Goal: Task Accomplishment & Management: Complete application form

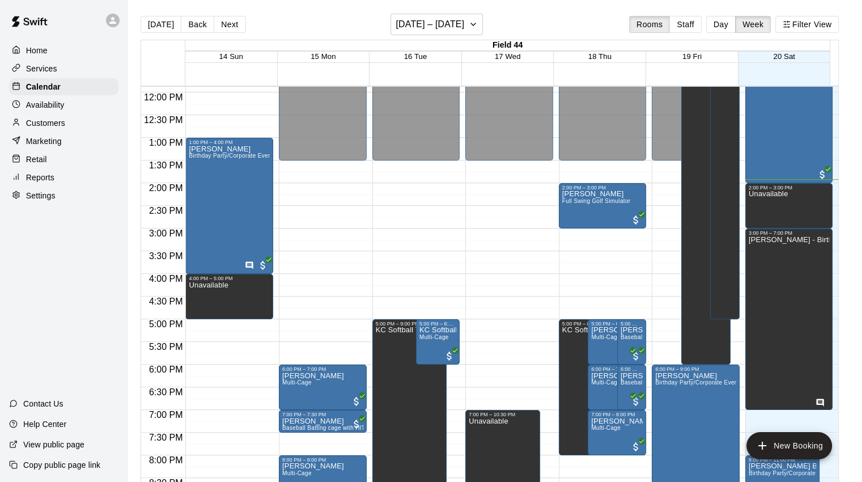
scroll to position [599, 0]
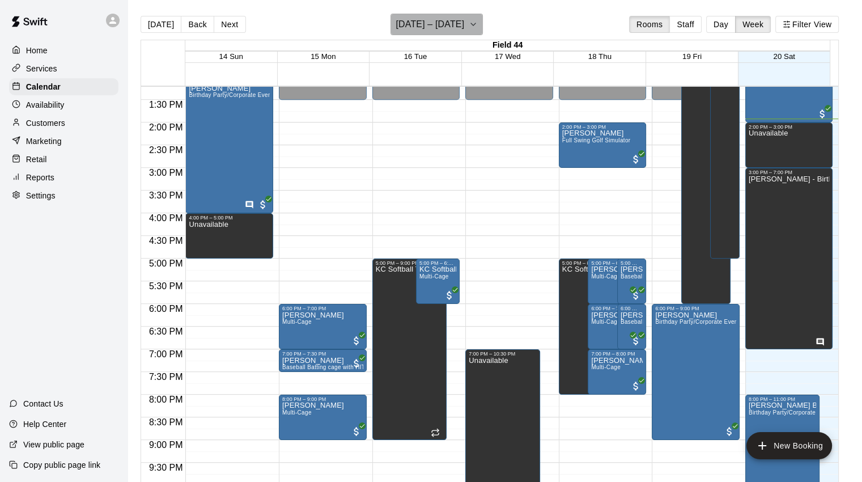
click at [478, 20] on icon "button" at bounding box center [473, 25] width 9 height 14
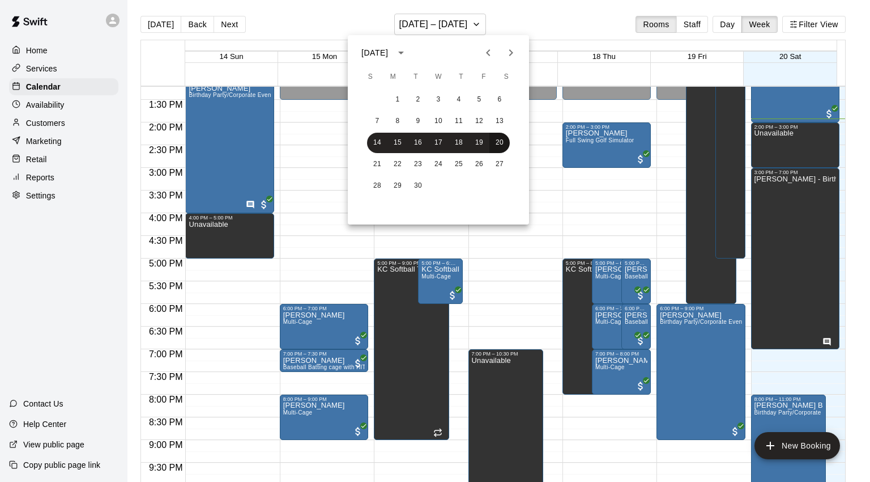
click at [505, 142] on button "20" at bounding box center [499, 143] width 20 height 20
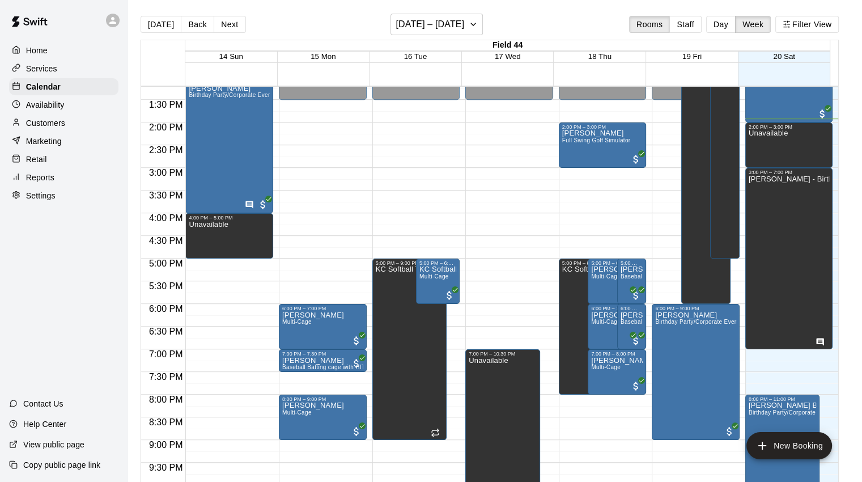
click at [727, 23] on button "Day" at bounding box center [720, 24] width 29 height 17
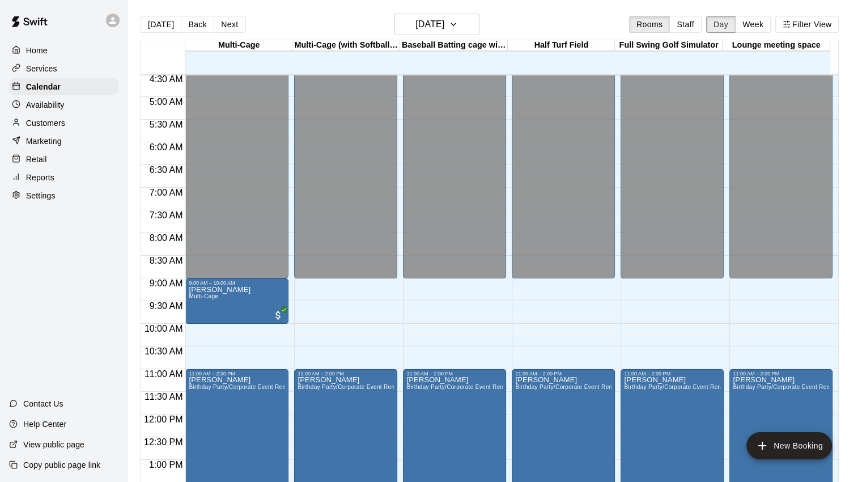
scroll to position [453, 0]
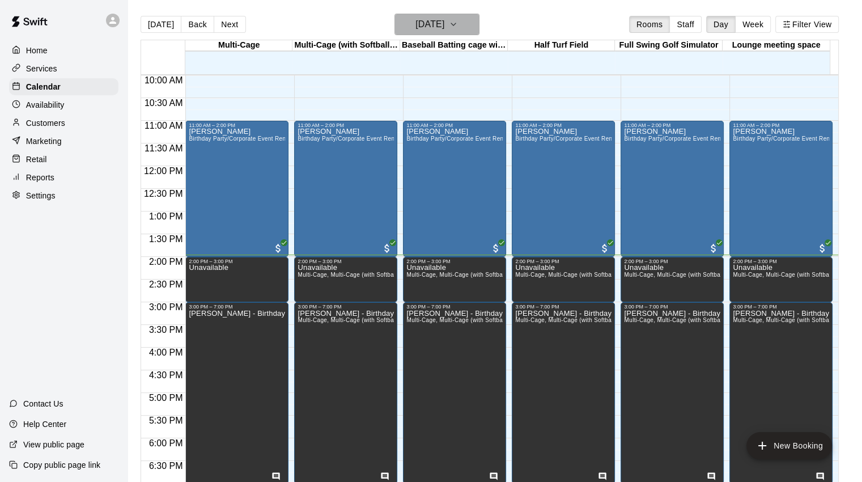
click at [458, 21] on icon "button" at bounding box center [453, 25] width 9 height 14
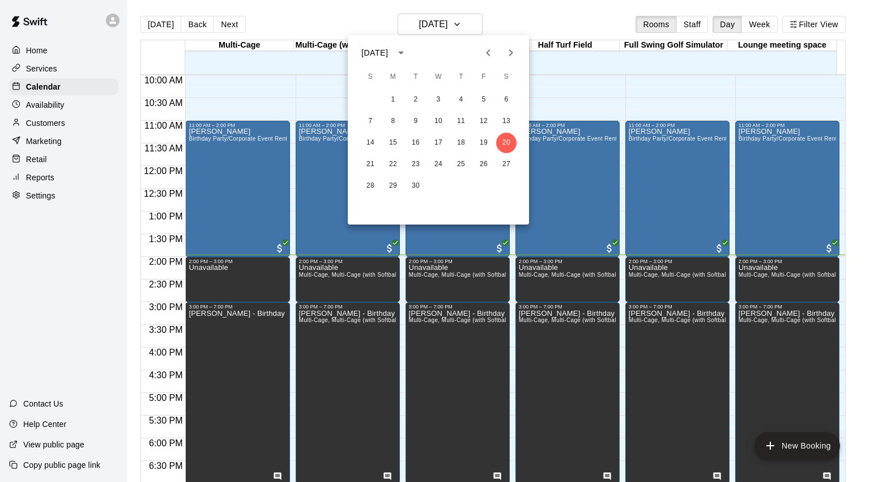
click at [510, 53] on icon "Next month" at bounding box center [511, 53] width 14 height 14
click at [508, 146] on button "18" at bounding box center [506, 143] width 20 height 20
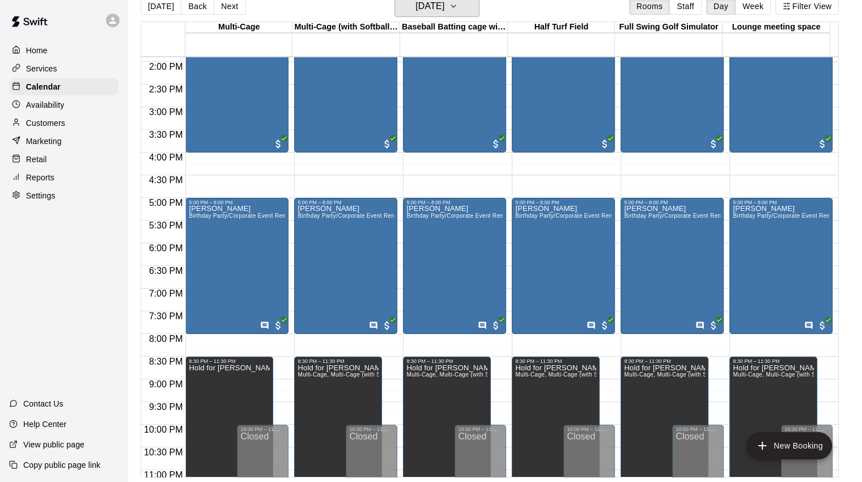
scroll to position [668, 0]
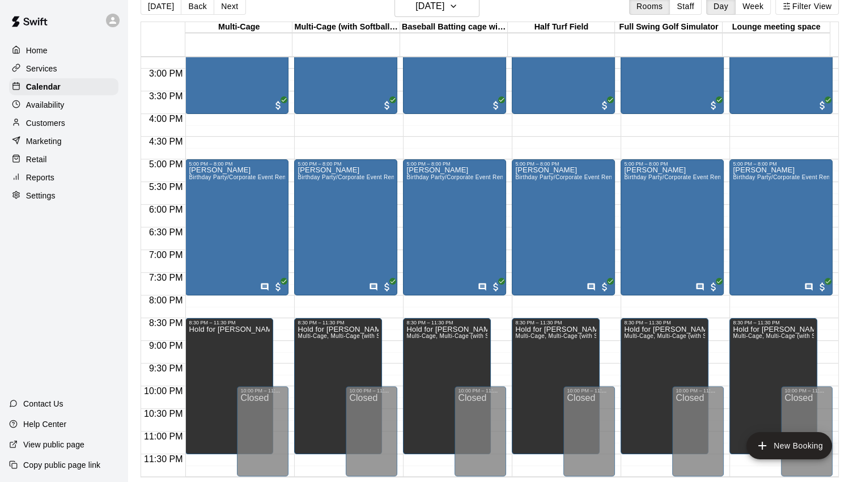
click at [50, 129] on p "Customers" at bounding box center [45, 122] width 39 height 11
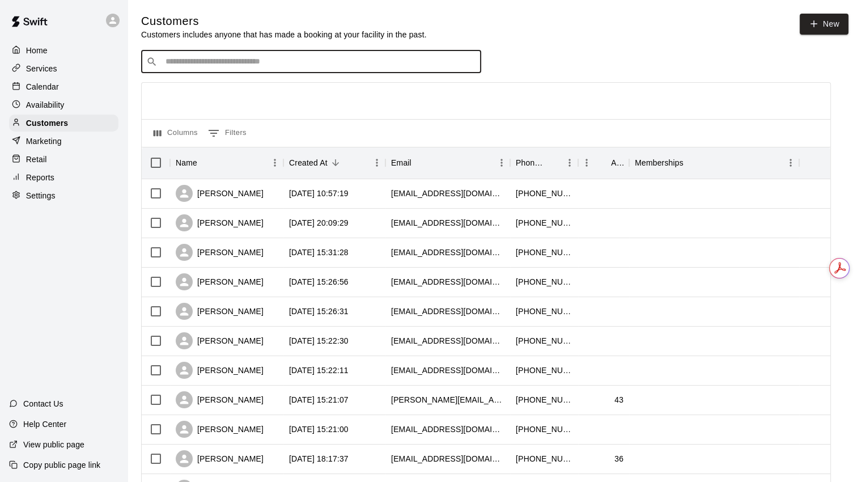
click at [256, 65] on input "Search customers by name or email" at bounding box center [319, 61] width 314 height 11
type input "****"
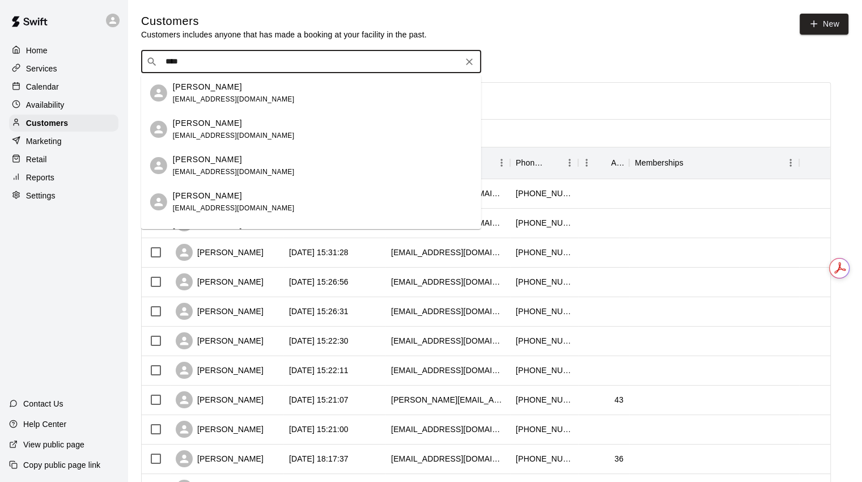
click at [194, 85] on p "[PERSON_NAME]" at bounding box center [207, 87] width 69 height 12
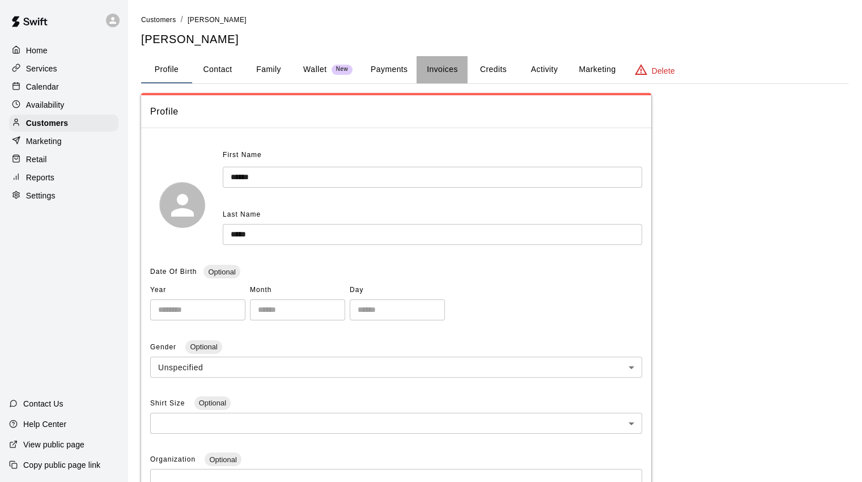
click at [441, 66] on button "Invoices" at bounding box center [441, 69] width 51 height 27
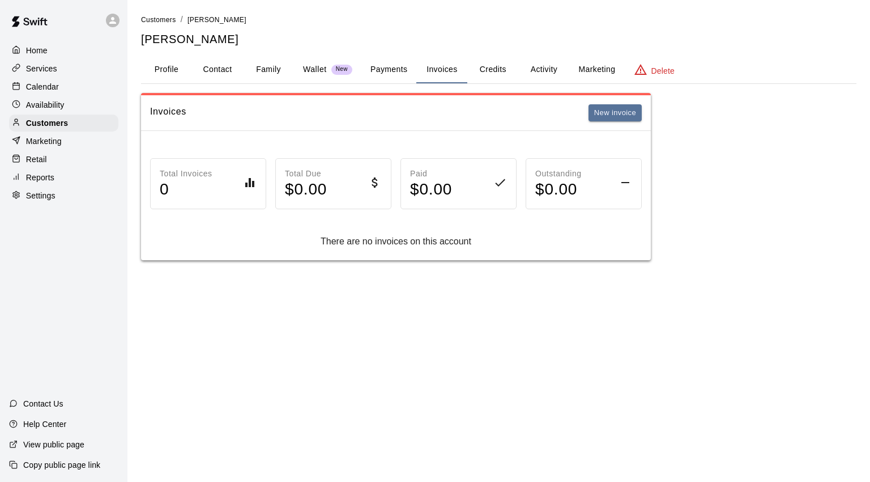
click at [628, 114] on button "New invoice" at bounding box center [615, 113] width 53 height 18
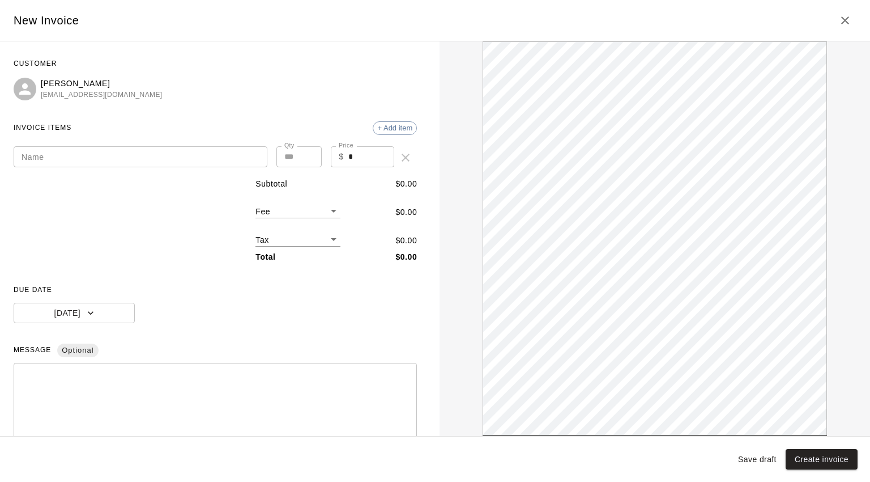
click at [72, 150] on input "Name" at bounding box center [141, 156] width 254 height 21
type input "*"
click at [62, 152] on input "**********" at bounding box center [141, 156] width 254 height 21
click at [92, 157] on input "**********" at bounding box center [141, 156] width 254 height 21
click at [100, 152] on input "**********" at bounding box center [141, 156] width 254 height 21
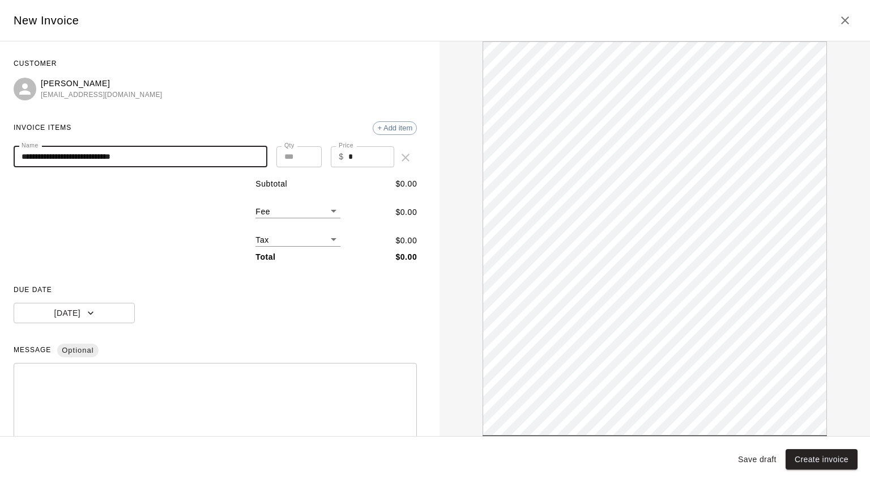
click at [150, 161] on input "**********" at bounding box center [141, 156] width 254 height 21
type input "**********"
click at [348, 166] on input "*" at bounding box center [371, 156] width 46 height 21
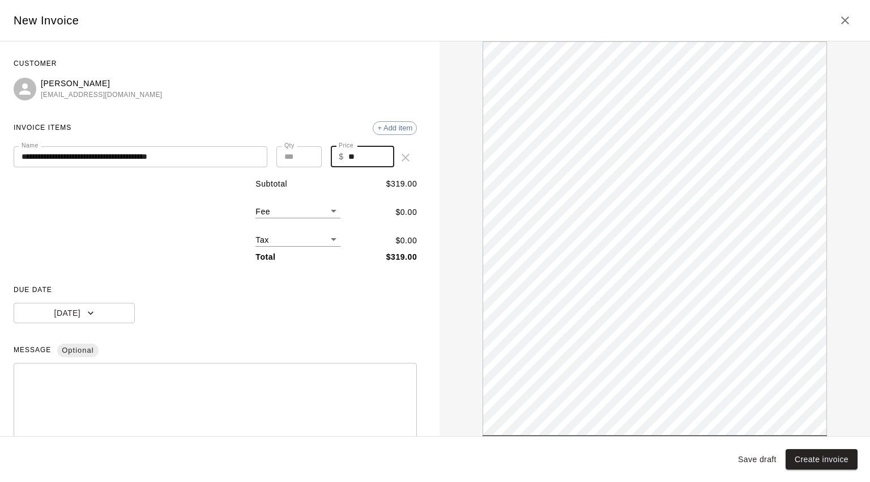
type input "*"
click at [371, 157] on input "******" at bounding box center [371, 156] width 46 height 21
type input "****"
click at [330, 211] on body "**********" at bounding box center [435, 141] width 870 height 283
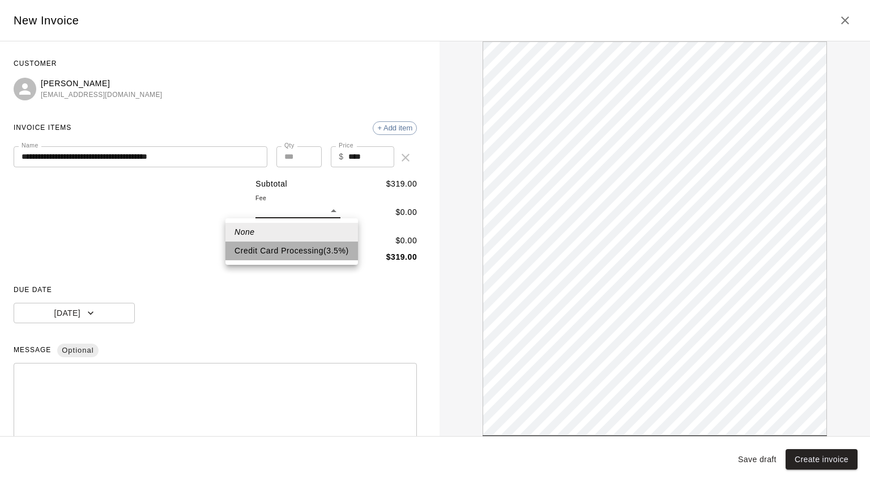
click at [295, 255] on li "Credit Card Processing ( 3.5 % )" at bounding box center [291, 250] width 133 height 19
type input "***"
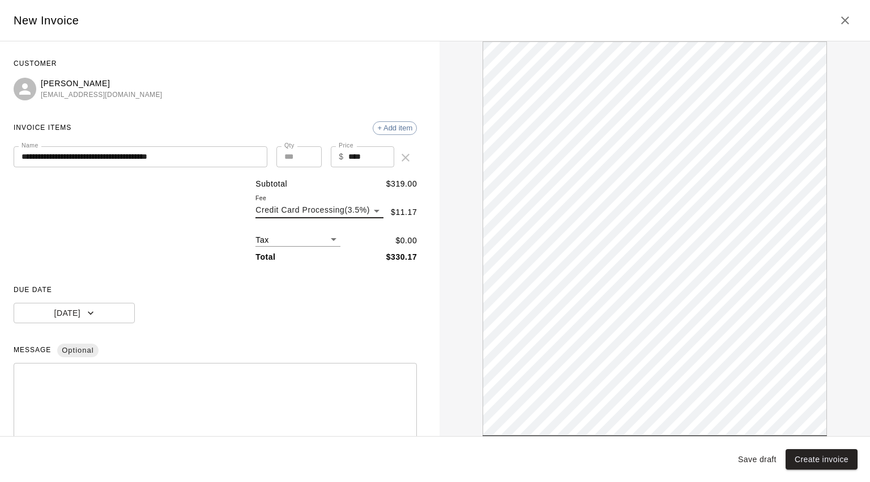
click at [384, 130] on span "+ Add item" at bounding box center [394, 128] width 43 height 8
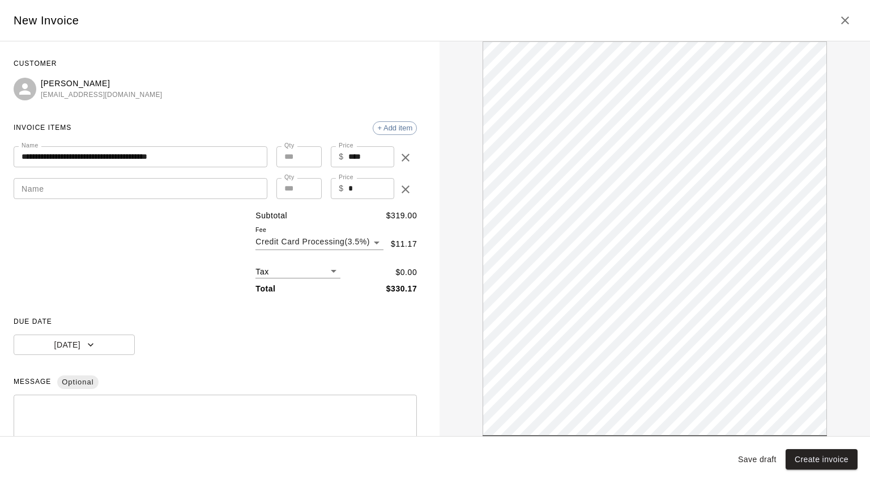
click at [70, 189] on input "Name" at bounding box center [141, 188] width 254 height 21
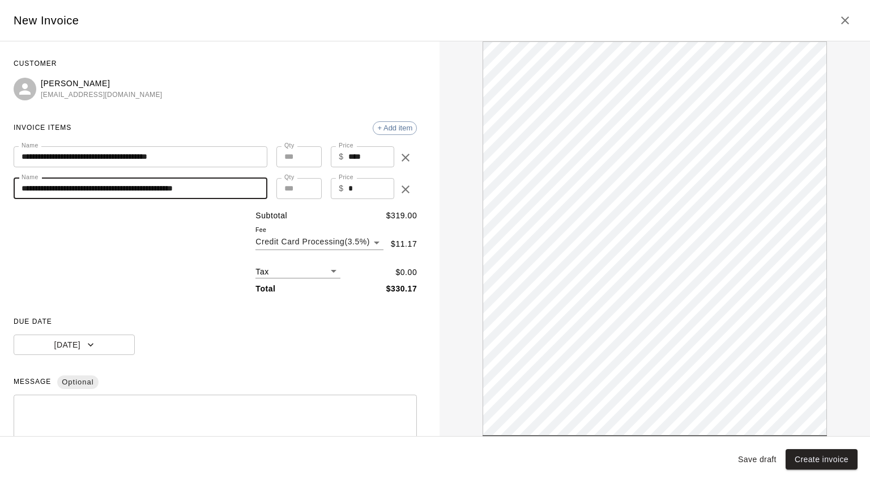
drag, startPoint x: 239, startPoint y: 185, endPoint x: 19, endPoint y: 178, distance: 220.5
click at [19, 178] on input "**********" at bounding box center [141, 188] width 254 height 21
type input "**********"
click at [395, 132] on div "+ Add item" at bounding box center [395, 128] width 44 height 14
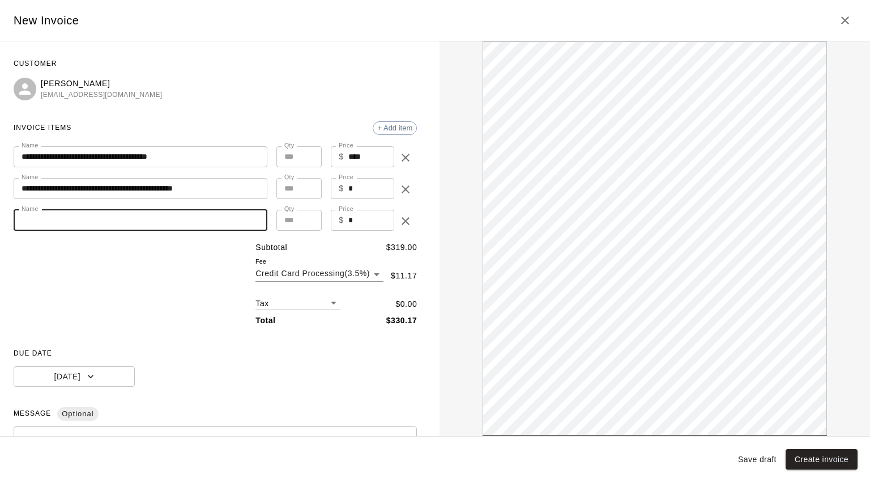
paste input "**********"
drag, startPoint x: 84, startPoint y: 219, endPoint x: 6, endPoint y: 211, distance: 78.0
click at [6, 211] on div "**********" at bounding box center [215, 238] width 431 height 394
drag, startPoint x: 37, startPoint y: 218, endPoint x: 0, endPoint y: 226, distance: 38.2
click at [0, 225] on div "**********" at bounding box center [215, 238] width 431 height 394
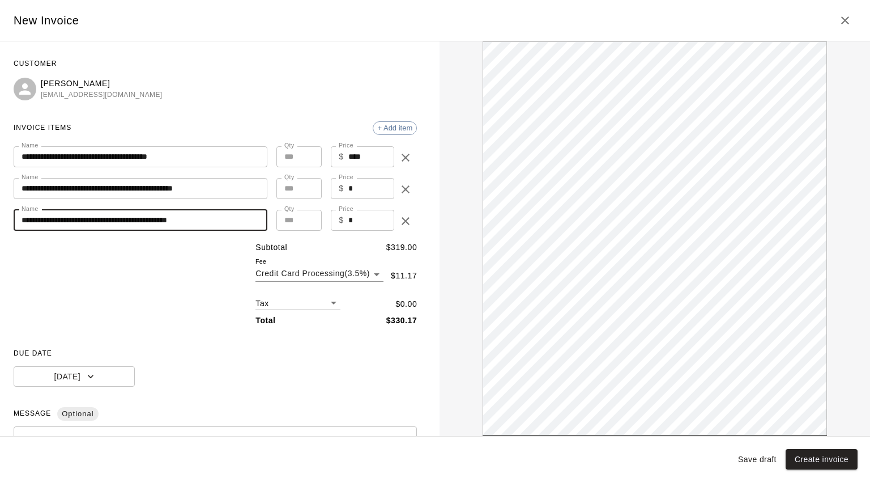
type input "**********"
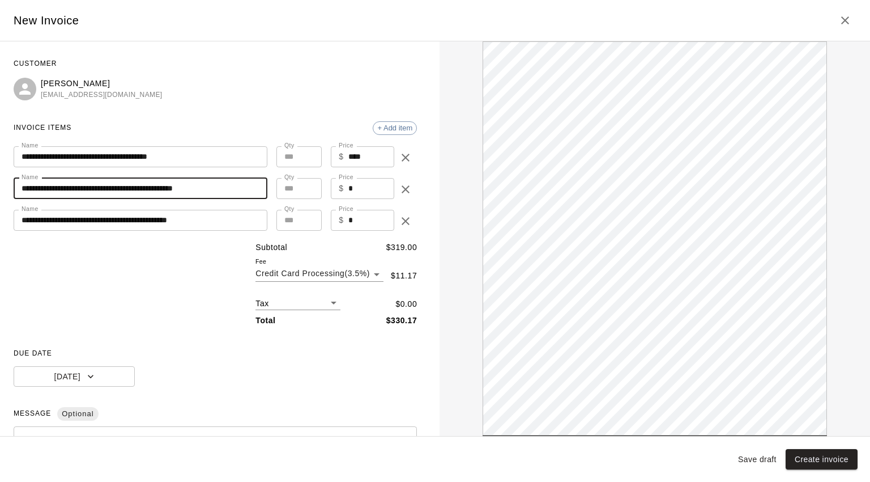
drag, startPoint x: 97, startPoint y: 186, endPoint x: 91, endPoint y: 187, distance: 5.7
click at [91, 187] on input "**********" at bounding box center [141, 188] width 254 height 21
type input "**********"
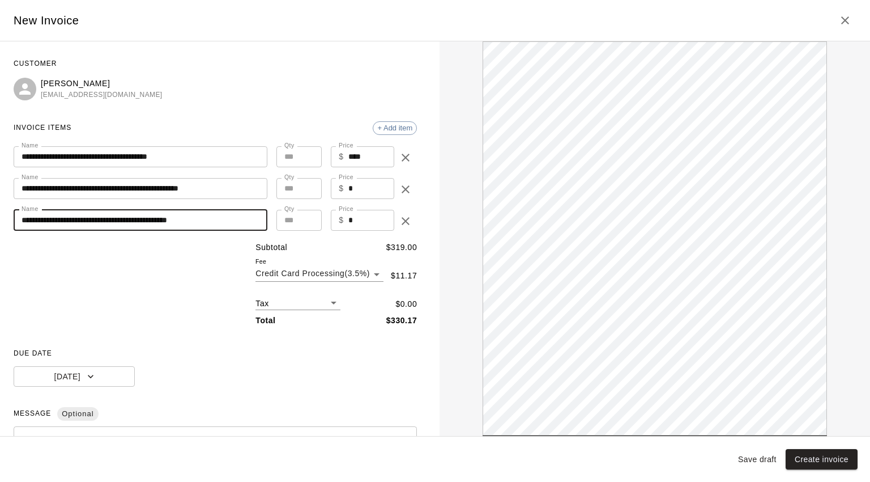
click at [83, 218] on input "**********" at bounding box center [141, 220] width 254 height 21
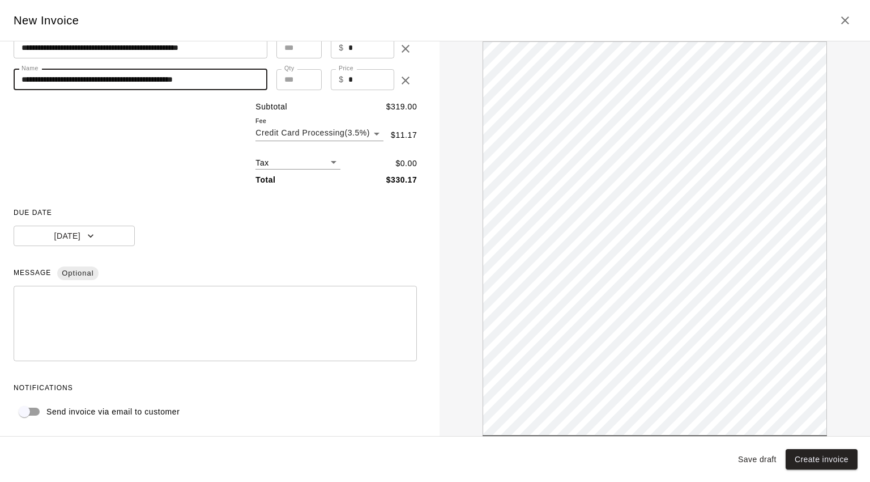
scroll to position [140, 0]
type input "**********"
click at [39, 295] on textarea at bounding box center [215, 323] width 387 height 57
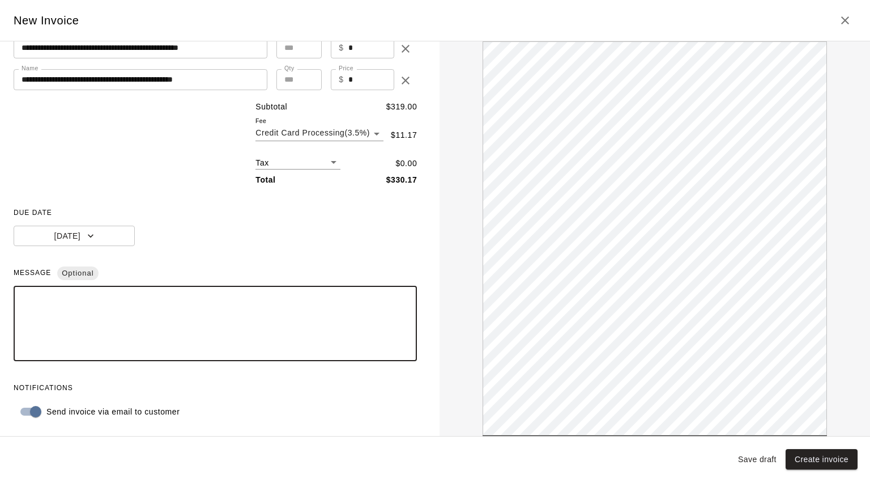
click at [72, 318] on textarea at bounding box center [215, 323] width 387 height 57
type textarea "*"
click at [82, 304] on textarea at bounding box center [211, 323] width 379 height 57
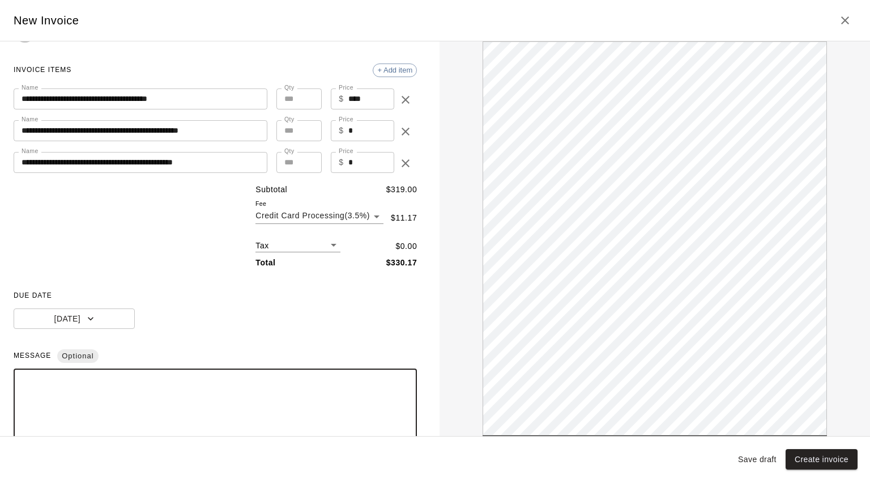
scroll to position [140, 0]
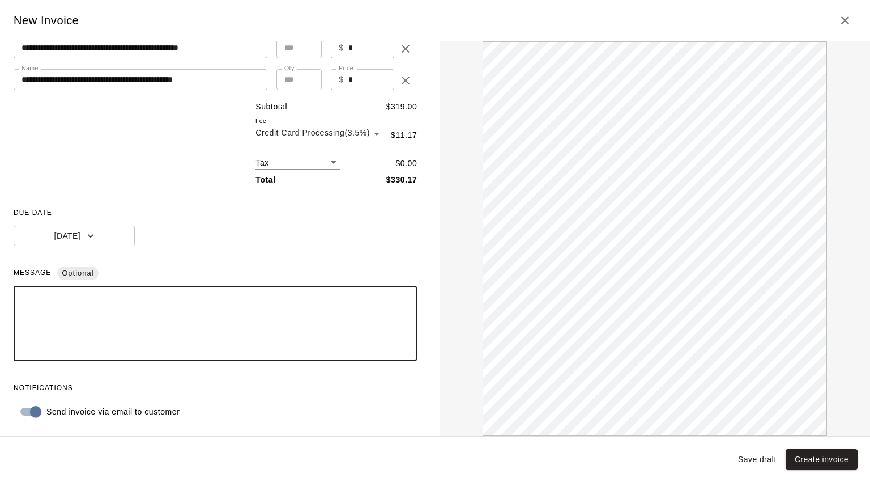
click at [845, 459] on button "Create invoice" at bounding box center [822, 459] width 72 height 21
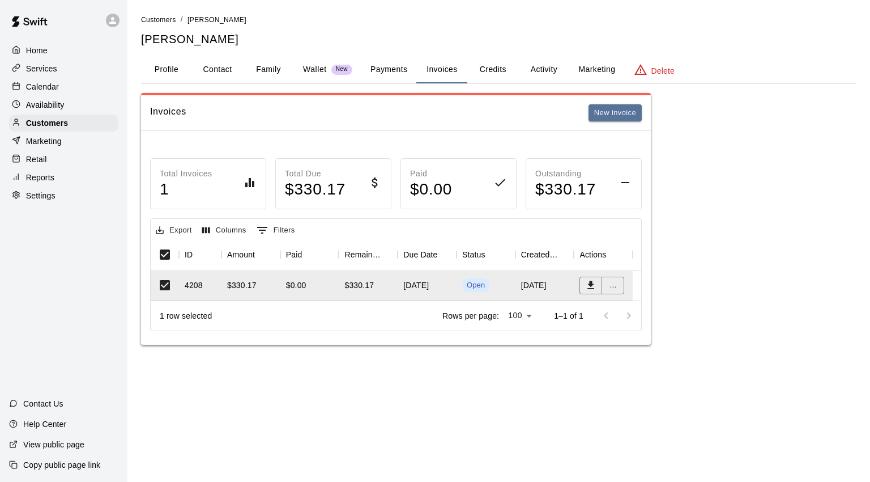
click at [437, 287] on div "[DATE]" at bounding box center [427, 285] width 59 height 29
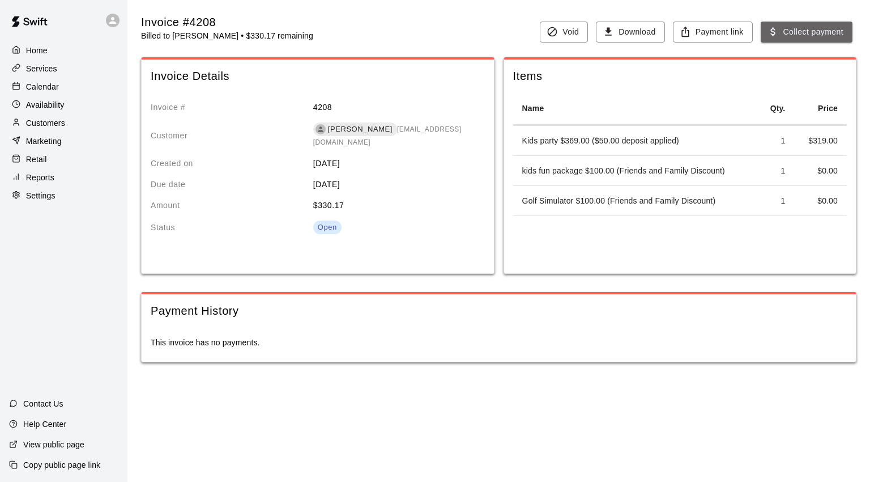
click at [810, 35] on button "Collect payment" at bounding box center [807, 32] width 92 height 21
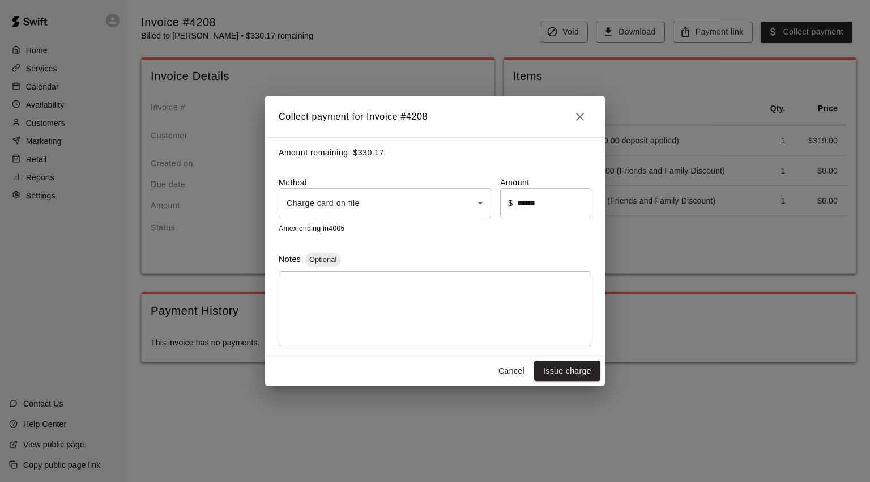
click at [481, 198] on body "Home Services Calendar Availability Customers Marketing Retail Reports Settings…" at bounding box center [435, 192] width 870 height 385
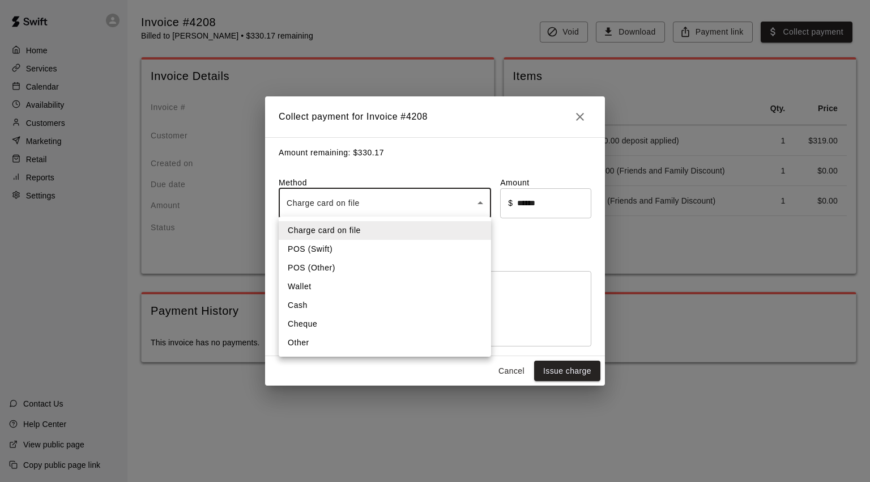
click at [479, 200] on div at bounding box center [435, 241] width 870 height 482
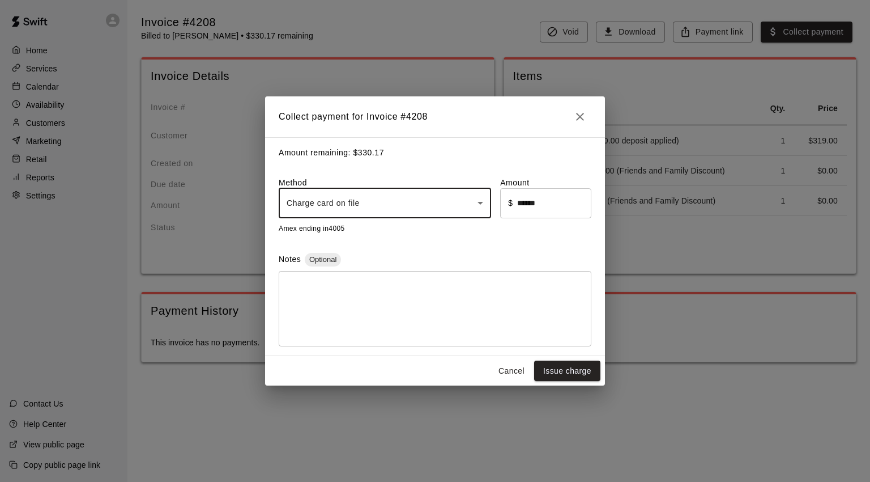
click at [337, 198] on body "Home Services Calendar Availability Customers Marketing Retail Reports Settings…" at bounding box center [435, 192] width 870 height 385
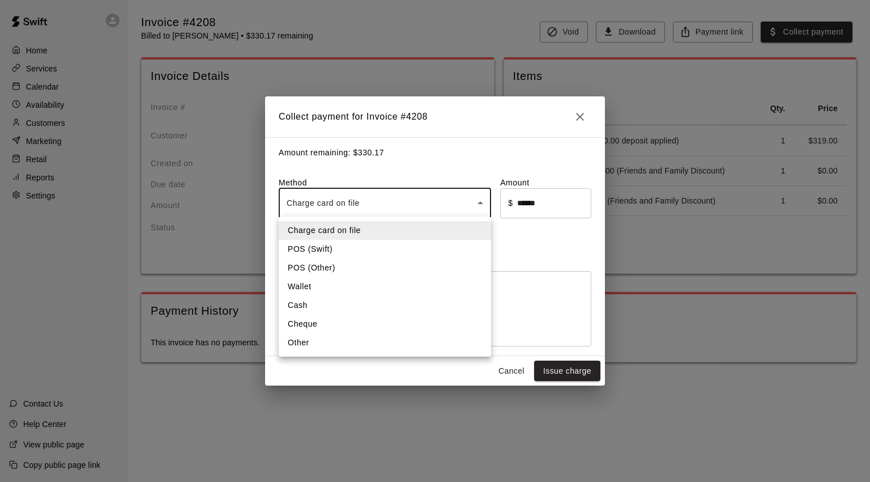
click at [482, 198] on div at bounding box center [435, 241] width 870 height 482
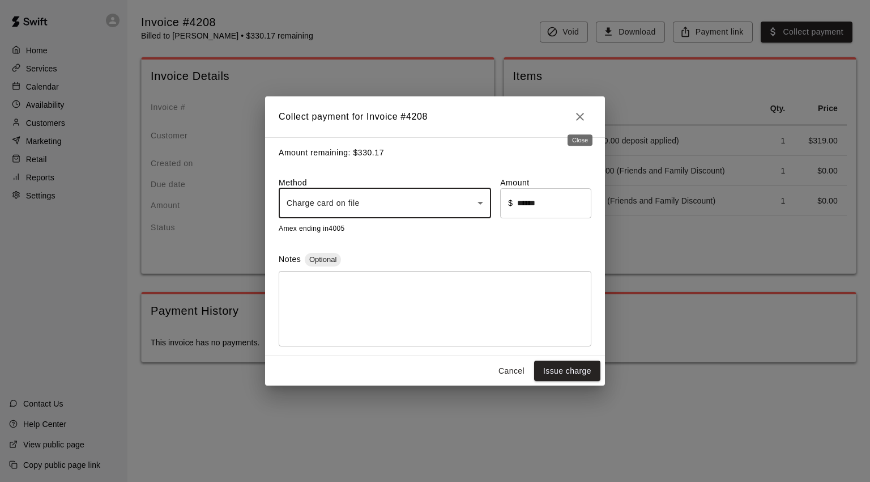
click at [583, 114] on icon "Close" at bounding box center [580, 117] width 14 height 14
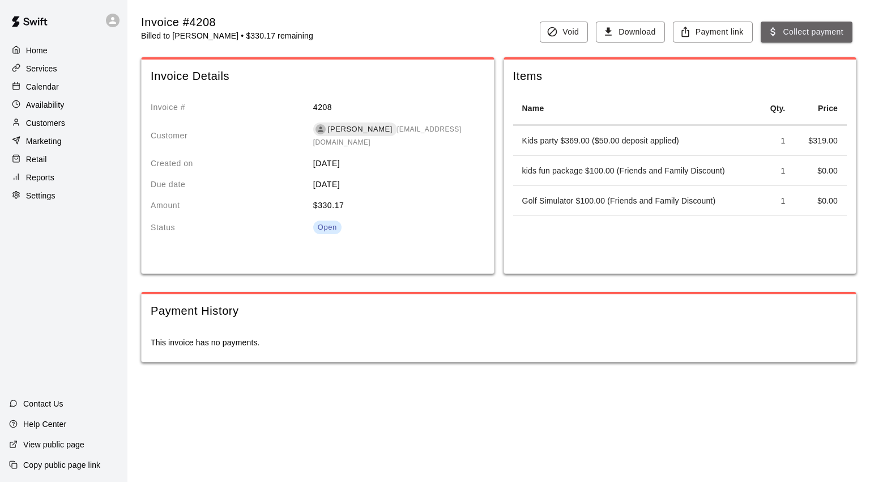
click at [811, 28] on button "Collect payment" at bounding box center [807, 32] width 92 height 21
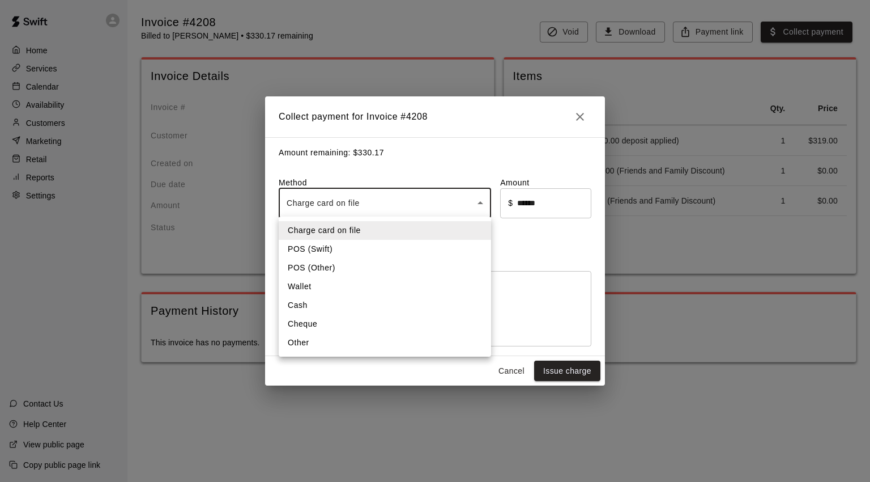
click at [483, 198] on body "Home Services Calendar Availability Customers Marketing Retail Reports Settings…" at bounding box center [435, 192] width 870 height 385
click at [329, 250] on li "POS (Swift)" at bounding box center [385, 249] width 212 height 19
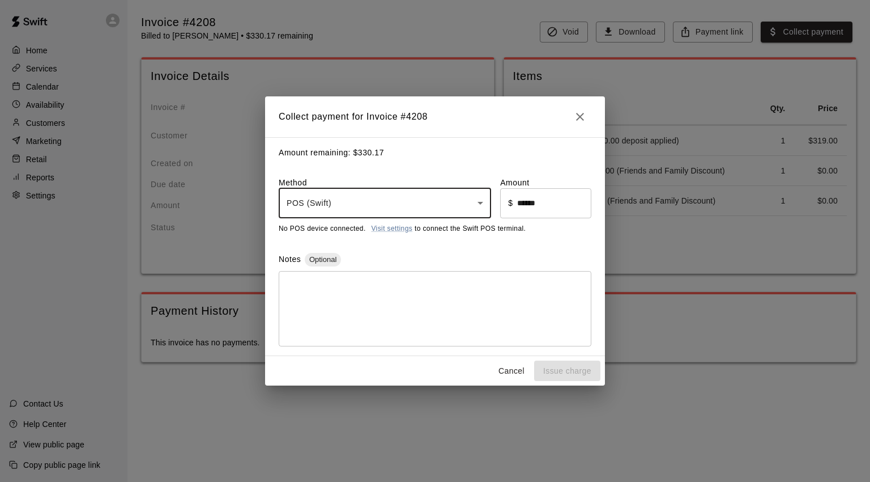
click at [479, 202] on body "Home Services Calendar Availability Customers Marketing Retail Reports Settings…" at bounding box center [435, 192] width 870 height 385
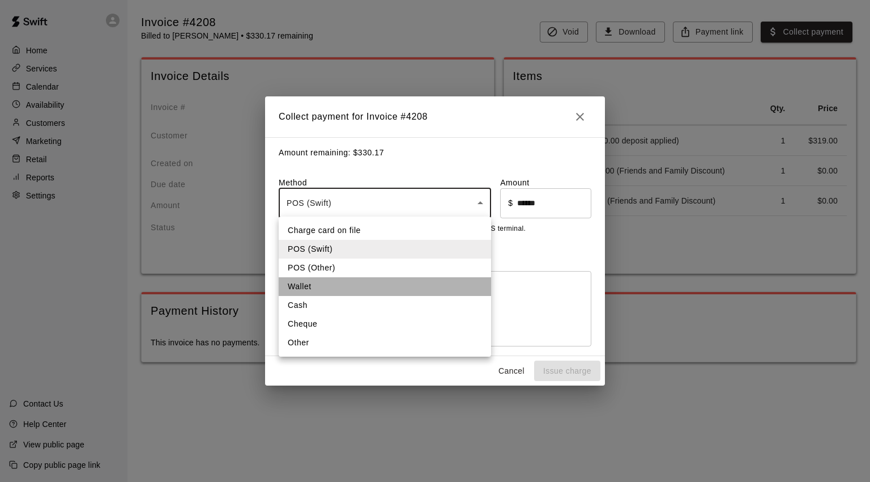
click at [304, 290] on li "Wallet" at bounding box center [385, 286] width 212 height 19
type input "******"
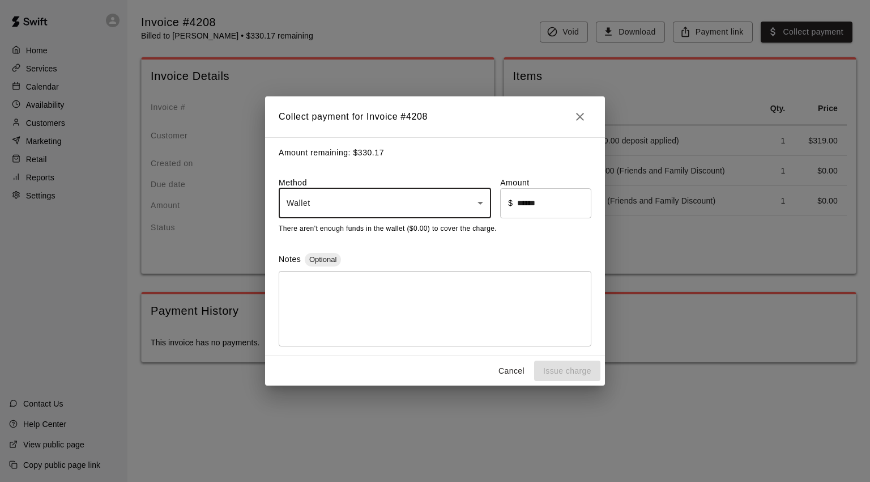
click at [782, 451] on div "Collect payment for Invoice # 4208 Amount remaining: $ 330.17 Method Wallet ***…" at bounding box center [435, 241] width 870 height 482
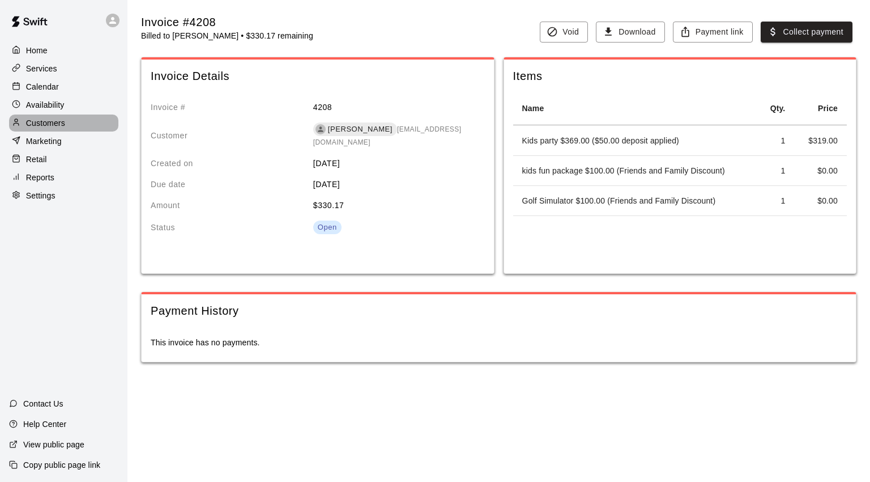
click at [58, 126] on p "Customers" at bounding box center [45, 122] width 39 height 11
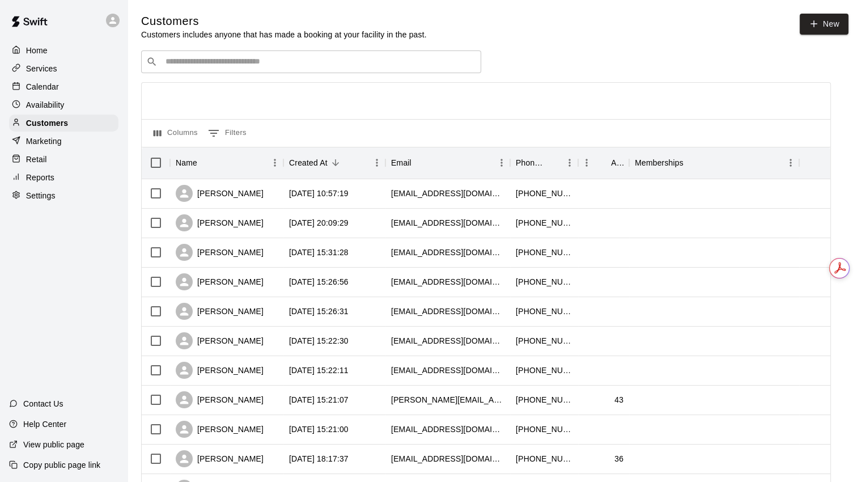
click at [247, 67] on input "Search customers by name or email" at bounding box center [319, 61] width 314 height 11
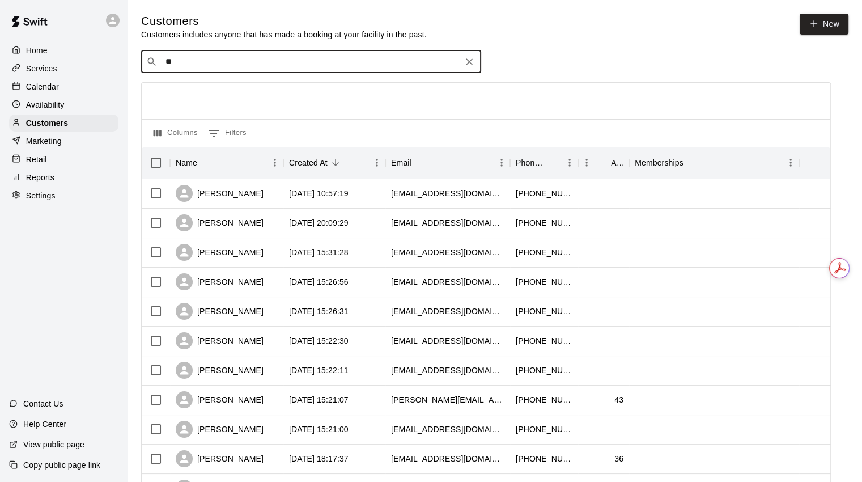
type input "***"
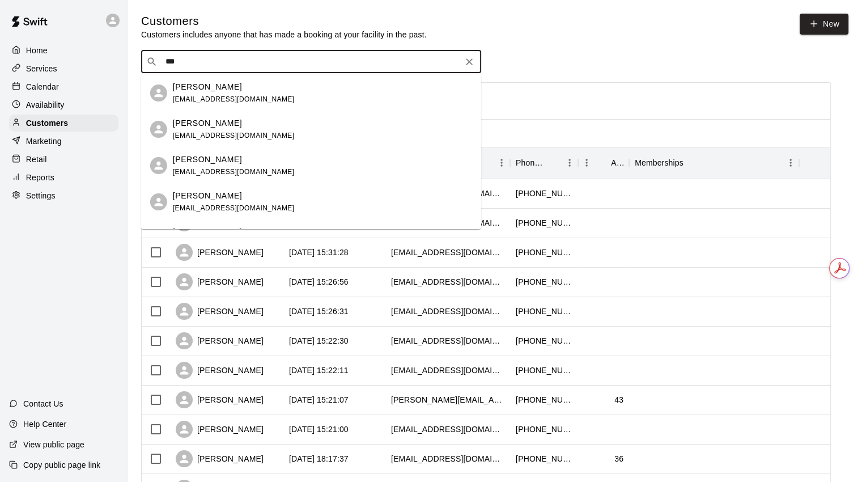
click at [225, 86] on div "[PERSON_NAME]" at bounding box center [234, 87] width 122 height 12
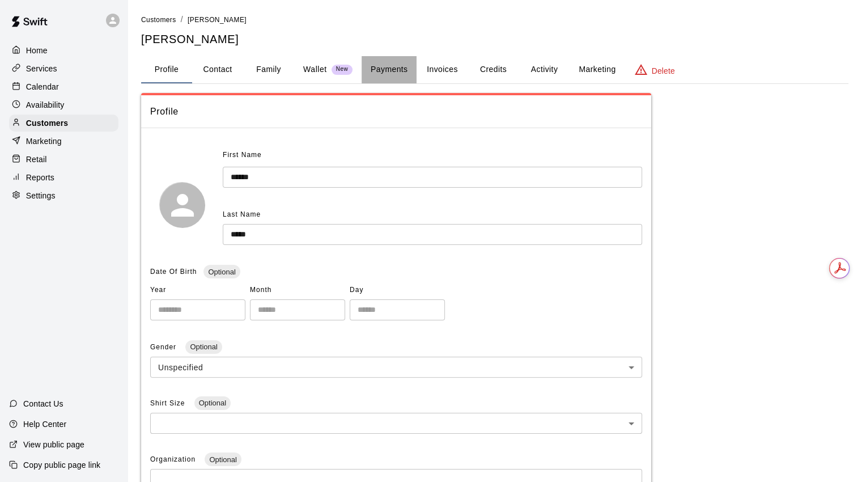
click at [382, 65] on button "Payments" at bounding box center [388, 69] width 55 height 27
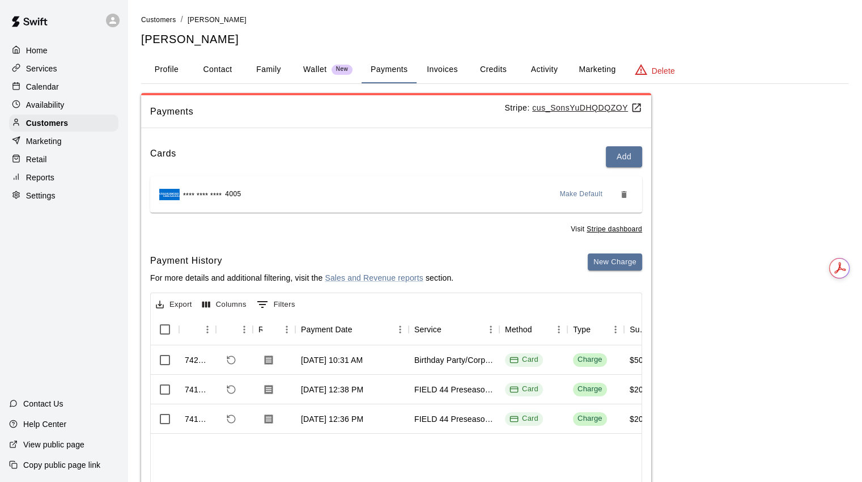
click at [621, 154] on button "Add" at bounding box center [624, 156] width 36 height 21
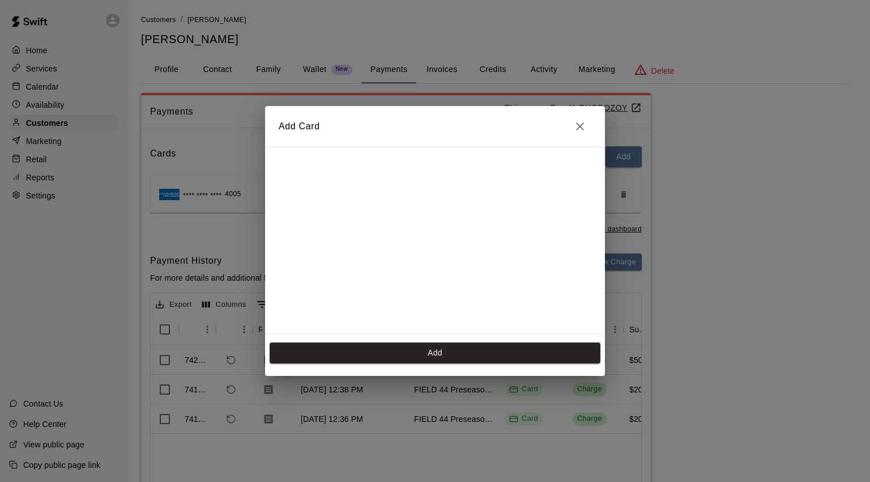
drag, startPoint x: 477, startPoint y: 123, endPoint x: 504, endPoint y: 102, distance: 33.9
click at [504, 98] on div "Add Card Add" at bounding box center [435, 241] width 870 height 482
click at [415, 354] on button "Add" at bounding box center [435, 352] width 331 height 21
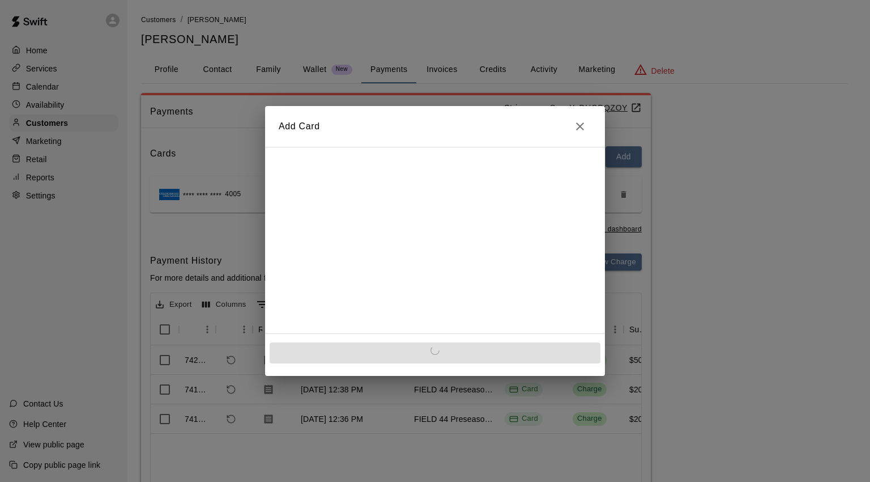
scroll to position [0, 0]
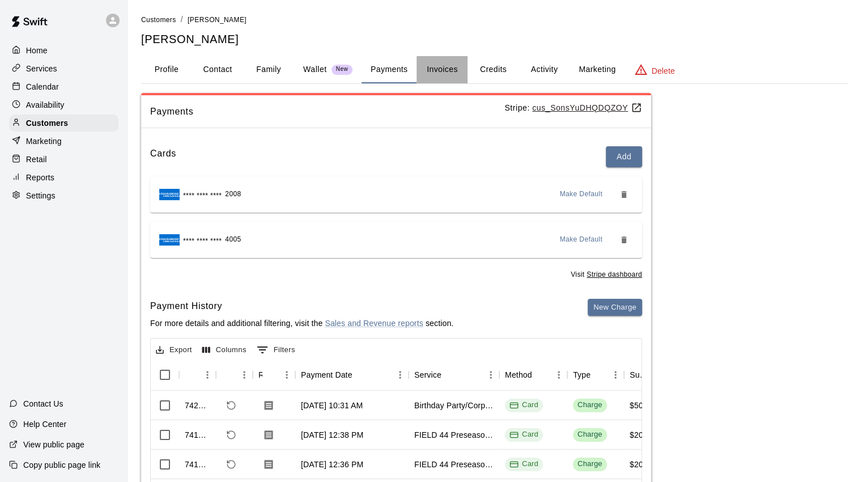
click at [453, 66] on button "Invoices" at bounding box center [441, 69] width 51 height 27
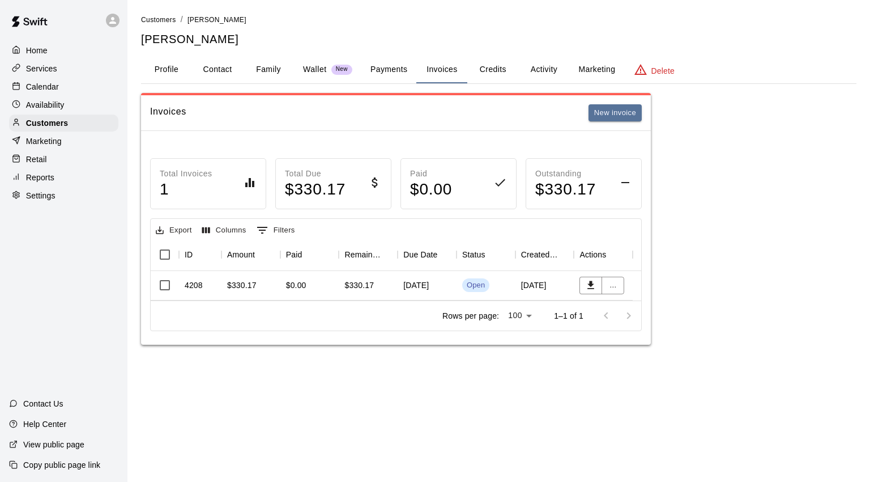
click at [428, 280] on div "[DATE]" at bounding box center [427, 285] width 59 height 29
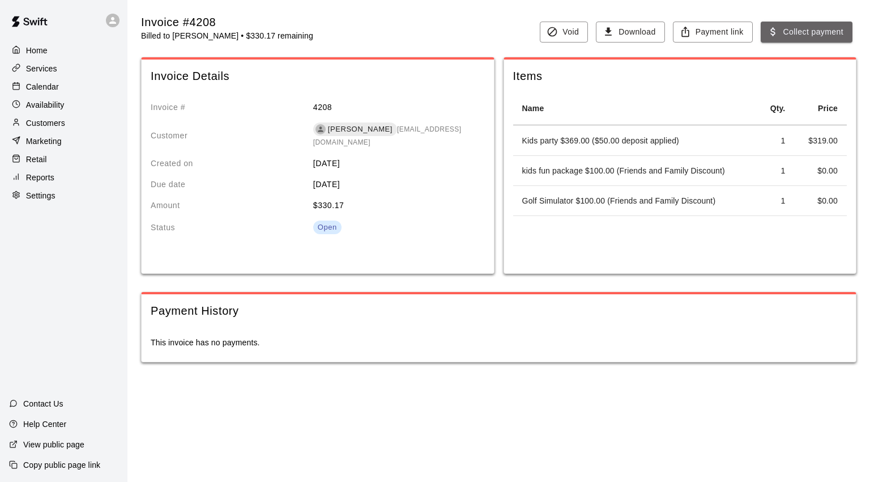
click at [815, 29] on button "Collect payment" at bounding box center [807, 32] width 92 height 21
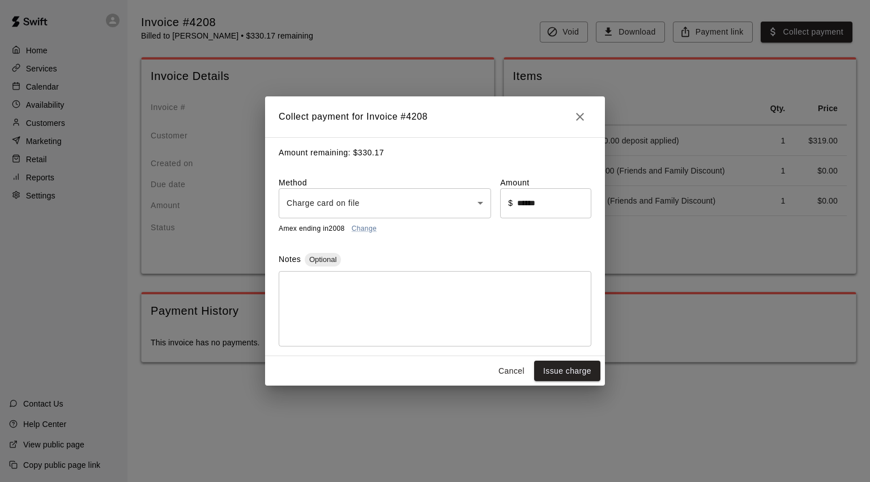
click at [483, 202] on body "Home Services Calendar Availability Customers Marketing Retail Reports Settings…" at bounding box center [435, 192] width 870 height 385
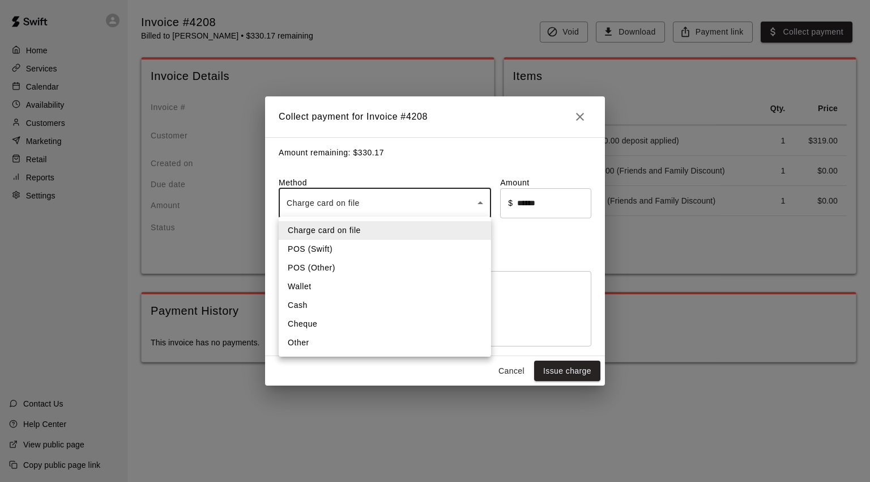
click at [433, 39] on div at bounding box center [435, 241] width 870 height 482
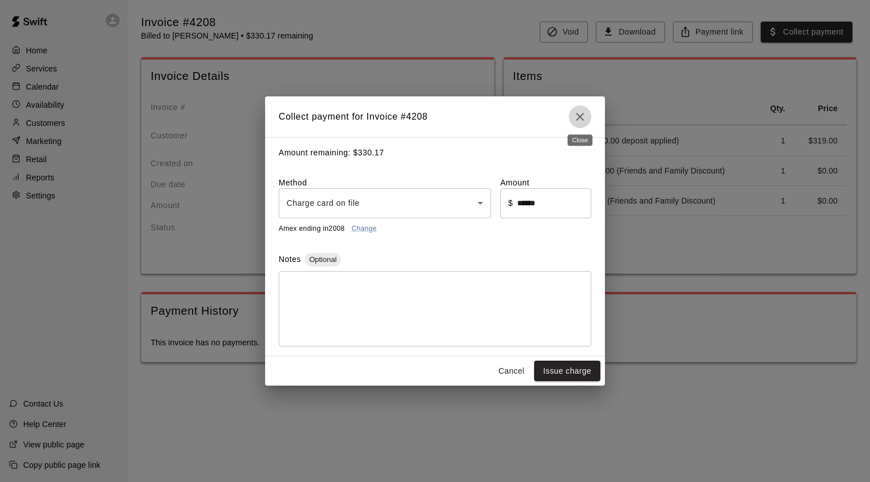
click at [585, 106] on button "Close" at bounding box center [580, 116] width 23 height 23
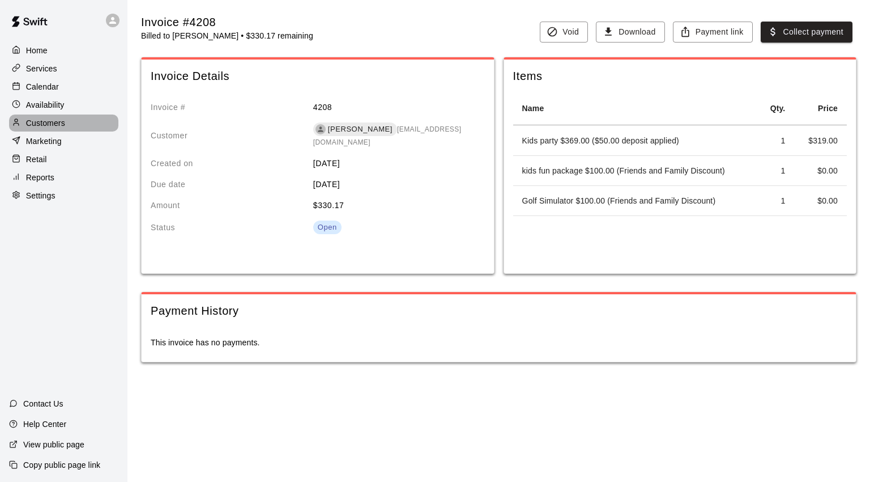
click at [56, 122] on p "Customers" at bounding box center [45, 122] width 39 height 11
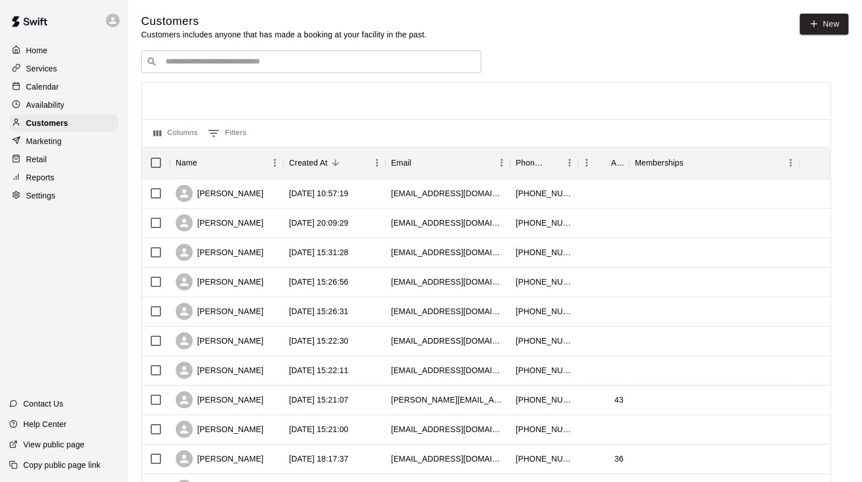
click at [248, 59] on input "Search customers by name or email" at bounding box center [319, 61] width 314 height 11
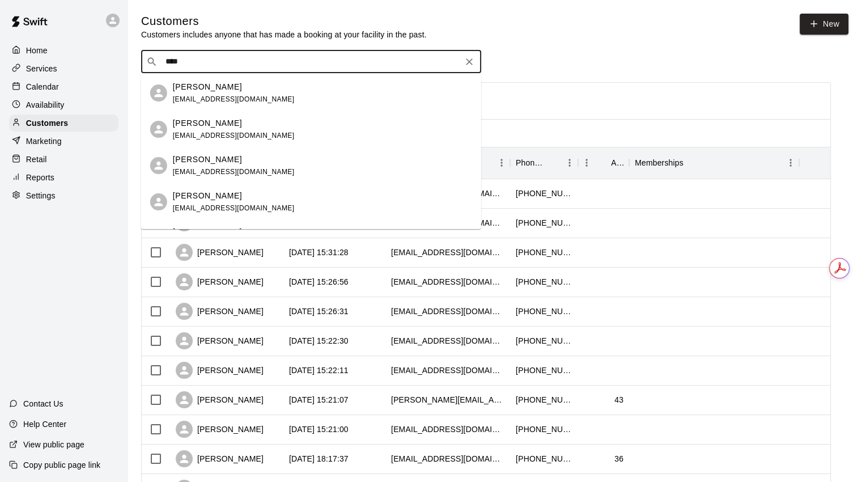
type input "*****"
click at [225, 87] on div "[PERSON_NAME]" at bounding box center [234, 87] width 122 height 12
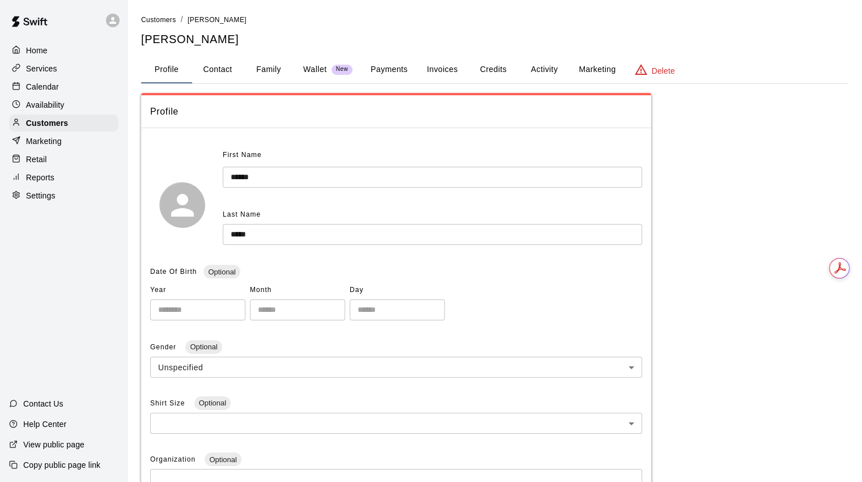
click at [383, 69] on button "Payments" at bounding box center [388, 69] width 55 height 27
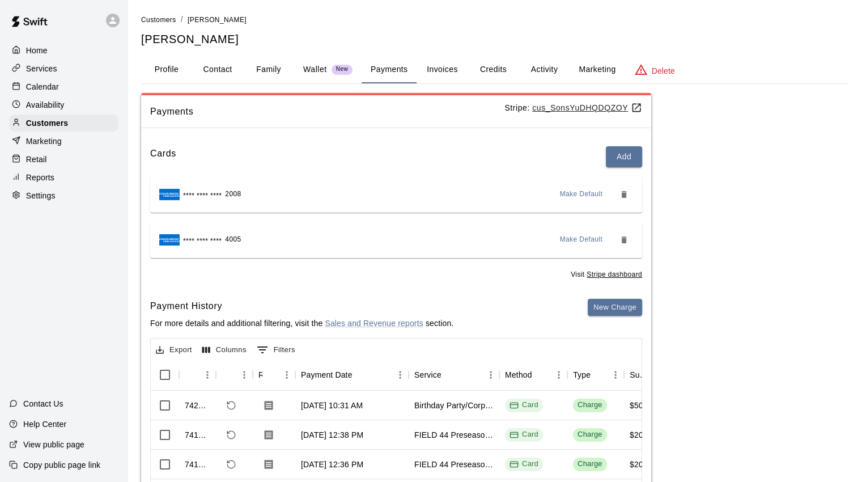
click at [594, 193] on span "Make Default" at bounding box center [581, 194] width 43 height 11
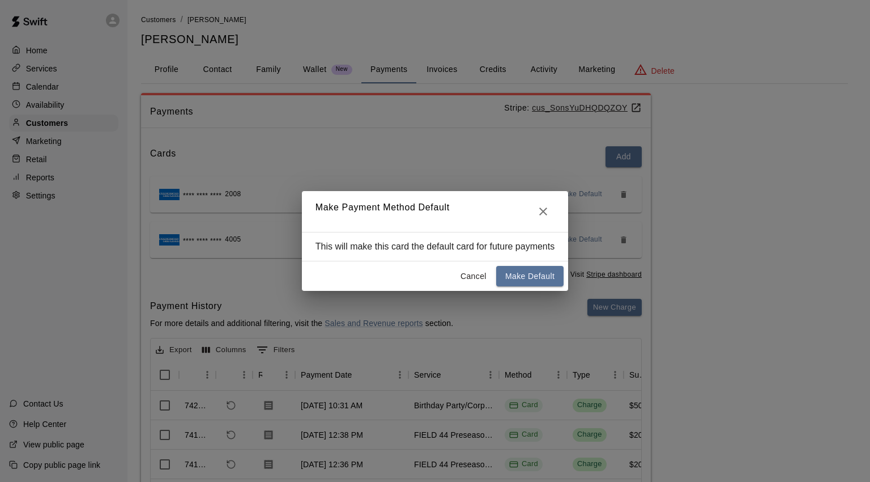
click at [543, 280] on button "Make Default" at bounding box center [529, 276] width 67 height 21
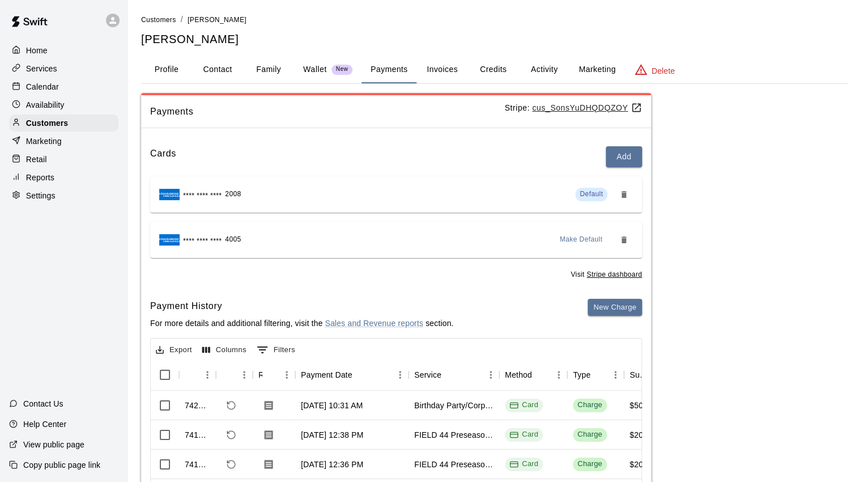
click at [441, 69] on button "Invoices" at bounding box center [441, 69] width 51 height 27
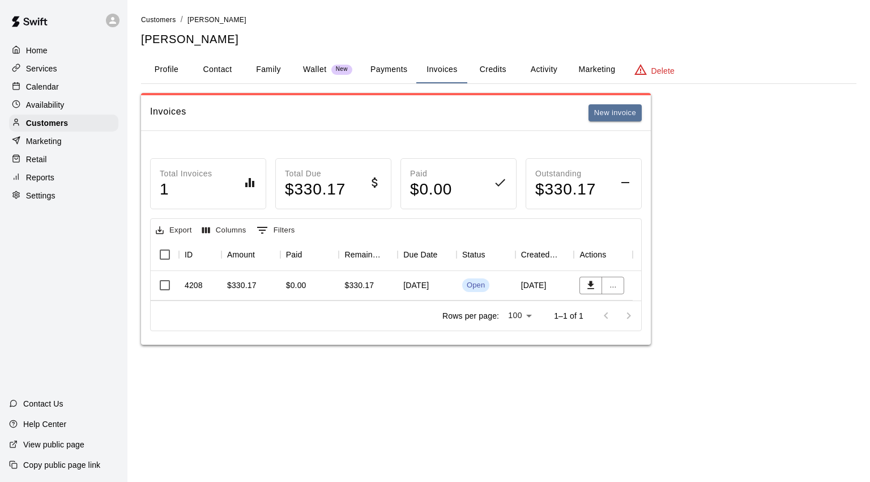
click at [410, 279] on div "[DATE]" at bounding box center [427, 285] width 59 height 29
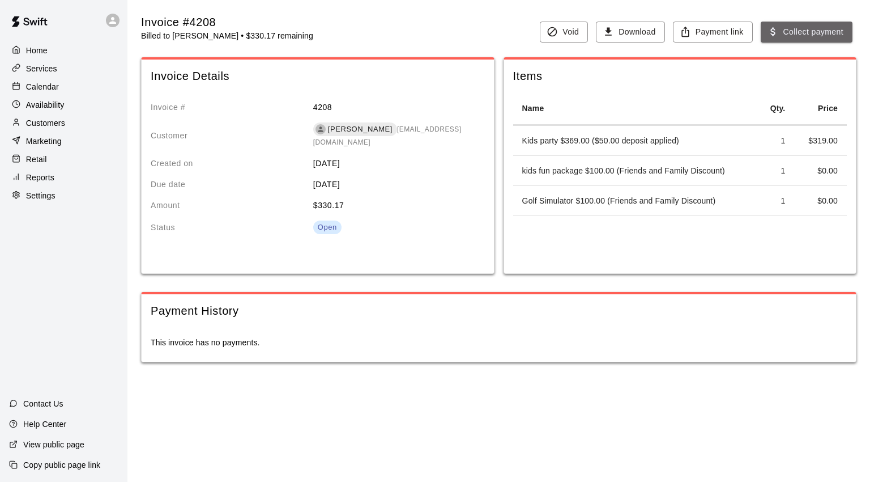
click at [804, 35] on button "Collect payment" at bounding box center [807, 32] width 92 height 21
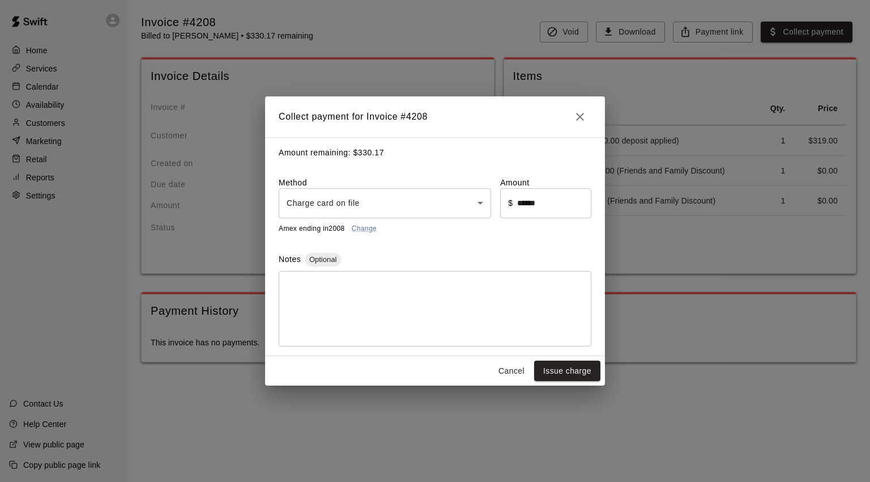
click at [482, 203] on body "Home Services Calendar Availability Customers Marketing Retail Reports Settings…" at bounding box center [435, 192] width 870 height 385
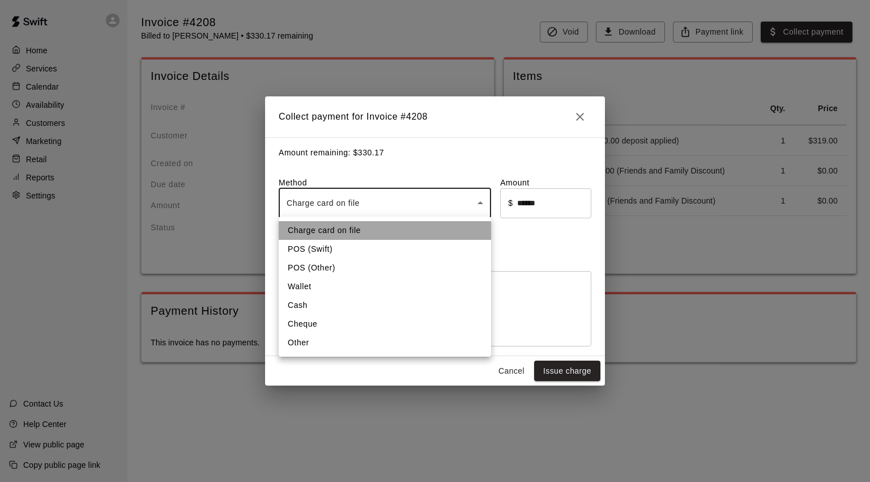
click at [363, 229] on li "Charge card on file" at bounding box center [385, 230] width 212 height 19
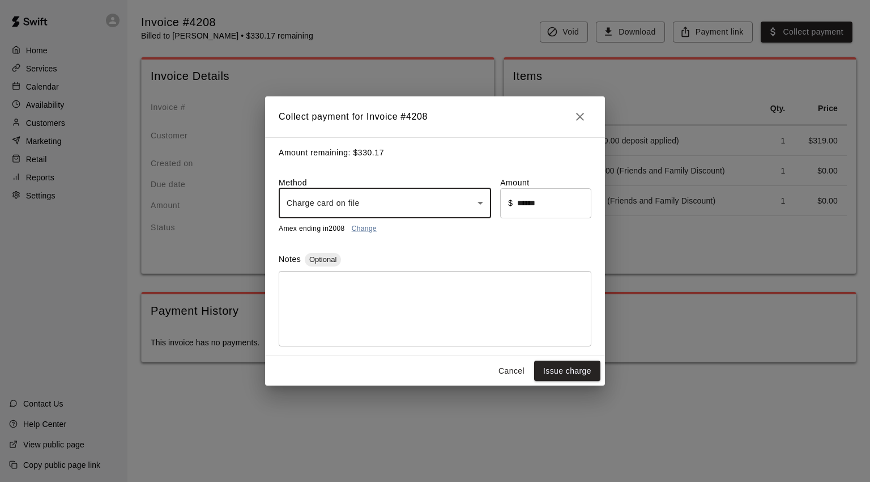
click at [576, 373] on button "Issue charge" at bounding box center [567, 370] width 66 height 21
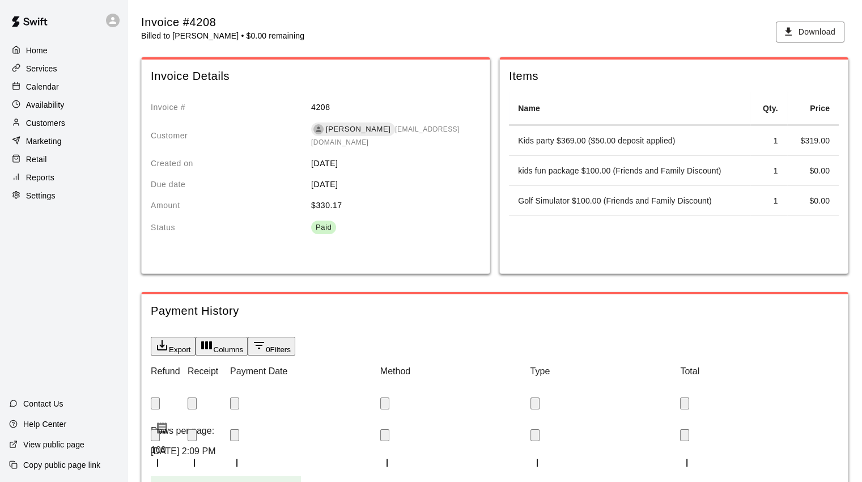
click at [50, 90] on p "Calendar" at bounding box center [42, 86] width 33 height 11
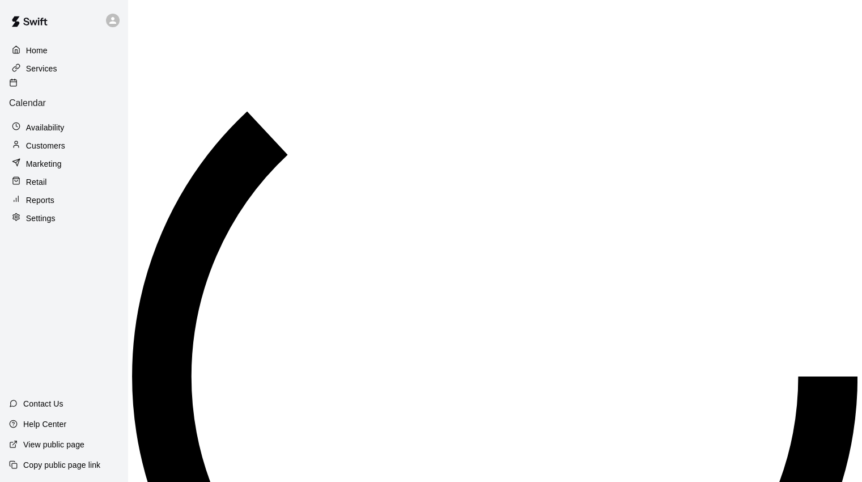
scroll to position [634, 0]
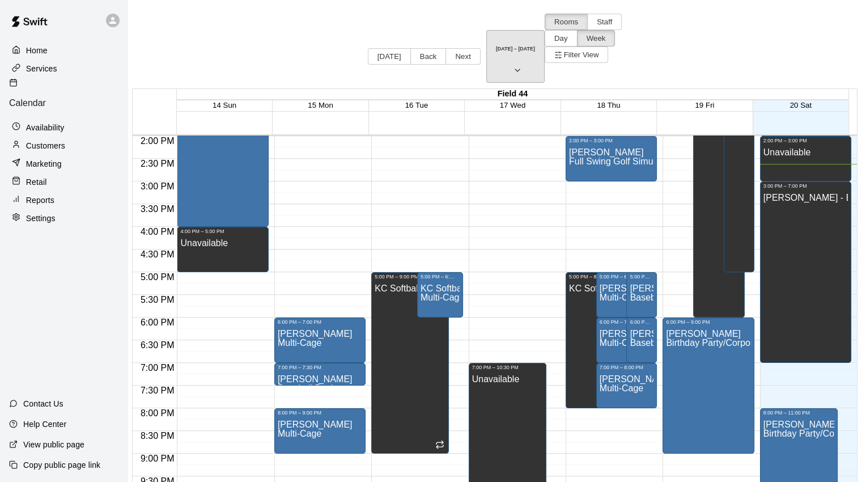
click at [486, 30] on button "[DATE] – [DATE]" at bounding box center [515, 56] width 58 height 53
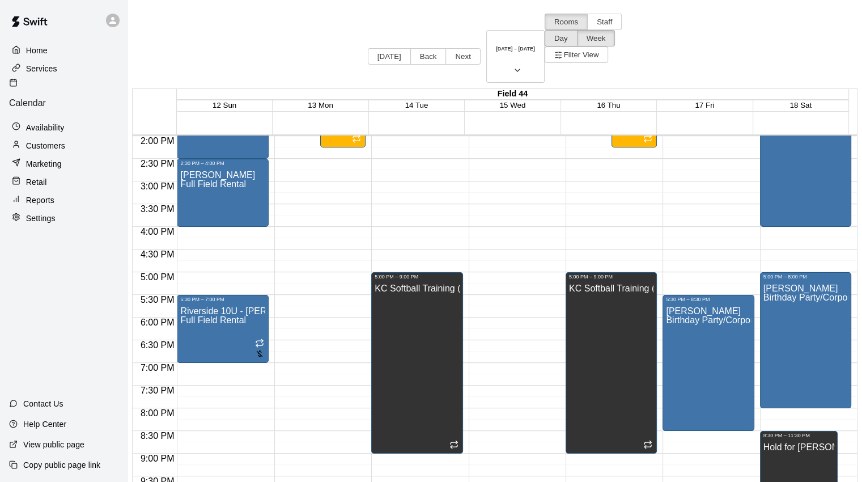
click at [577, 30] on button "Day" at bounding box center [560, 38] width 33 height 16
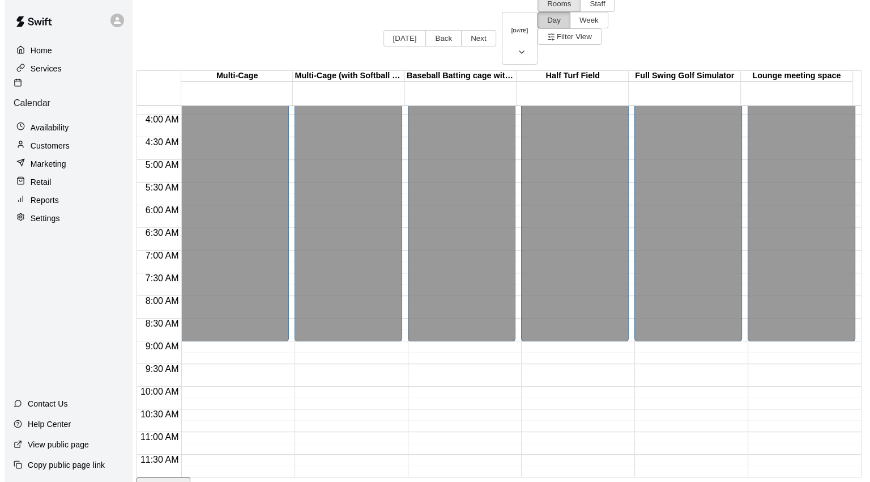
scroll to position [57, 0]
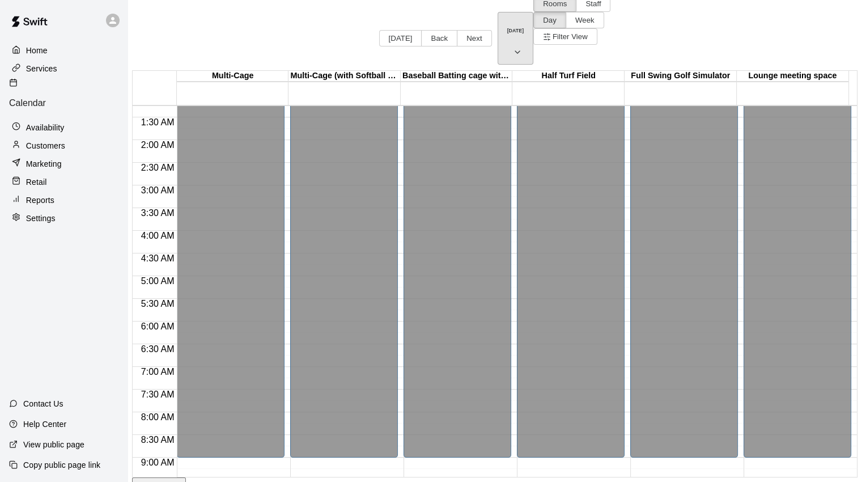
click at [513, 45] on icon "button" at bounding box center [517, 52] width 9 height 14
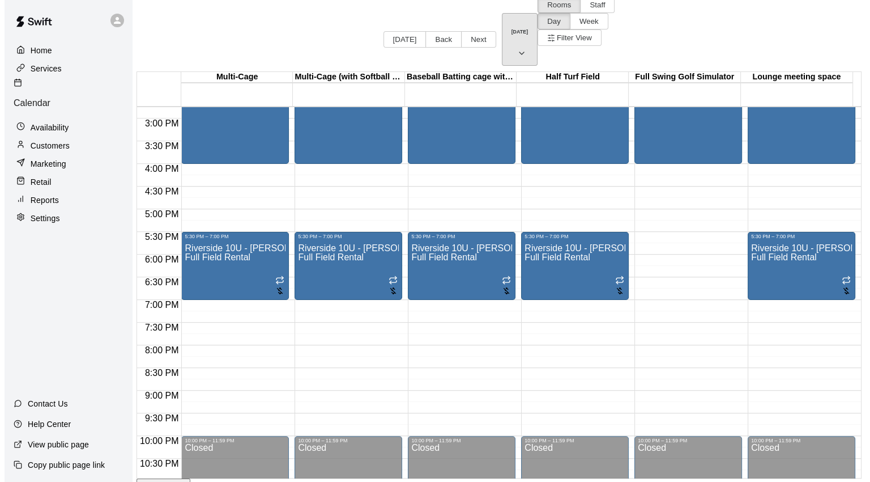
scroll to position [18, 0]
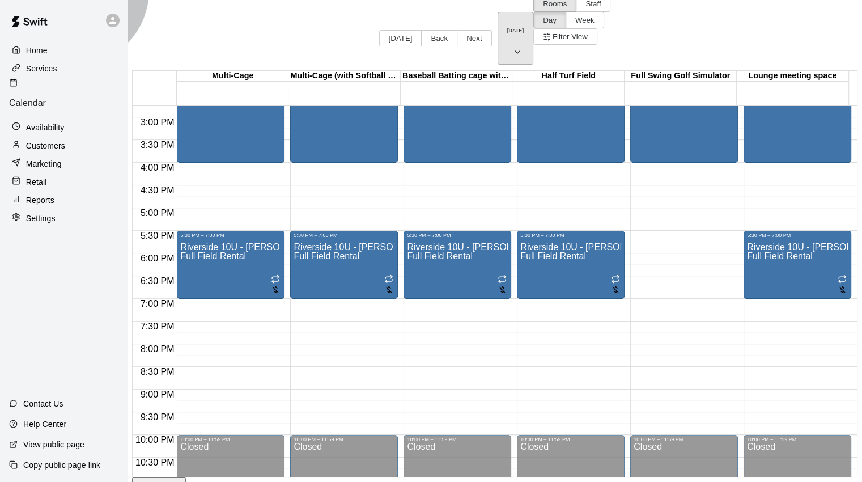
click at [513, 45] on icon "button" at bounding box center [517, 52] width 9 height 14
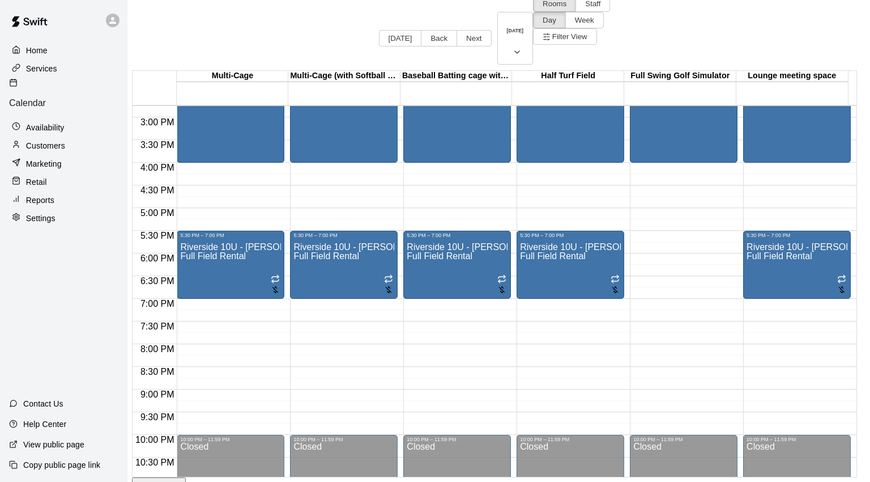
click at [614, 344] on div at bounding box center [435, 241] width 870 height 482
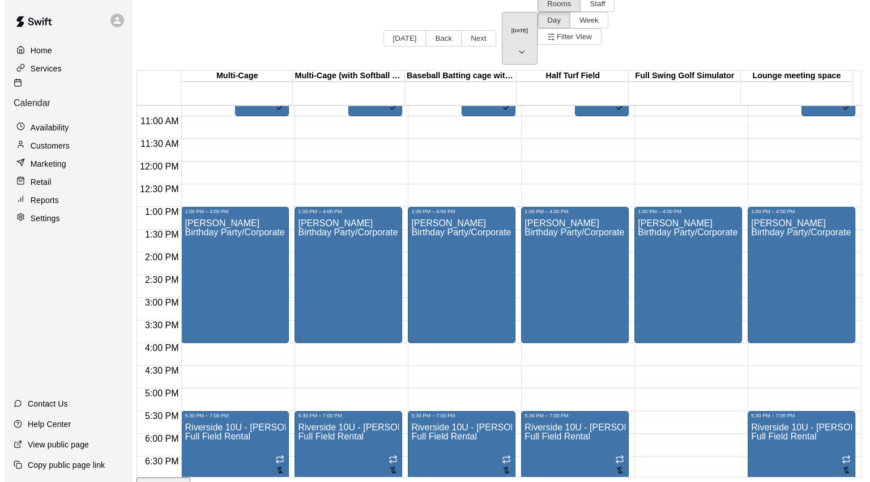
scroll to position [329, 0]
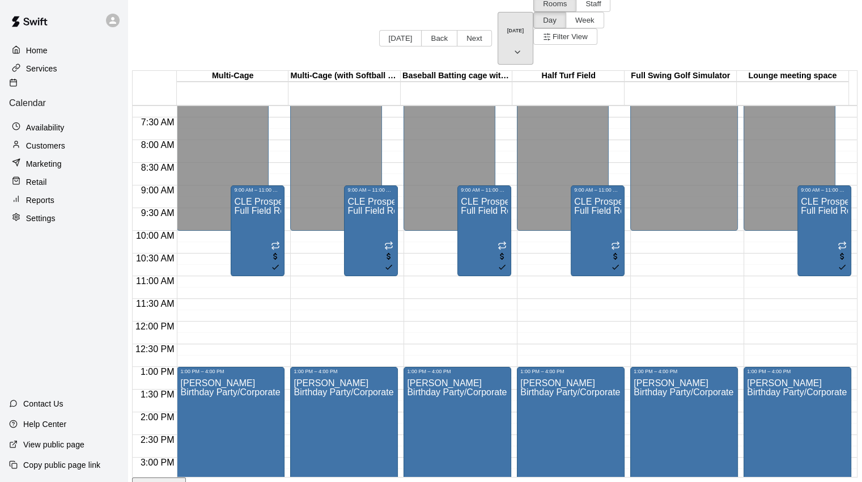
click at [513, 45] on icon "button" at bounding box center [517, 52] width 9 height 14
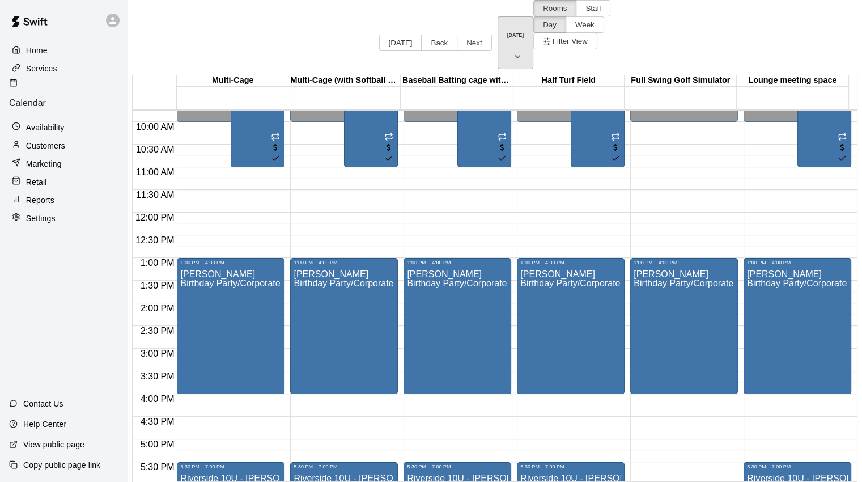
scroll to position [668, 0]
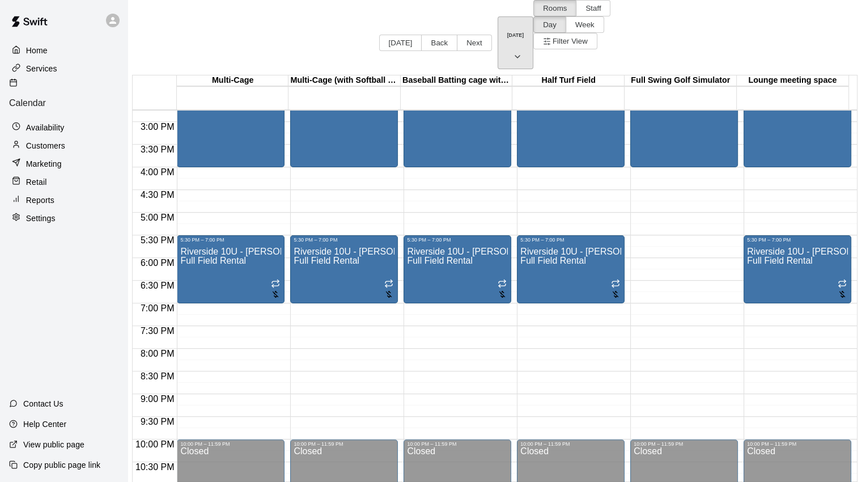
click at [513, 50] on icon "button" at bounding box center [517, 57] width 9 height 14
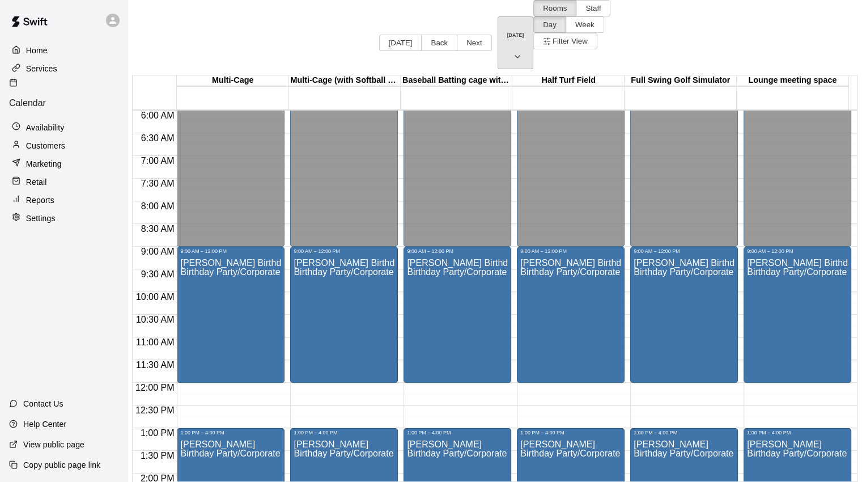
scroll to position [329, 0]
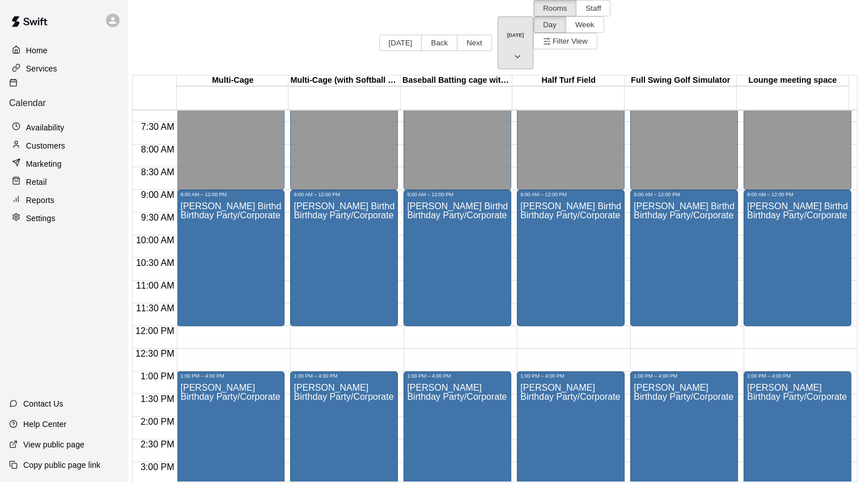
click at [513, 50] on icon "button" at bounding box center [517, 57] width 9 height 14
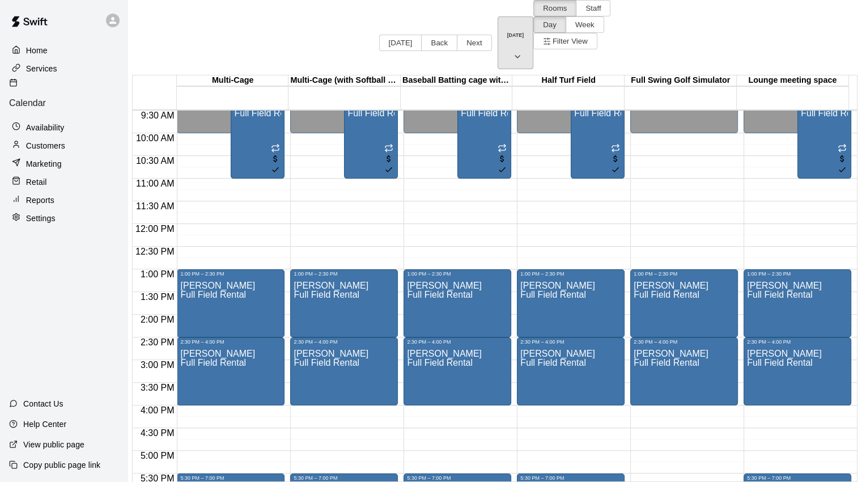
scroll to position [555, 0]
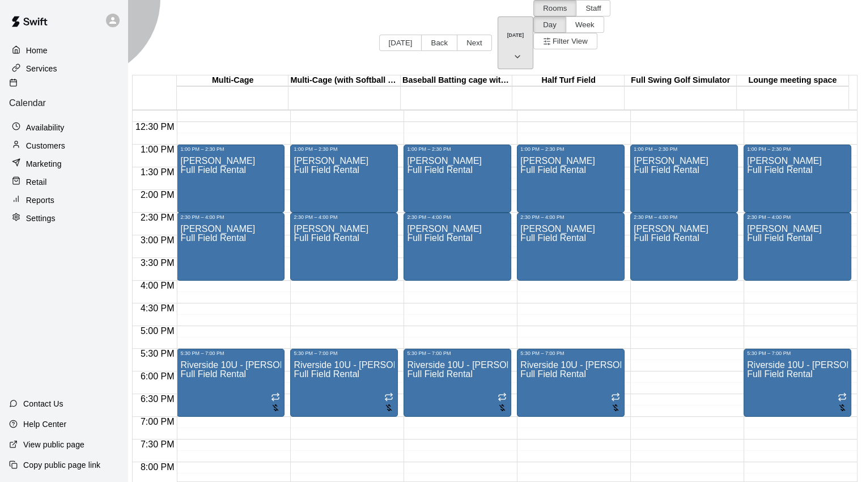
click at [497, 16] on button "Sunday Oct 12" at bounding box center [515, 42] width 36 height 53
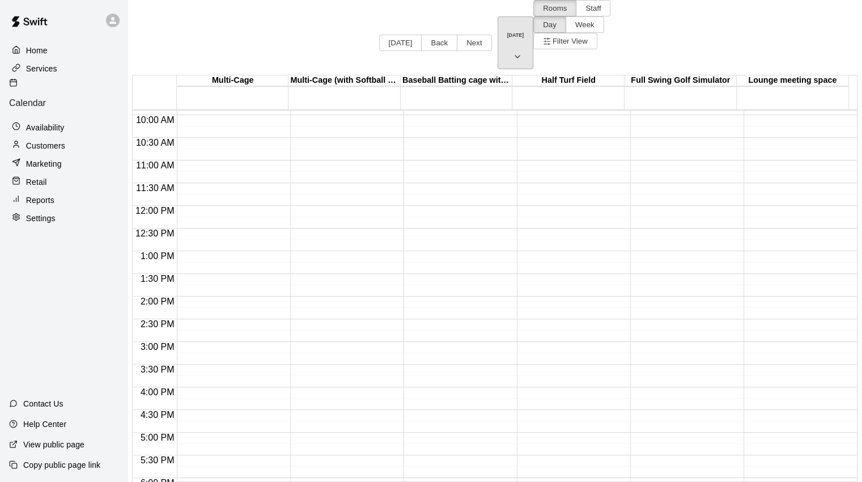
scroll to position [442, 0]
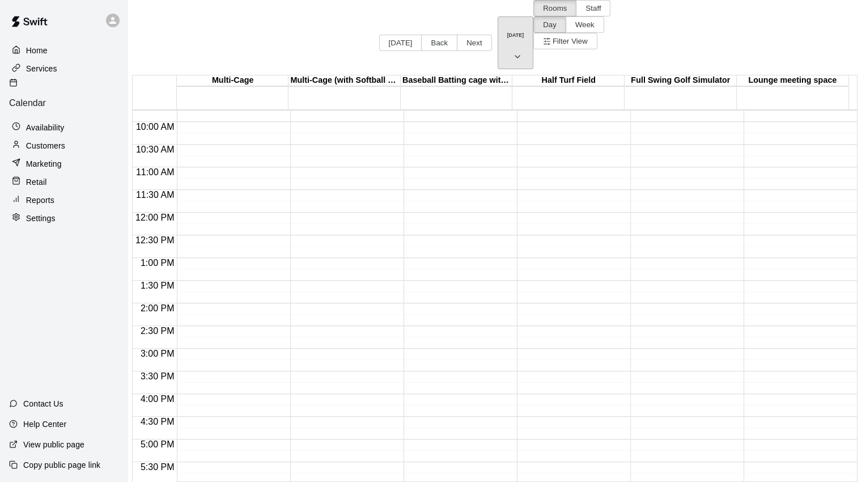
click at [497, 16] on button "Saturday Oct 25" at bounding box center [515, 42] width 36 height 53
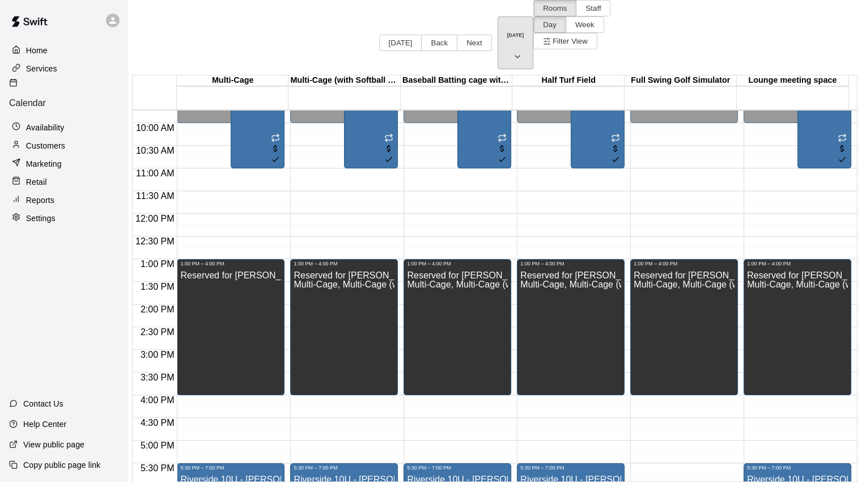
scroll to position [385, 0]
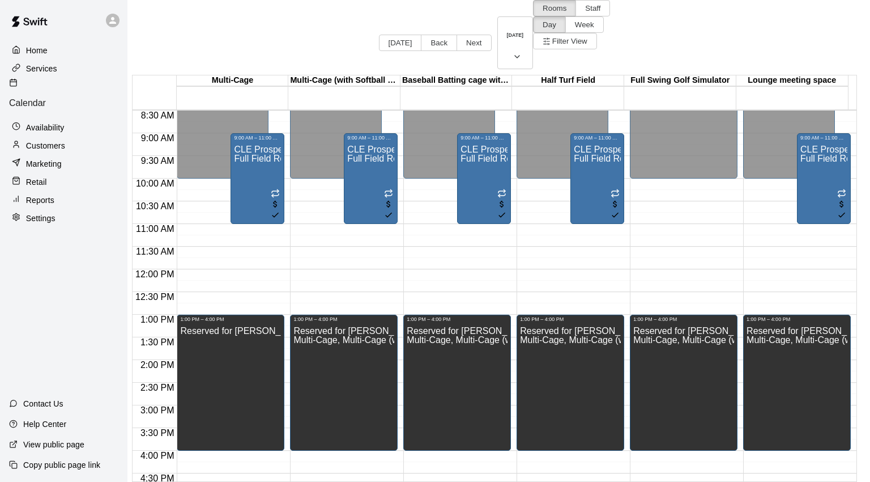
click at [252, 299] on div at bounding box center [435, 241] width 870 height 482
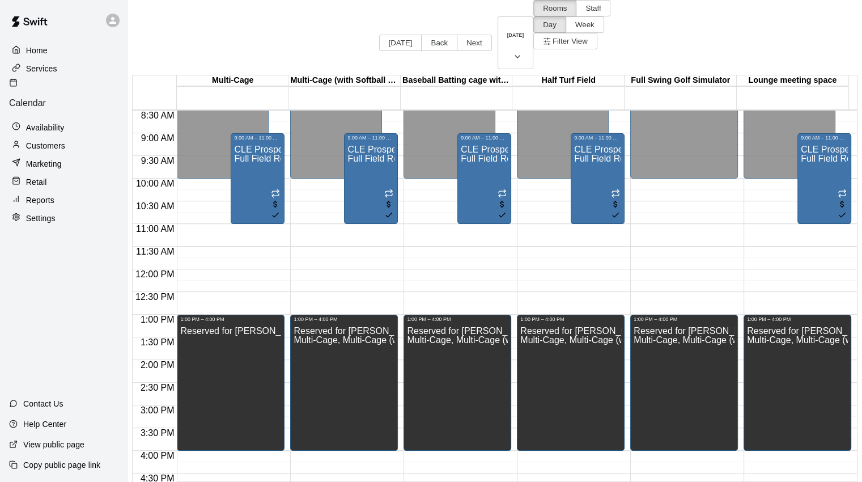
click at [274, 331] on p "Reserved for Menter A Red Cheer" at bounding box center [230, 331] width 101 height 0
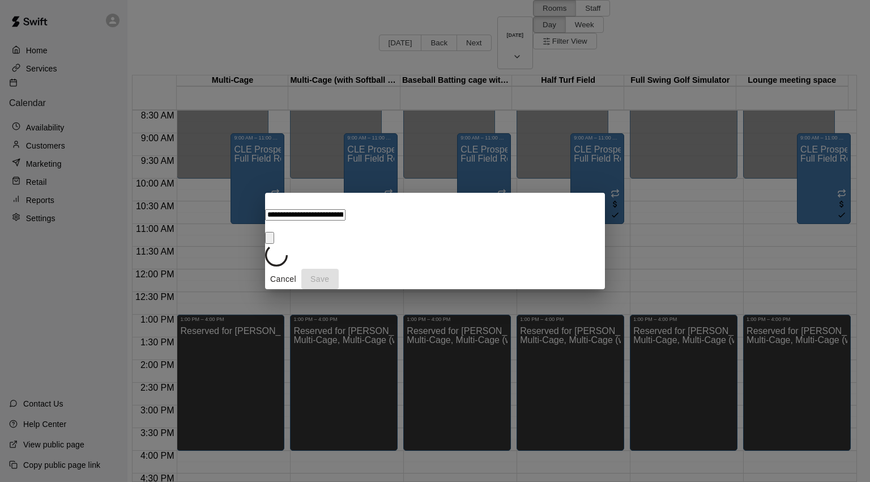
click at [270, 240] on icon "Close" at bounding box center [270, 240] width 0 height 0
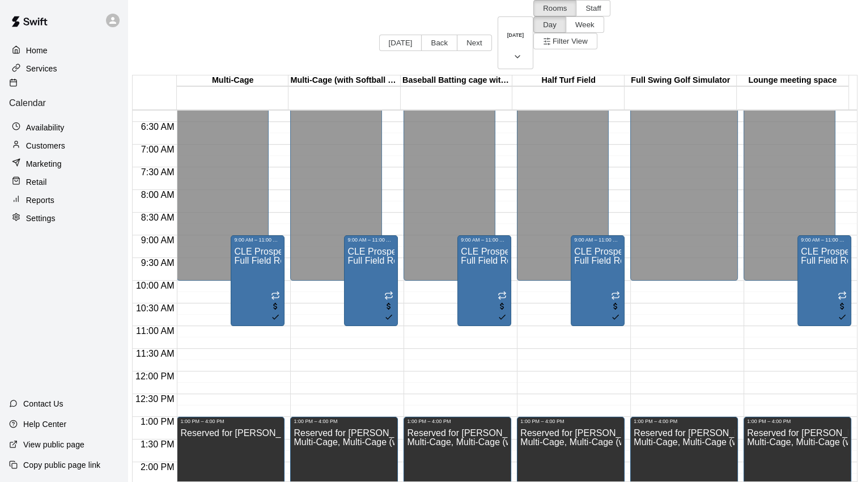
scroll to position [510, 0]
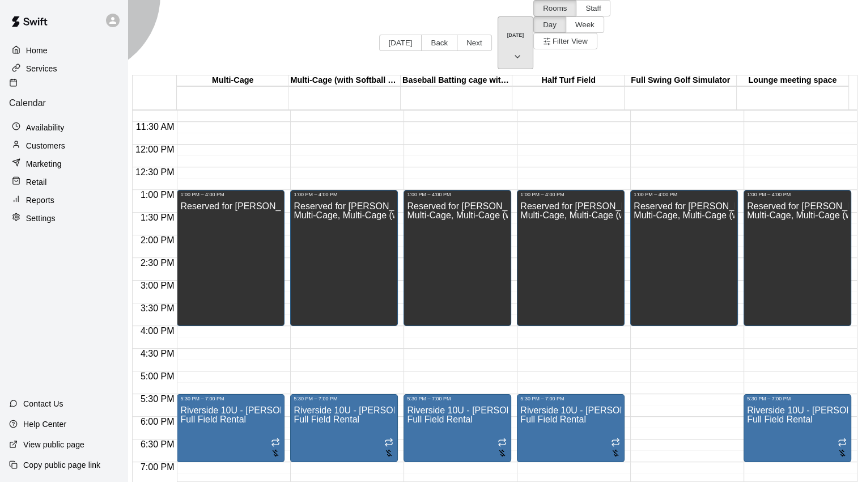
click at [497, 16] on button "Sunday Oct 26" at bounding box center [515, 42] width 36 height 53
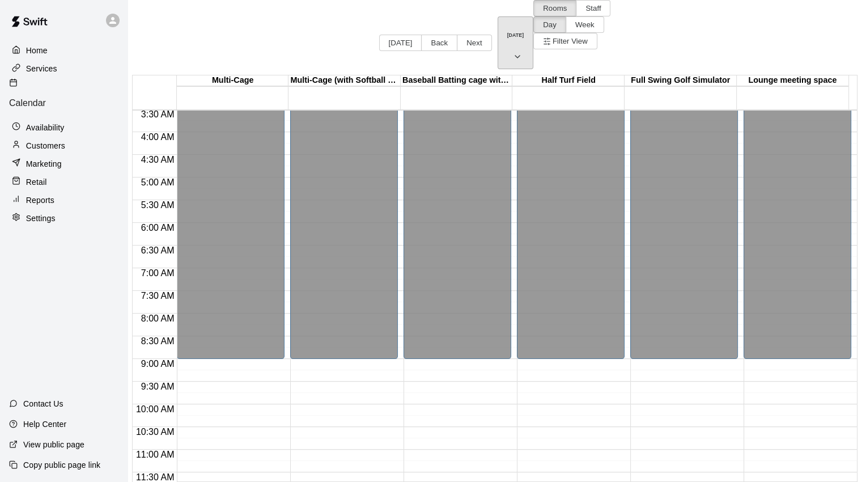
scroll to position [159, 0]
click at [497, 16] on button "Saturday Oct 25" at bounding box center [515, 42] width 36 height 53
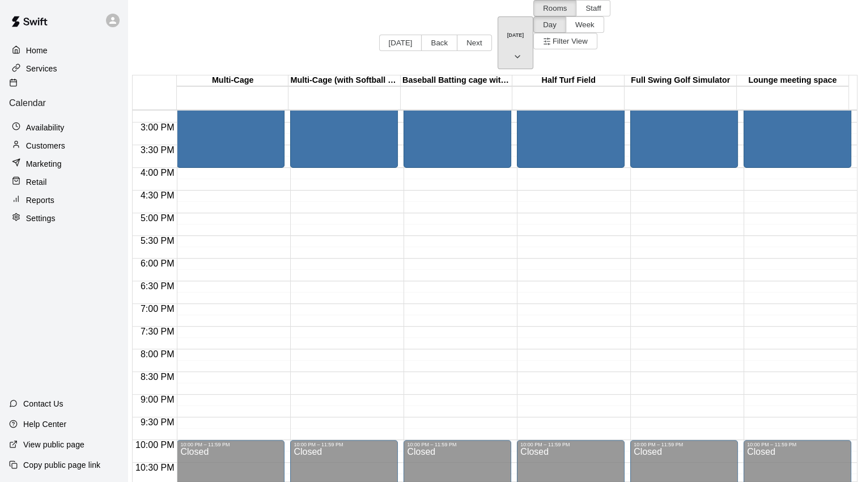
scroll to position [668, 0]
click at [513, 50] on icon "button" at bounding box center [517, 57] width 9 height 14
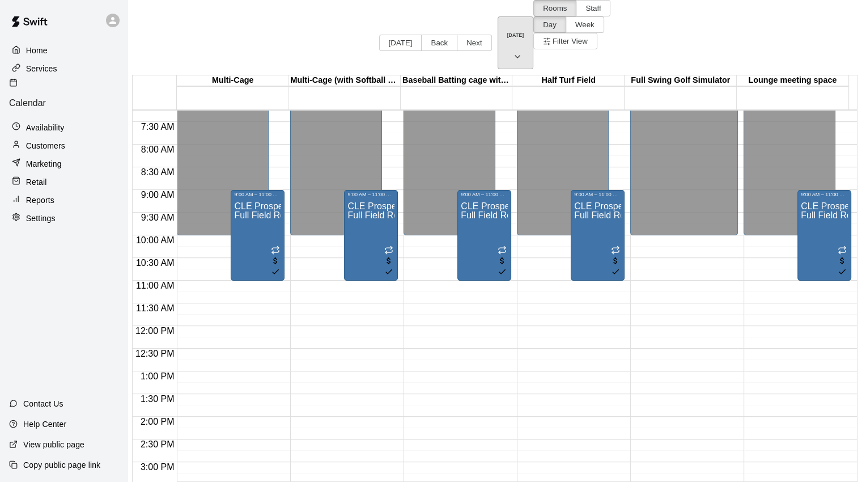
scroll to position [385, 0]
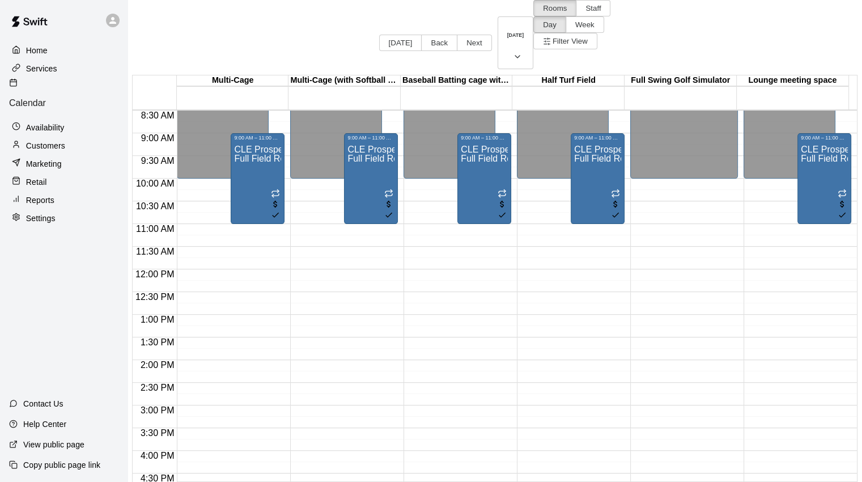
click at [170, 450] on span "4:00 PM" at bounding box center [158, 455] width 40 height 10
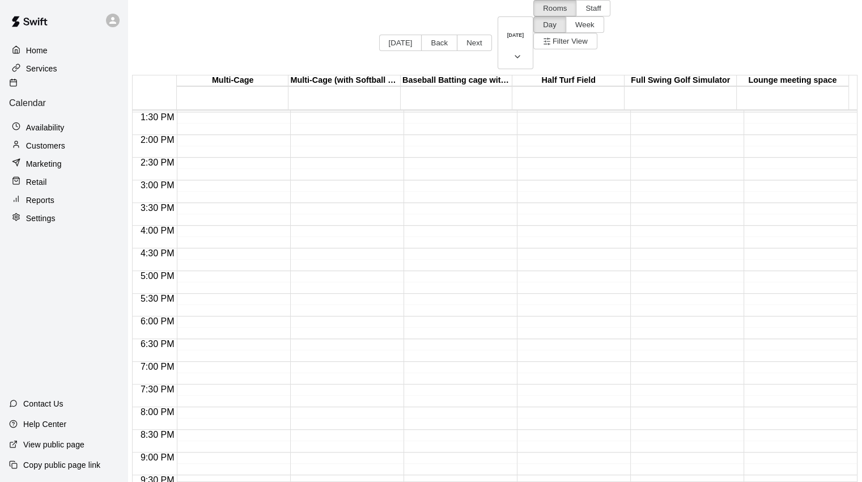
scroll to position [612, 0]
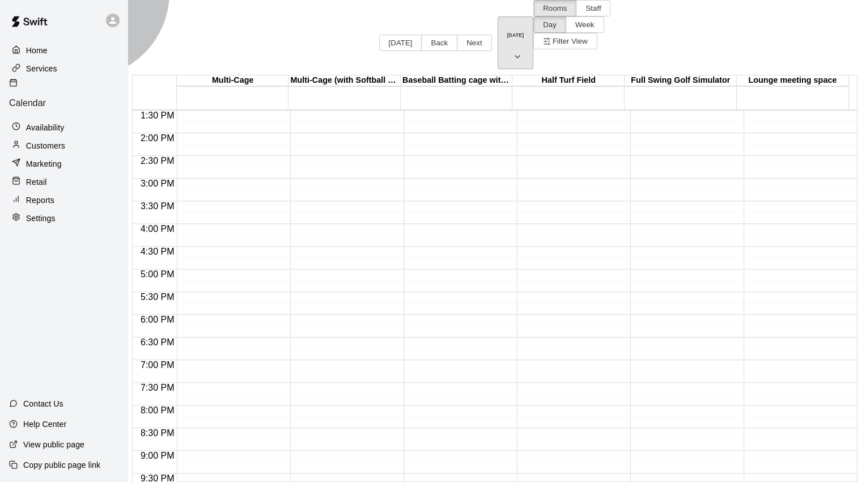
click at [497, 16] on button "Sunday Oct 05" at bounding box center [515, 42] width 36 height 53
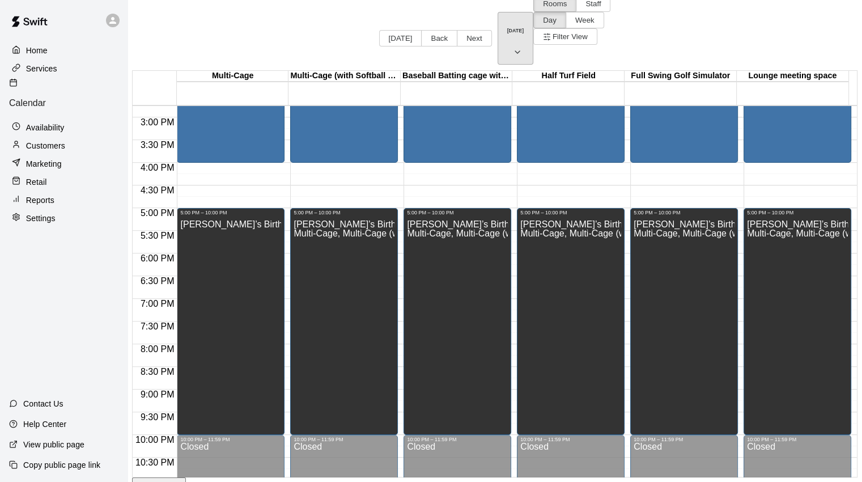
scroll to position [0, 0]
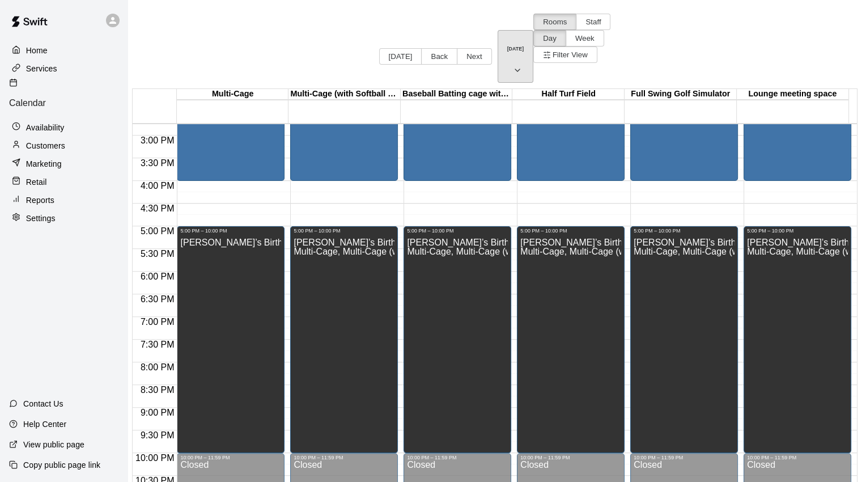
click at [513, 63] on icon "button" at bounding box center [517, 70] width 9 height 14
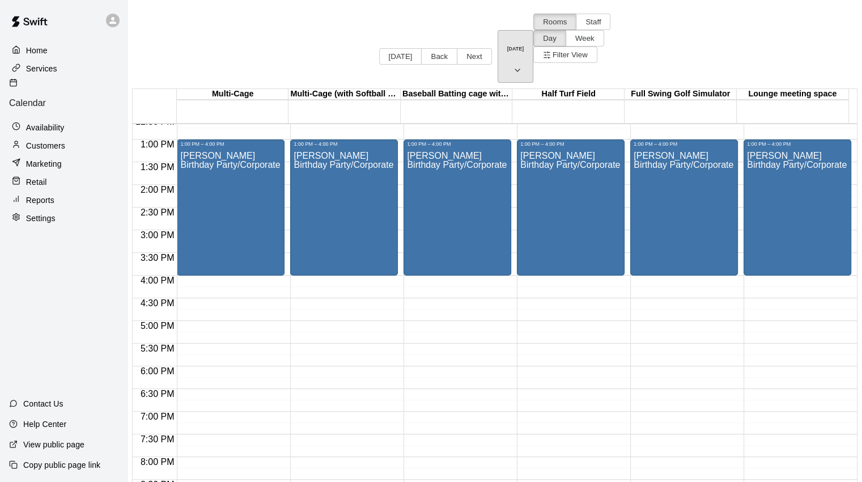
scroll to position [555, 0]
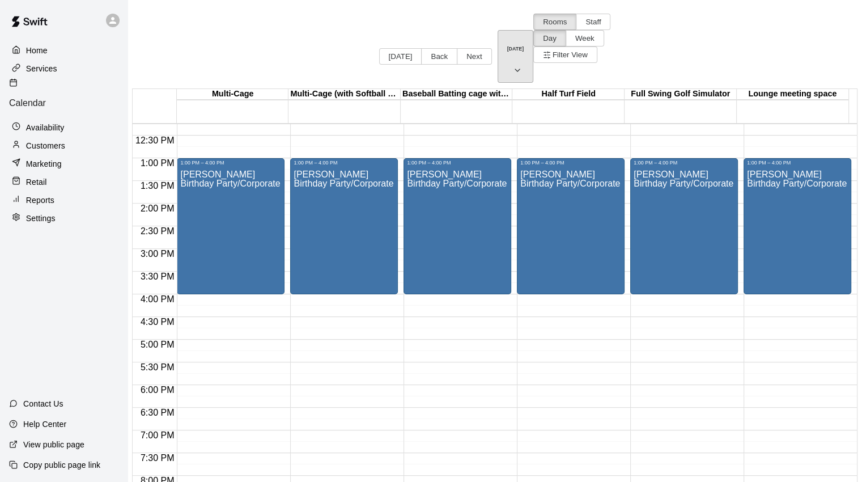
click at [515, 69] on icon "button" at bounding box center [517, 70] width 5 height 2
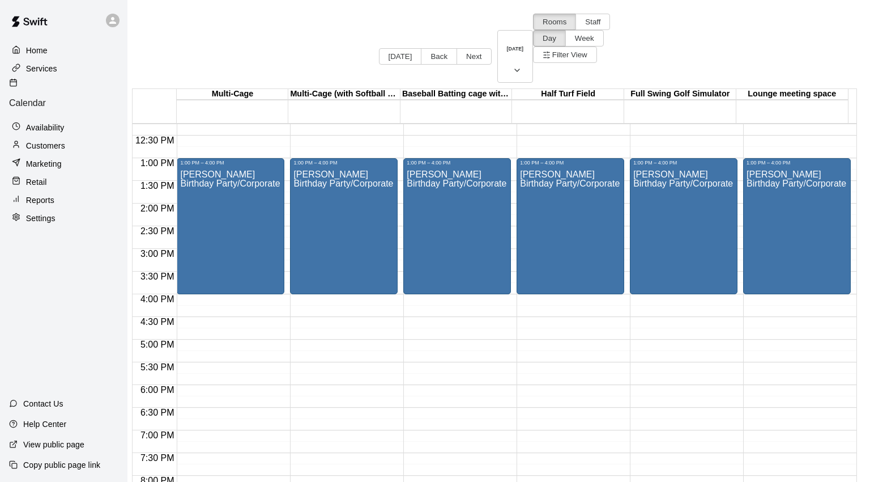
drag, startPoint x: 512, startPoint y: 343, endPoint x: 504, endPoint y: 354, distance: 13.8
click at [516, 354] on div at bounding box center [435, 241] width 870 height 482
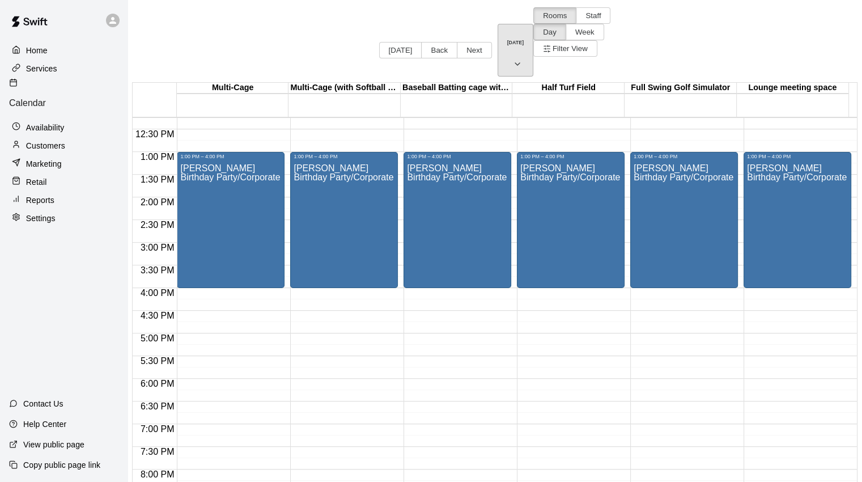
scroll to position [0, 0]
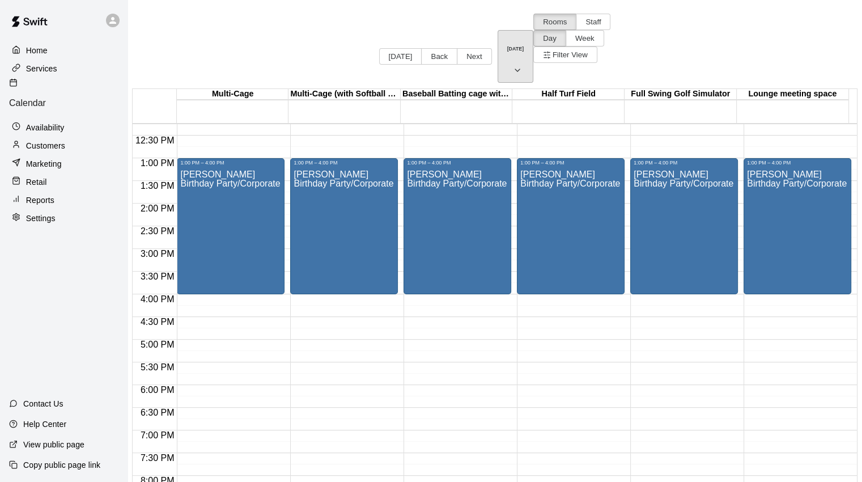
click at [513, 63] on icon "button" at bounding box center [517, 70] width 9 height 14
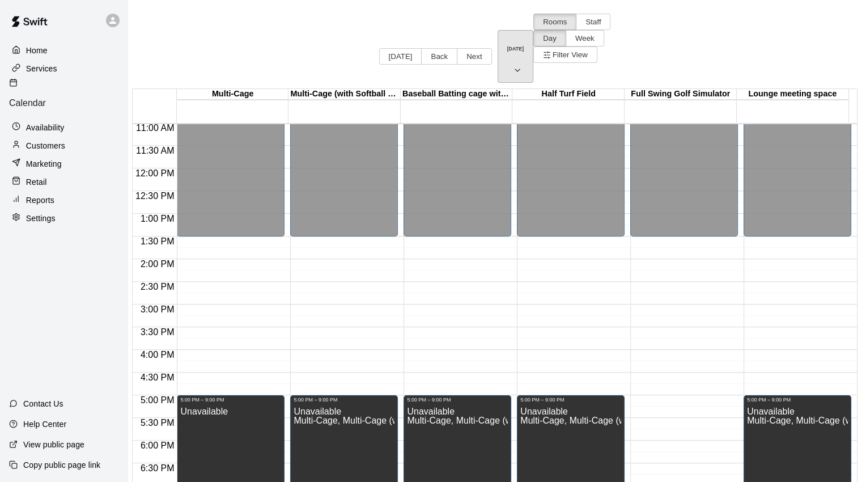
scroll to position [668, 0]
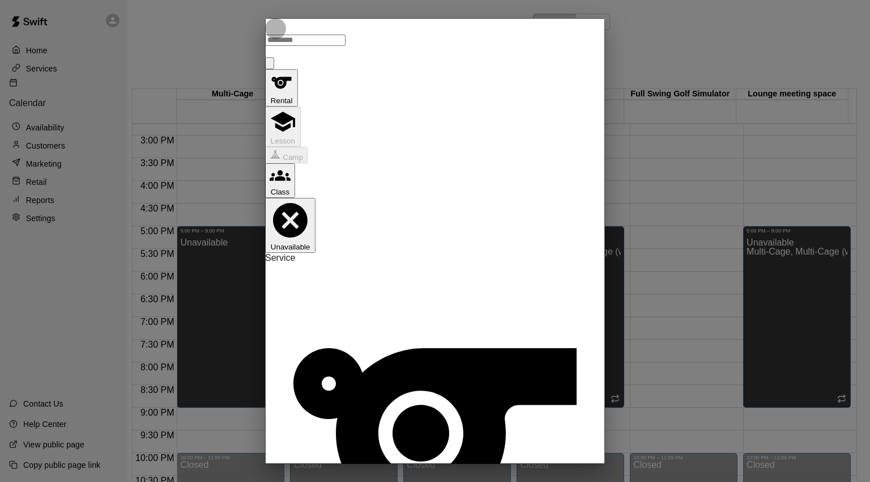
click at [270, 66] on icon "Close" at bounding box center [270, 66] width 0 height 0
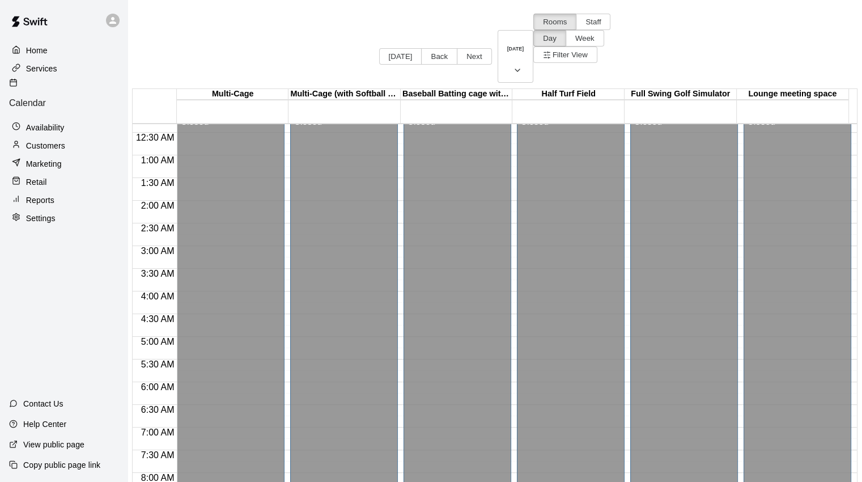
scroll to position [0, 0]
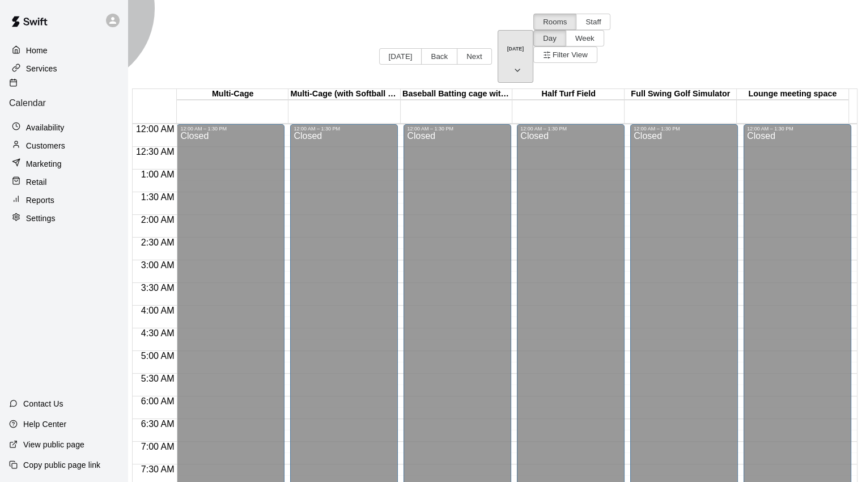
click at [513, 63] on icon "button" at bounding box center [517, 70] width 9 height 14
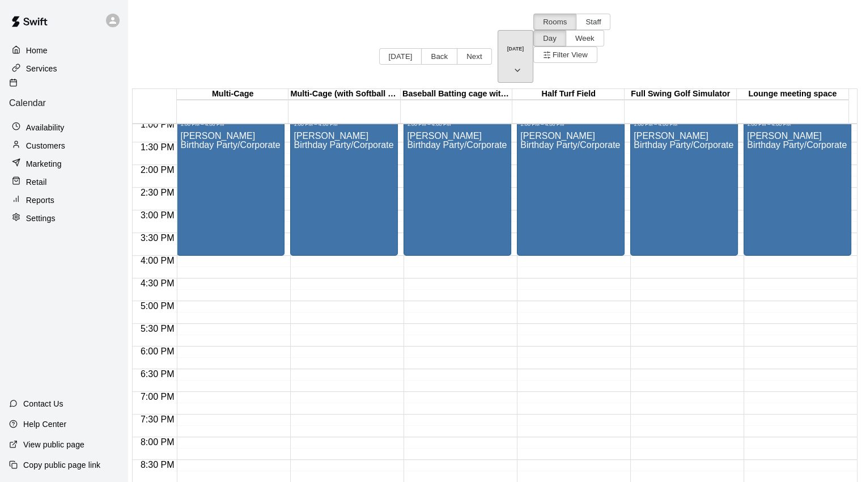
scroll to position [623, 0]
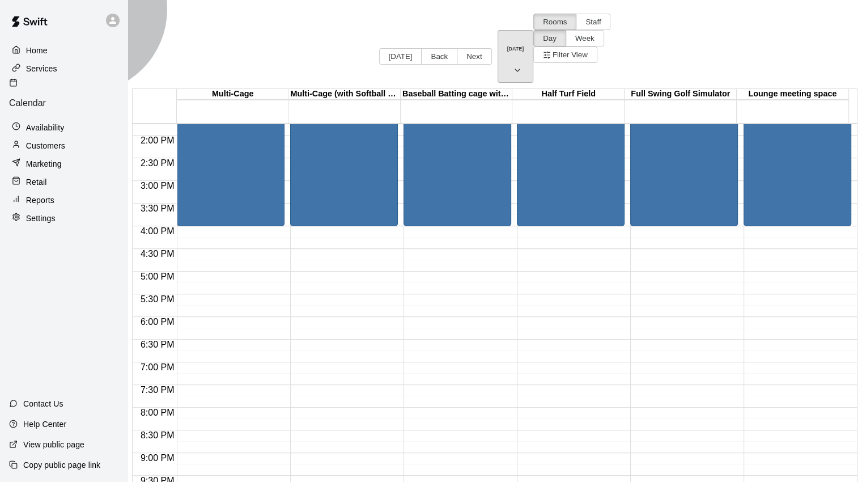
click at [513, 63] on icon "button" at bounding box center [517, 70] width 9 height 14
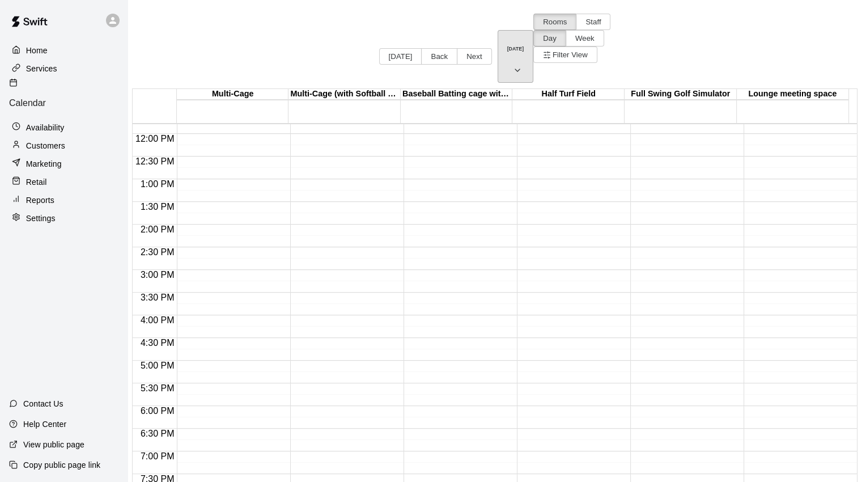
scroll to position [329, 0]
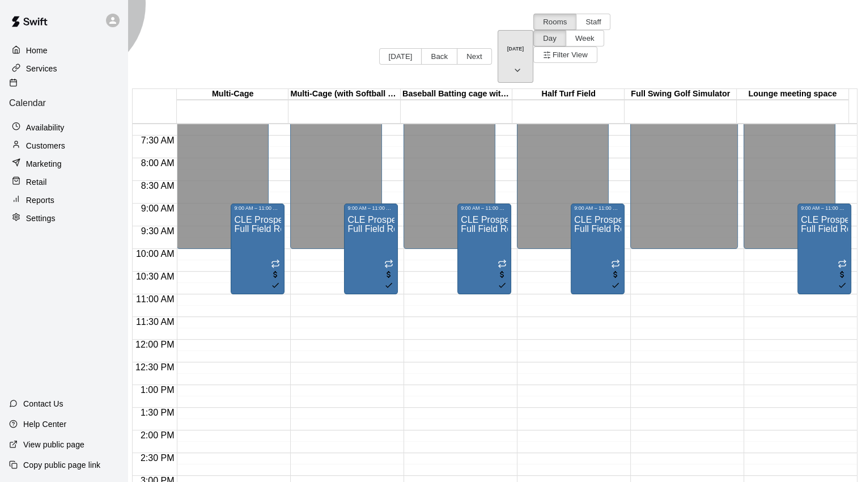
click at [513, 63] on icon "button" at bounding box center [517, 70] width 9 height 14
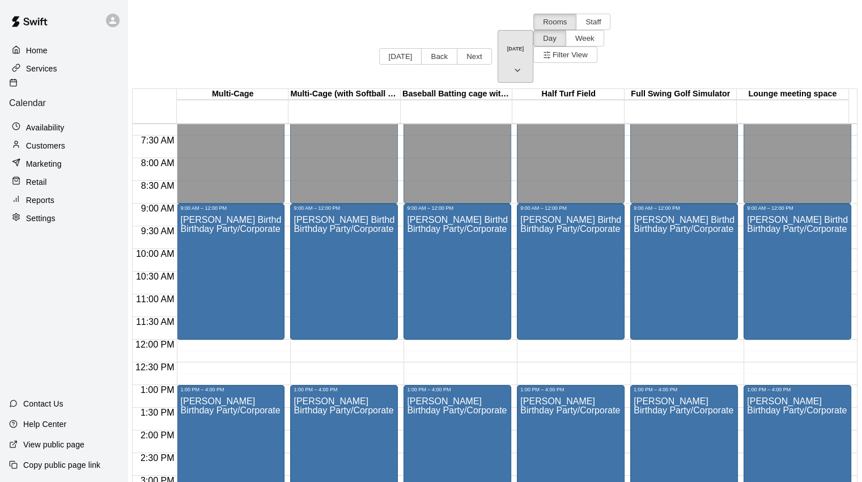
click at [513, 63] on icon "button" at bounding box center [517, 70] width 9 height 14
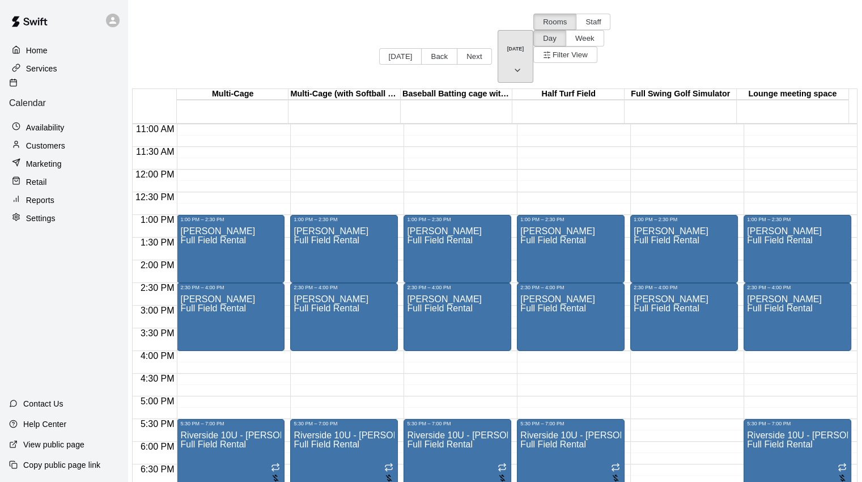
scroll to position [668, 0]
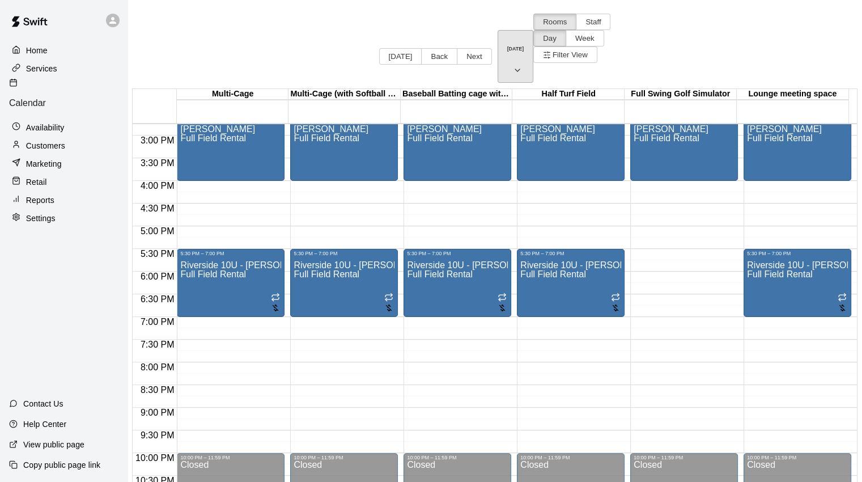
click at [513, 63] on icon "button" at bounding box center [517, 70] width 9 height 14
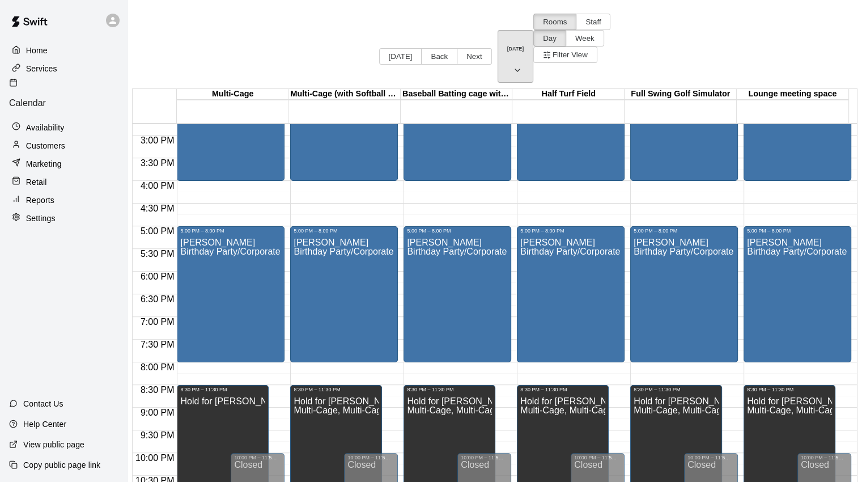
click at [513, 63] on icon "button" at bounding box center [517, 70] width 9 height 14
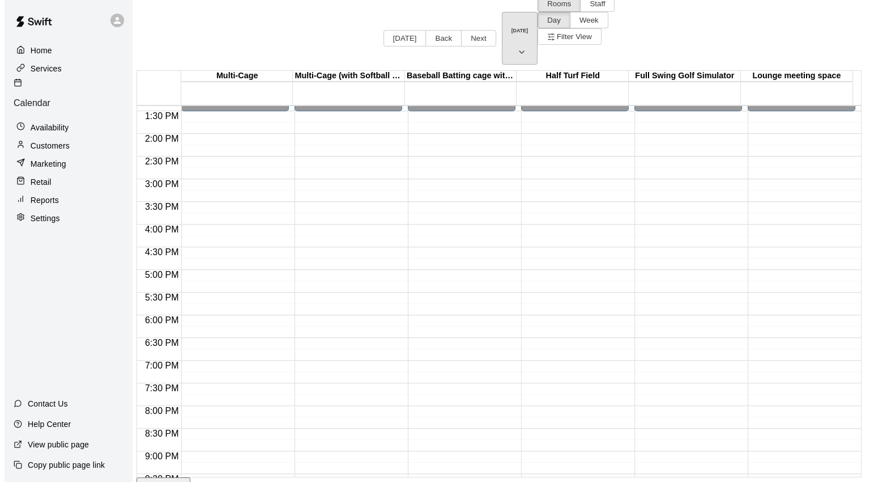
scroll to position [442, 0]
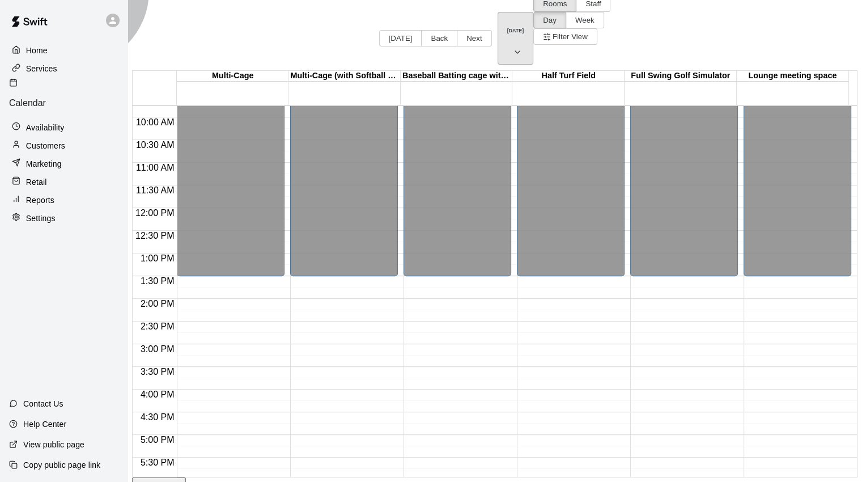
click at [515, 51] on icon "button" at bounding box center [517, 52] width 5 height 2
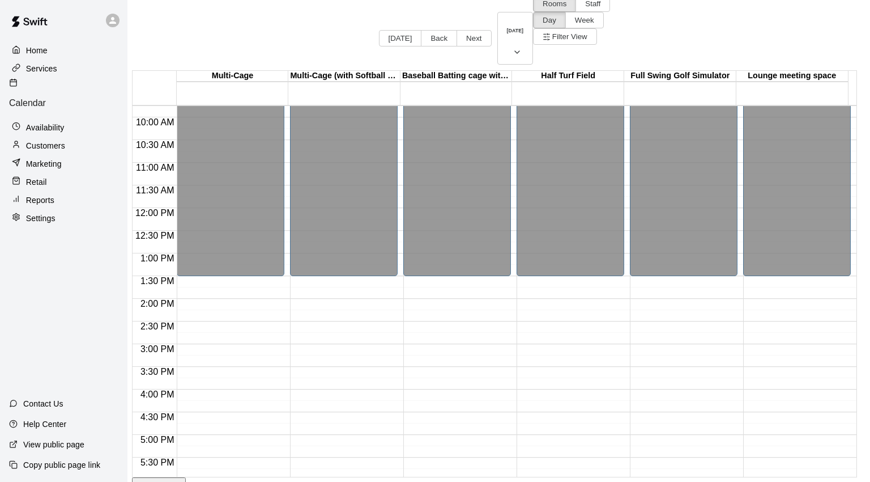
drag, startPoint x: 629, startPoint y: 380, endPoint x: 635, endPoint y: 375, distance: 7.7
click at [630, 379] on div at bounding box center [435, 241] width 870 height 482
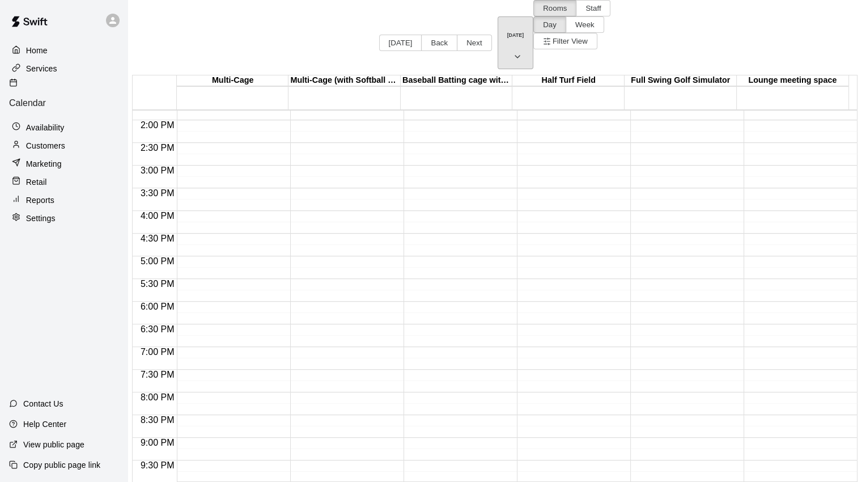
scroll to position [668, 0]
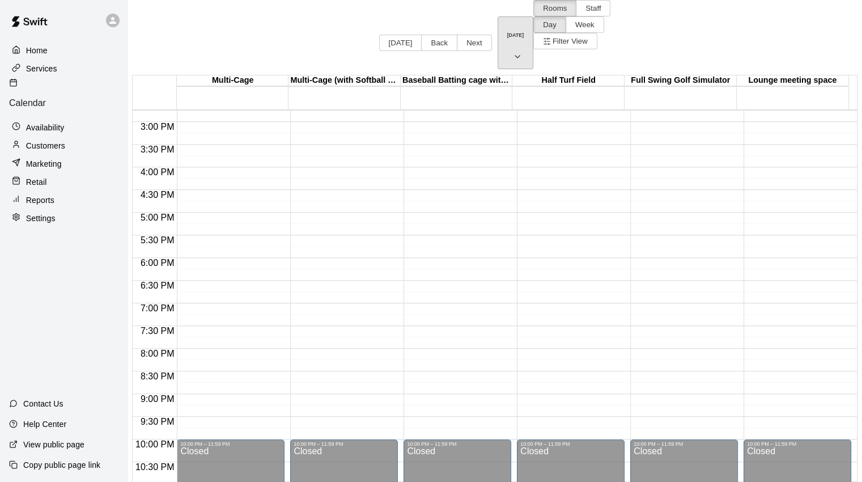
click at [513, 50] on icon "button" at bounding box center [517, 57] width 9 height 14
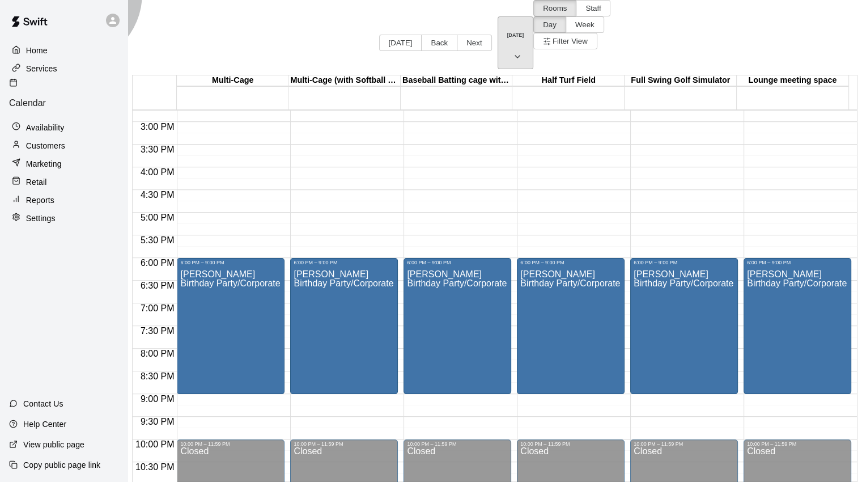
click at [513, 50] on icon "button" at bounding box center [517, 57] width 9 height 14
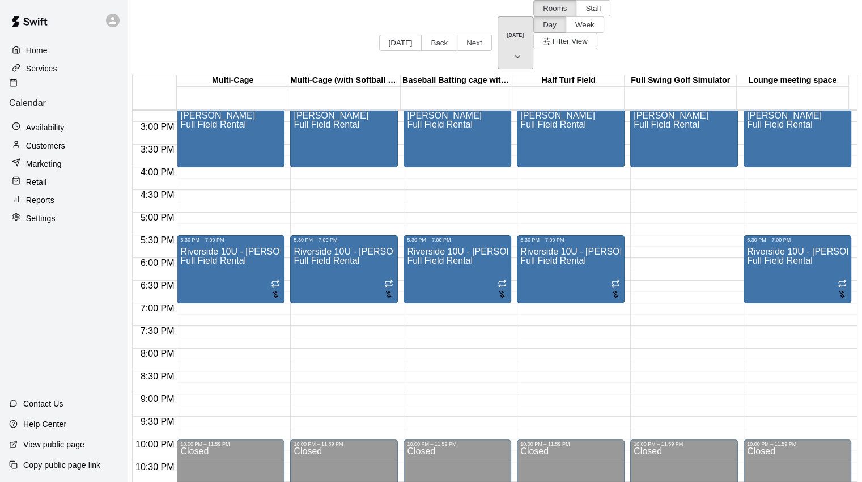
click at [513, 50] on icon "button" at bounding box center [517, 57] width 9 height 14
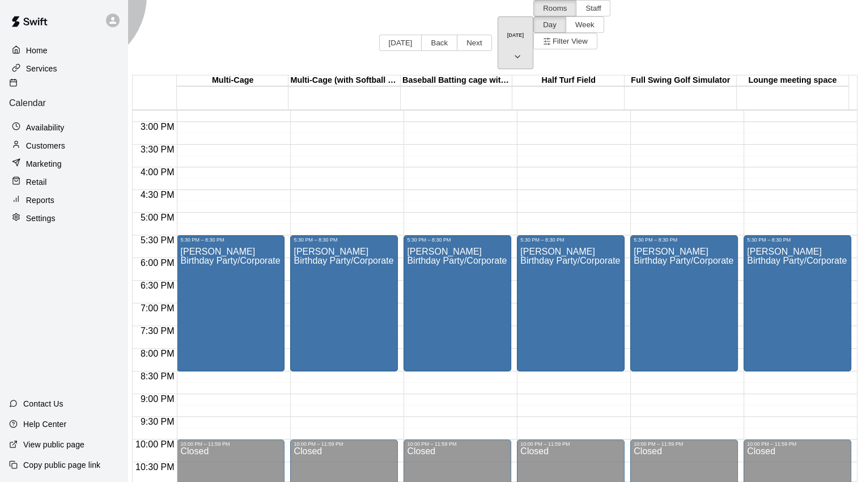
click at [513, 50] on icon "button" at bounding box center [517, 57] width 9 height 14
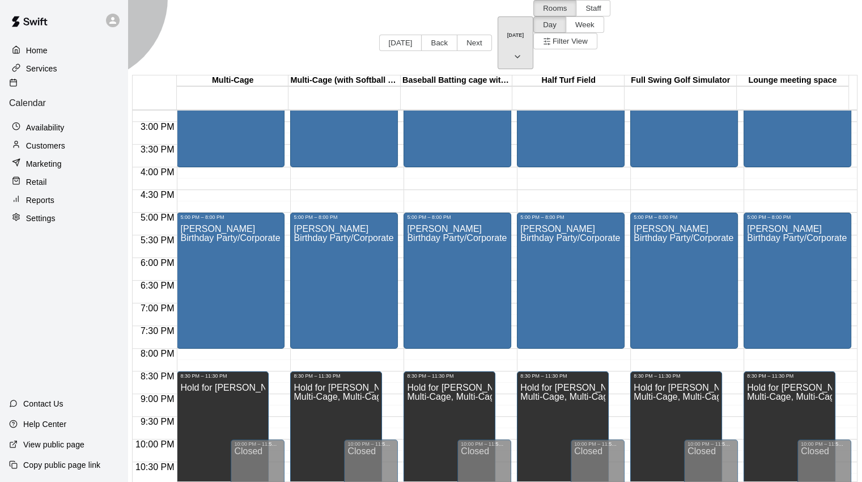
click at [513, 50] on icon "button" at bounding box center [517, 57] width 9 height 14
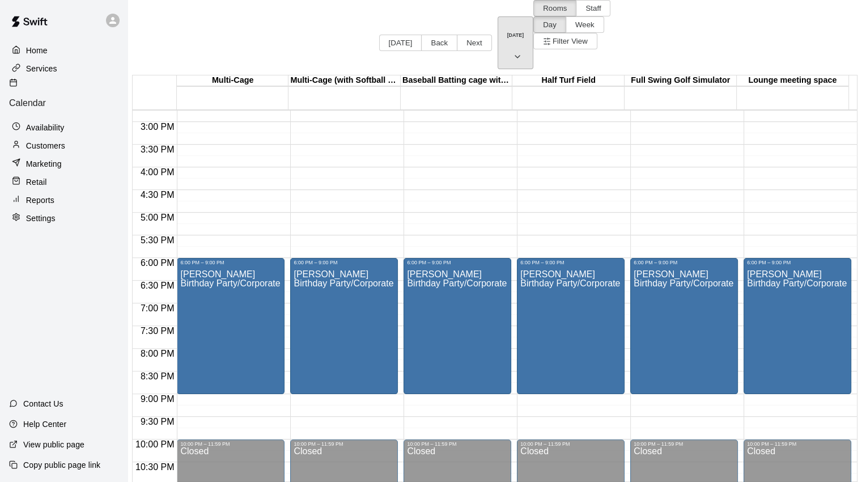
click at [497, 16] on button "Friday Oct 10" at bounding box center [515, 42] width 36 height 53
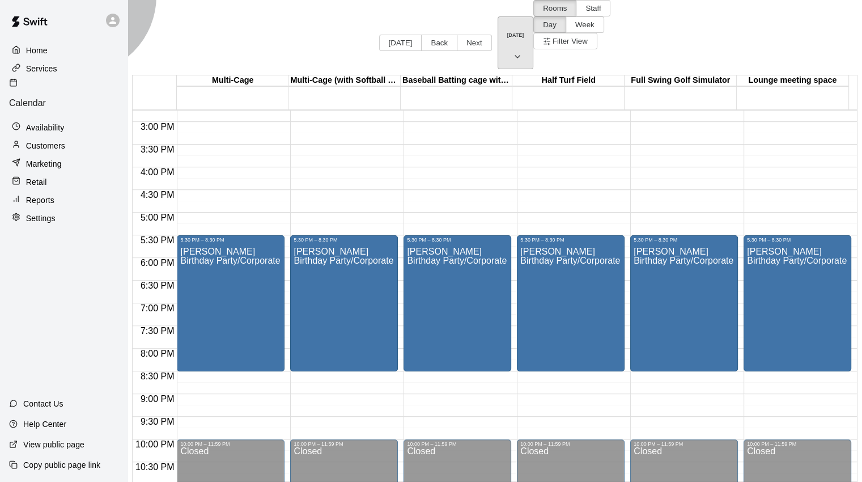
click at [497, 16] on button "Friday Oct 17" at bounding box center [515, 42] width 36 height 53
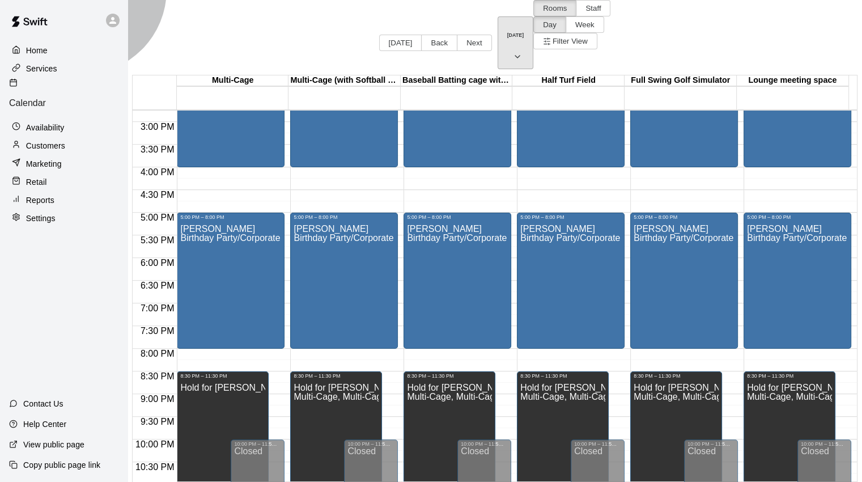
click at [513, 50] on icon "button" at bounding box center [517, 57] width 9 height 14
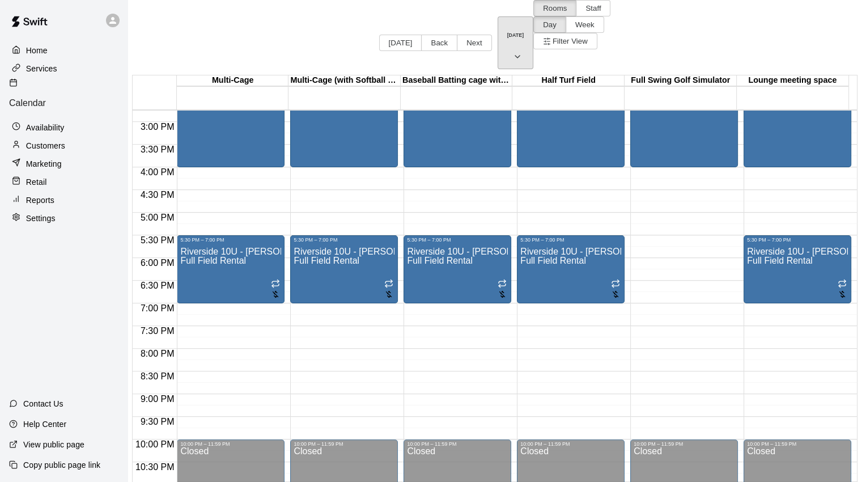
click at [513, 50] on icon "button" at bounding box center [517, 57] width 9 height 14
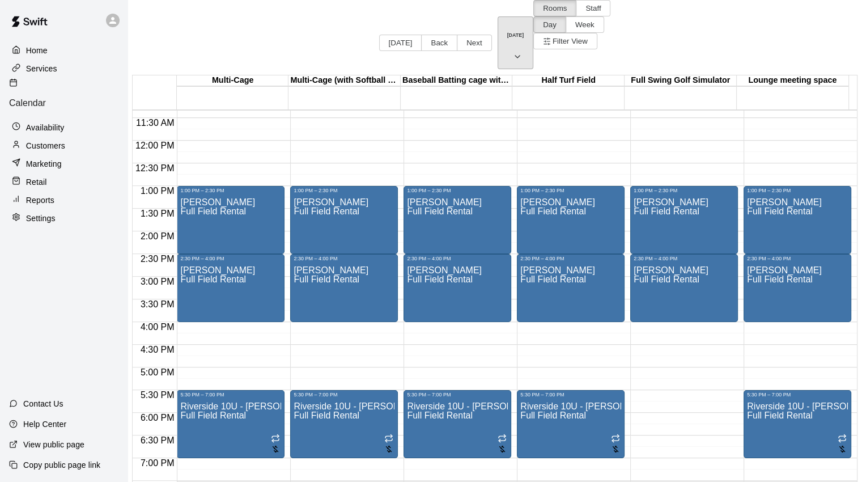
scroll to position [612, 0]
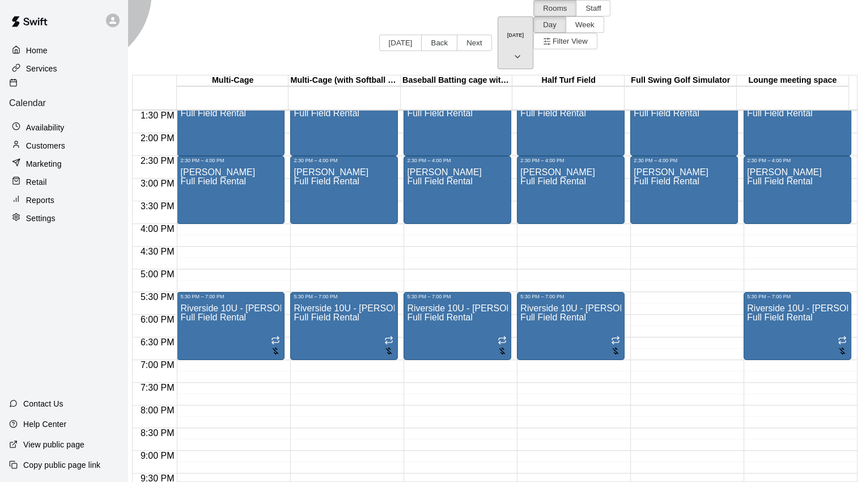
click at [513, 50] on icon "button" at bounding box center [517, 57] width 9 height 14
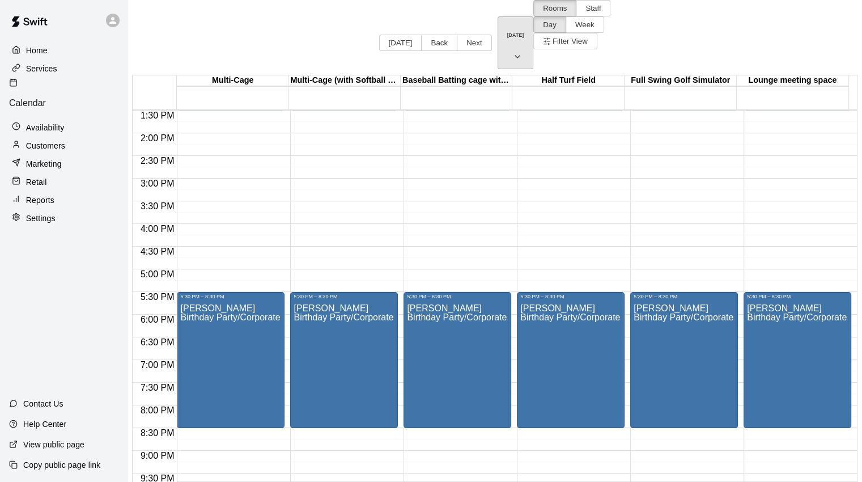
click at [513, 50] on icon "button" at bounding box center [517, 57] width 9 height 14
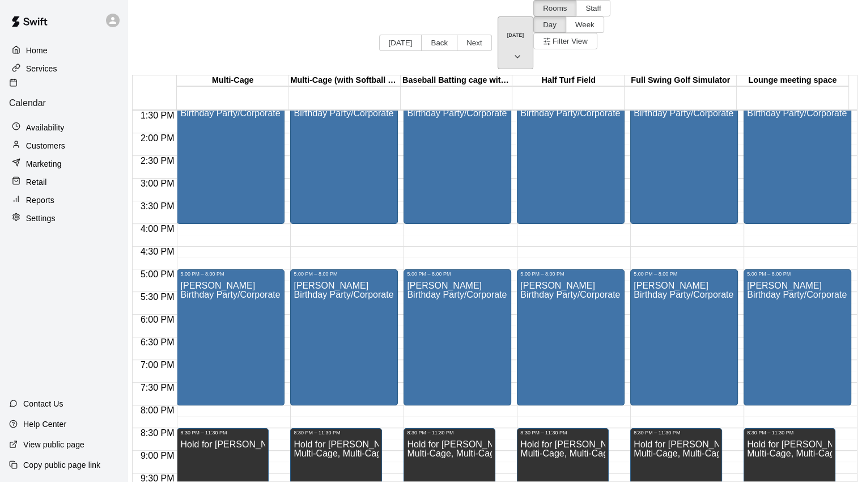
click at [513, 50] on icon "button" at bounding box center [517, 57] width 9 height 14
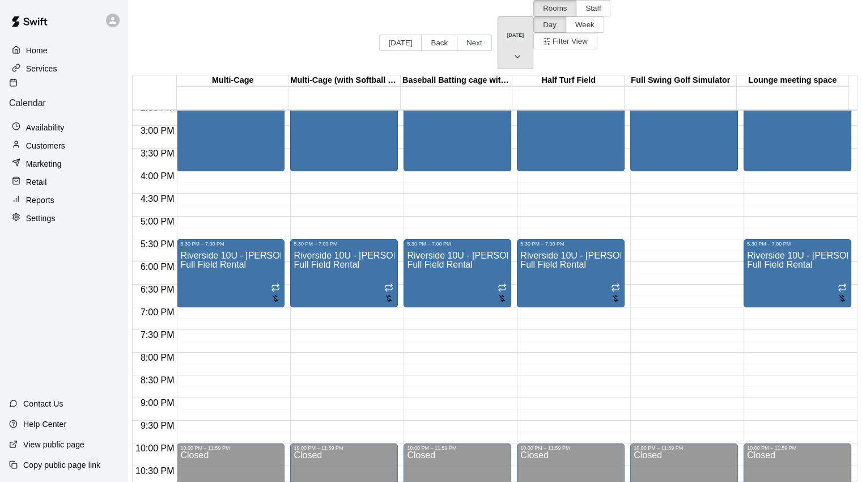
scroll to position [668, 0]
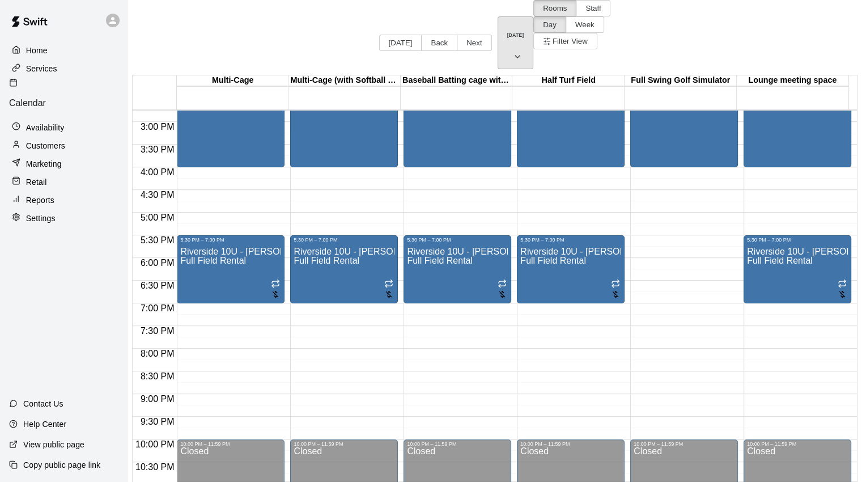
click at [513, 50] on icon "button" at bounding box center [517, 57] width 9 height 14
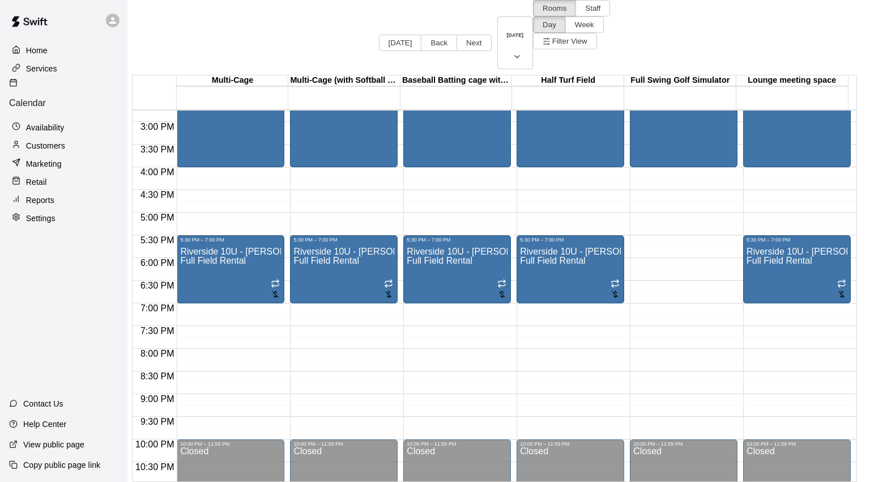
click at [558, 318] on div at bounding box center [435, 241] width 870 height 482
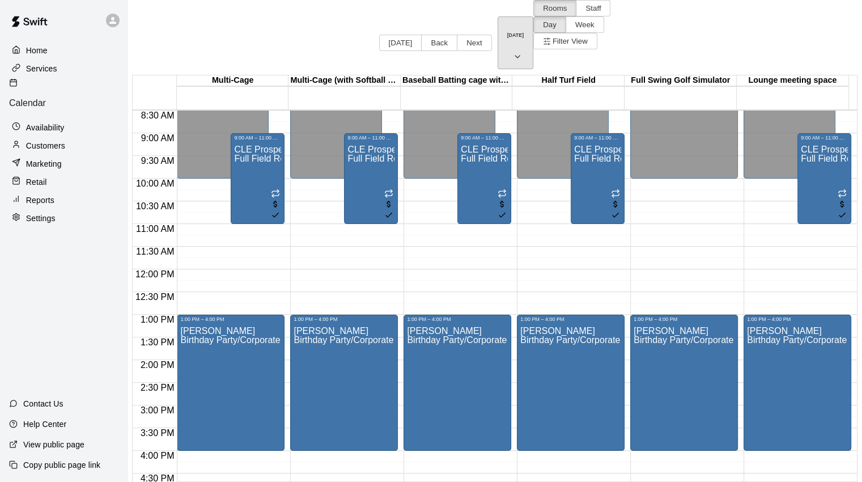
scroll to position [329, 0]
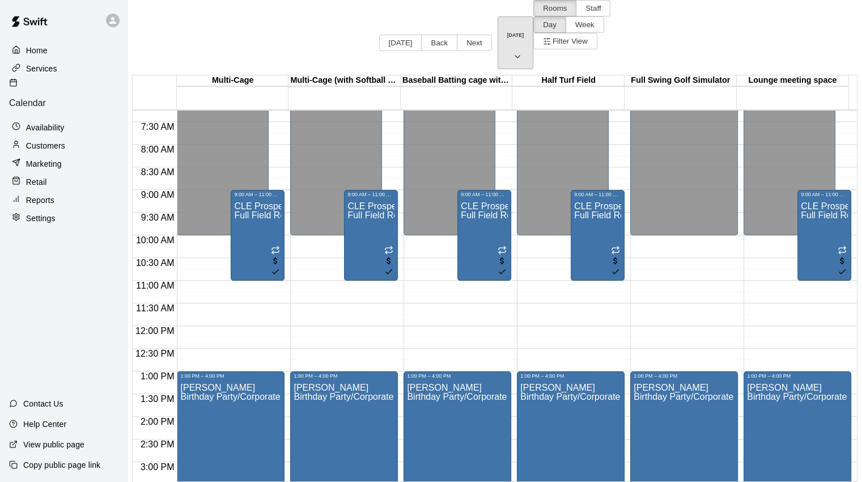
click at [513, 50] on icon "button" at bounding box center [517, 57] width 9 height 14
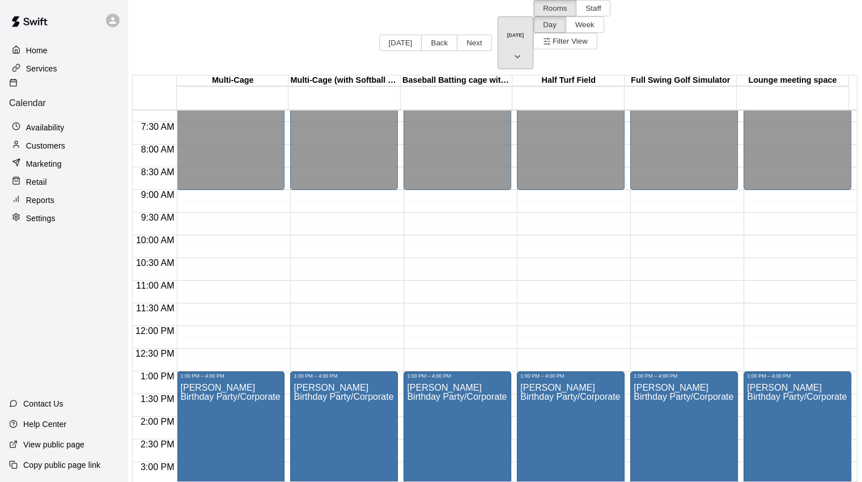
scroll to position [272, 0]
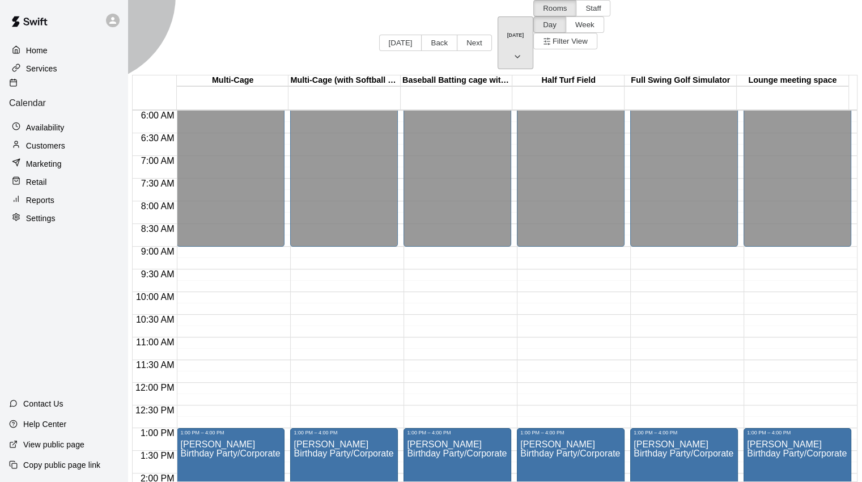
click at [497, 16] on button "Saturday Oct 04" at bounding box center [515, 42] width 36 height 53
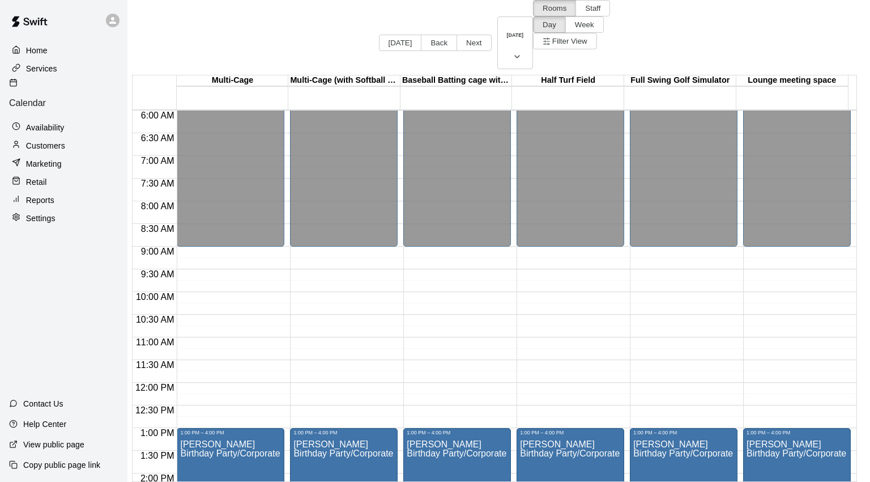
click at [514, 281] on div at bounding box center [435, 241] width 870 height 482
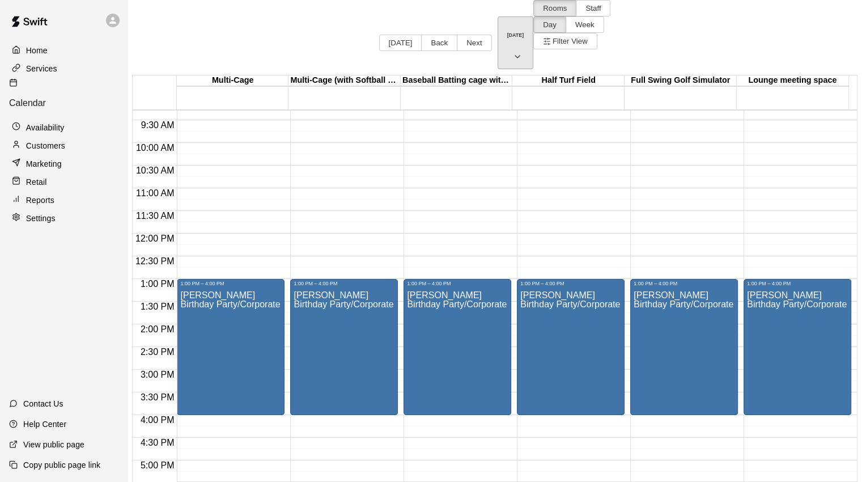
scroll to position [555, 0]
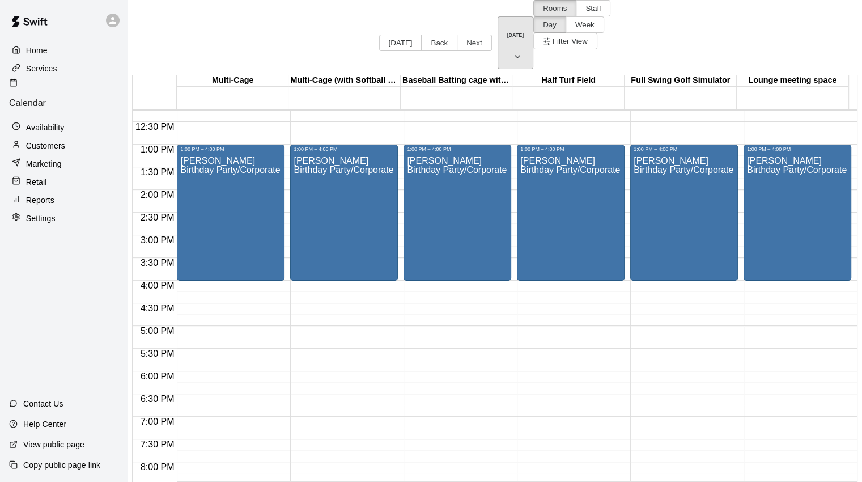
click at [513, 50] on icon "button" at bounding box center [517, 57] width 9 height 14
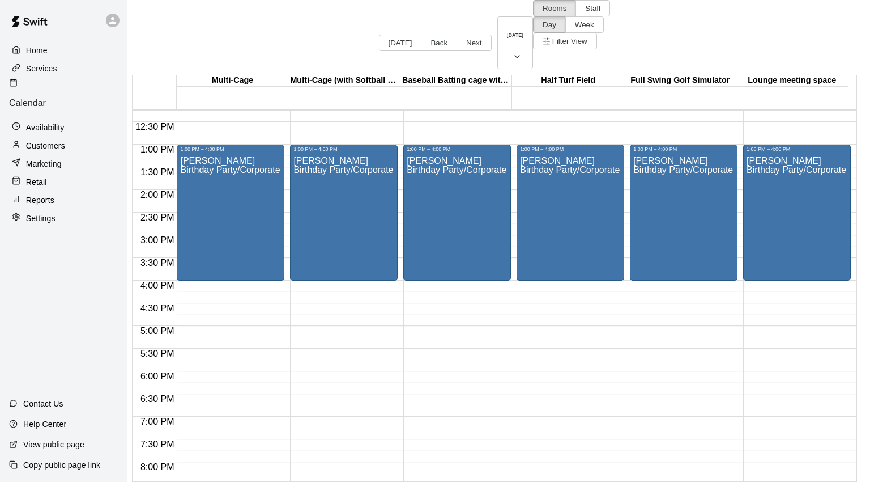
drag, startPoint x: 39, startPoint y: 95, endPoint x: 52, endPoint y: 97, distance: 13.2
click at [39, 94] on div at bounding box center [435, 241] width 870 height 482
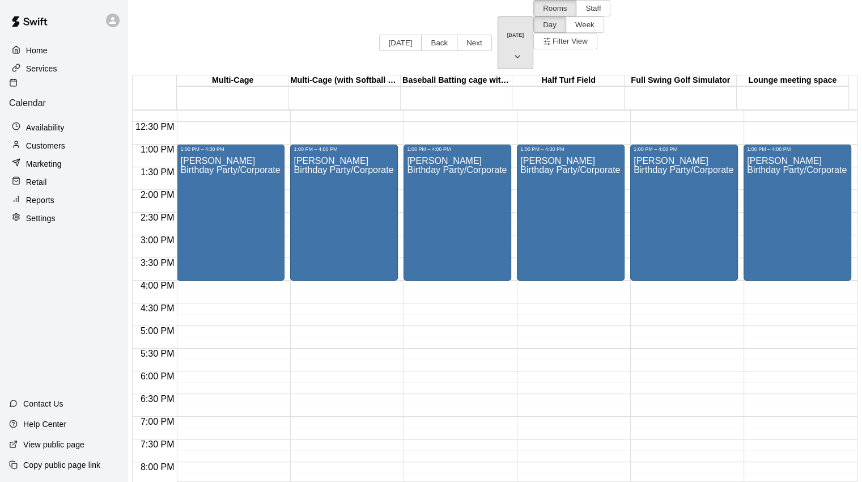
click at [497, 19] on button "Saturday Oct 04" at bounding box center [515, 42] width 36 height 53
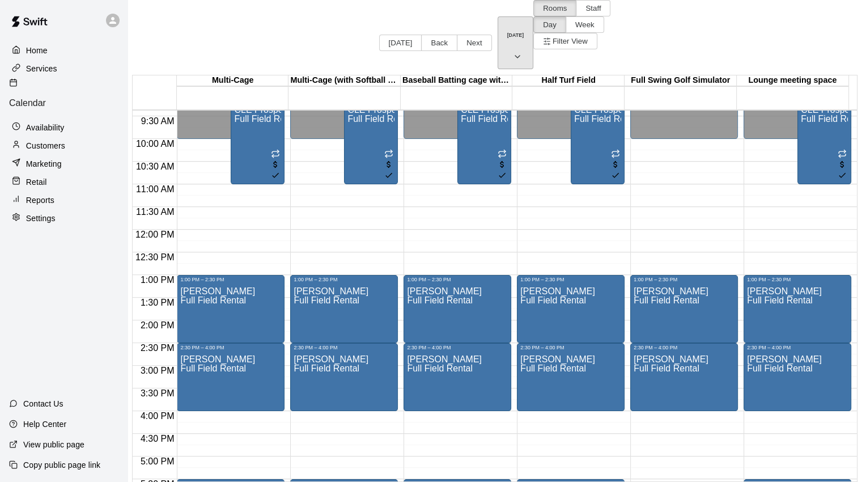
scroll to position [329, 0]
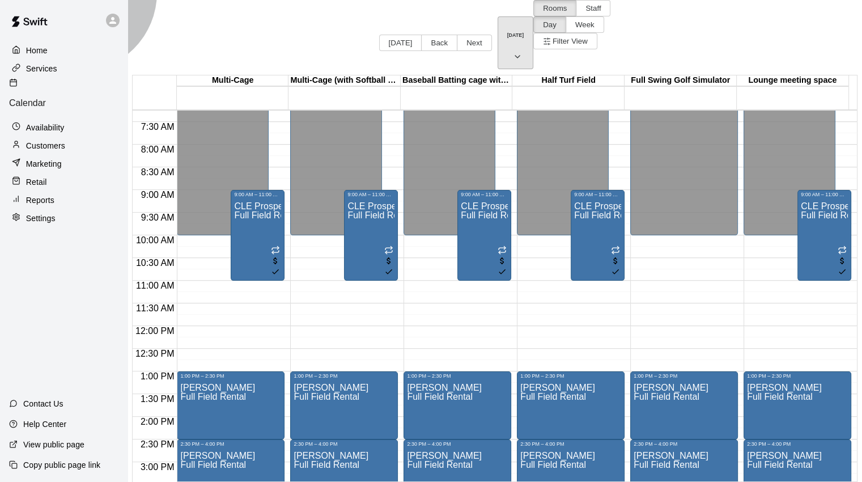
click at [513, 50] on icon "button" at bounding box center [517, 57] width 9 height 14
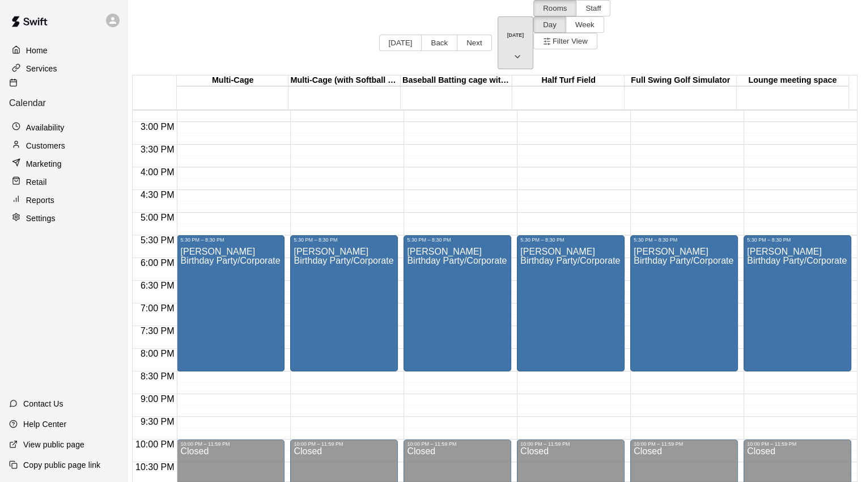
scroll to position [442, 0]
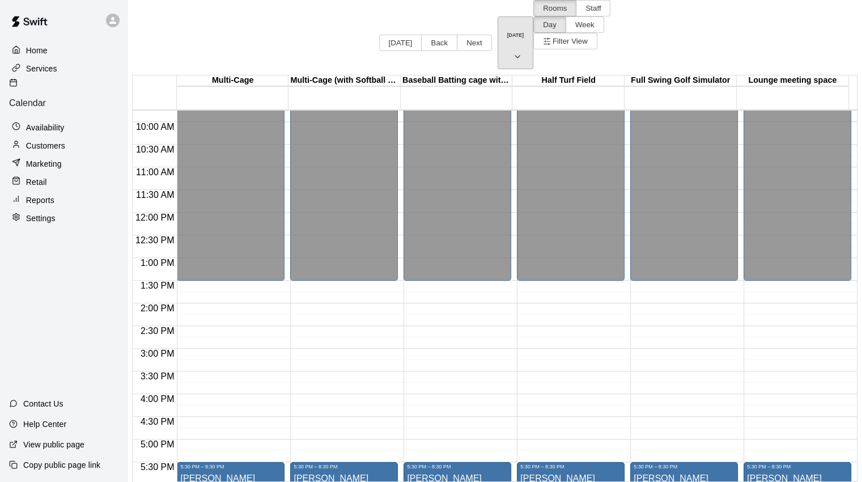
click at [507, 32] on h6 "Friday Oct 17" at bounding box center [515, 35] width 17 height 6
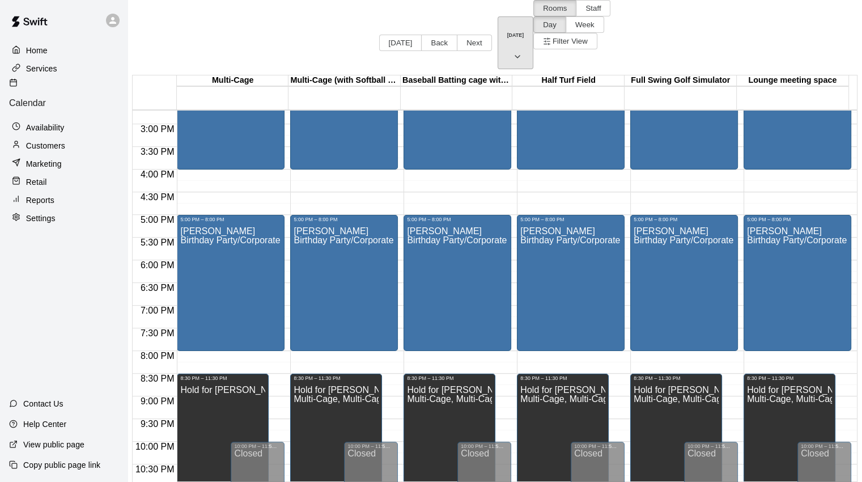
scroll to position [668, 0]
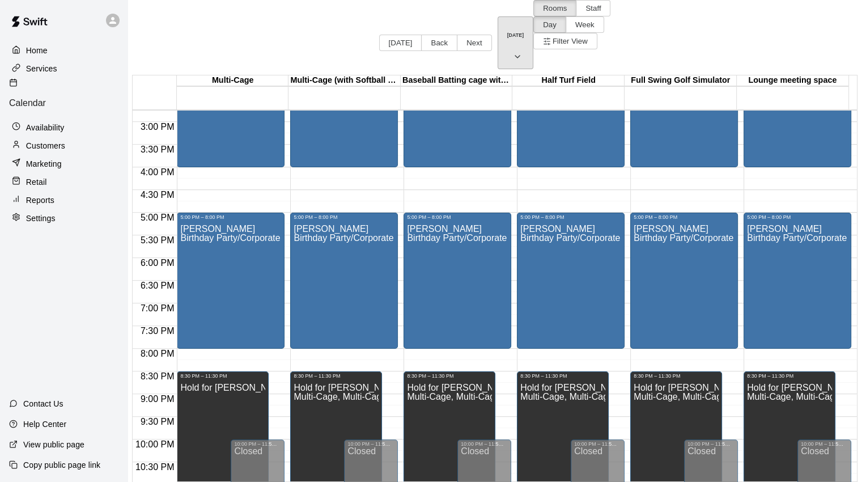
click at [513, 50] on icon "button" at bounding box center [517, 57] width 9 height 14
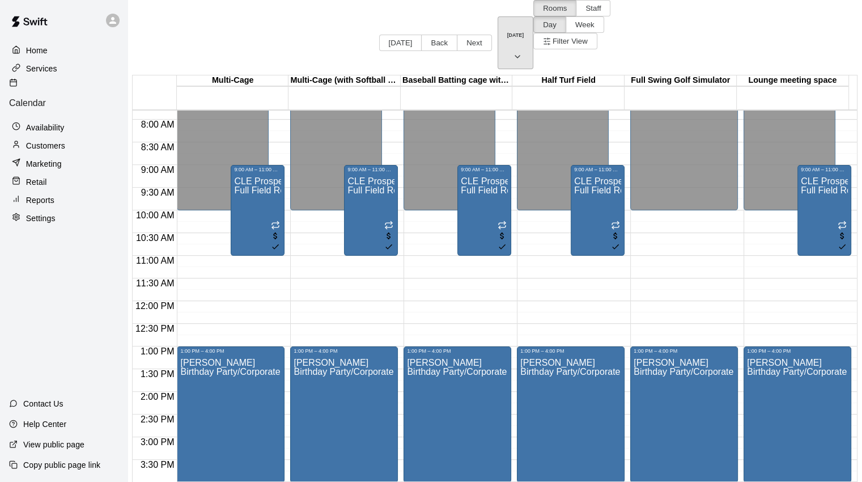
scroll to position [329, 0]
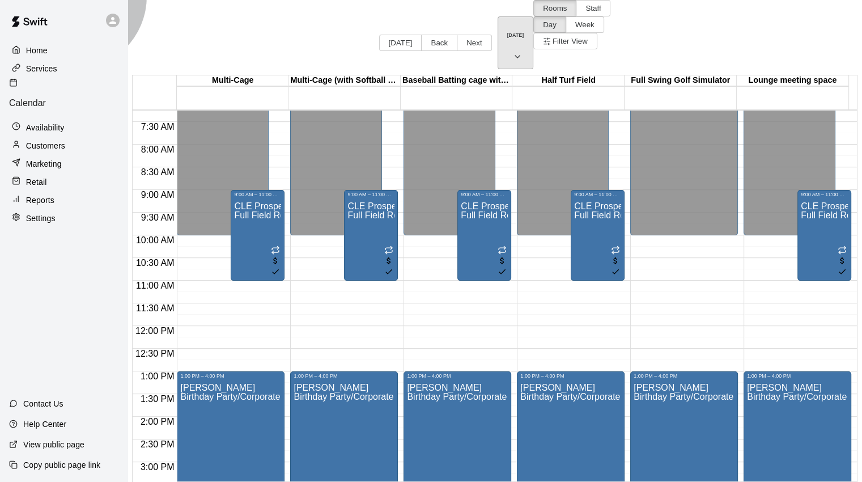
click at [513, 50] on icon "button" at bounding box center [517, 57] width 9 height 14
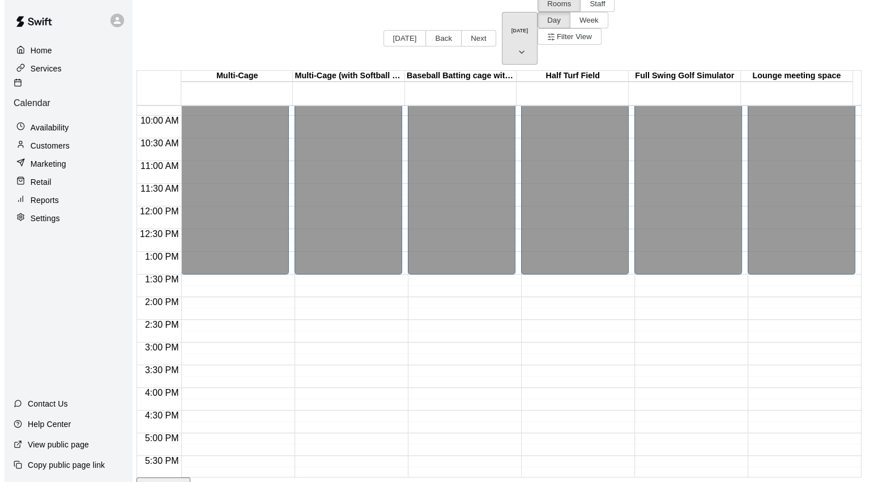
scroll to position [442, 0]
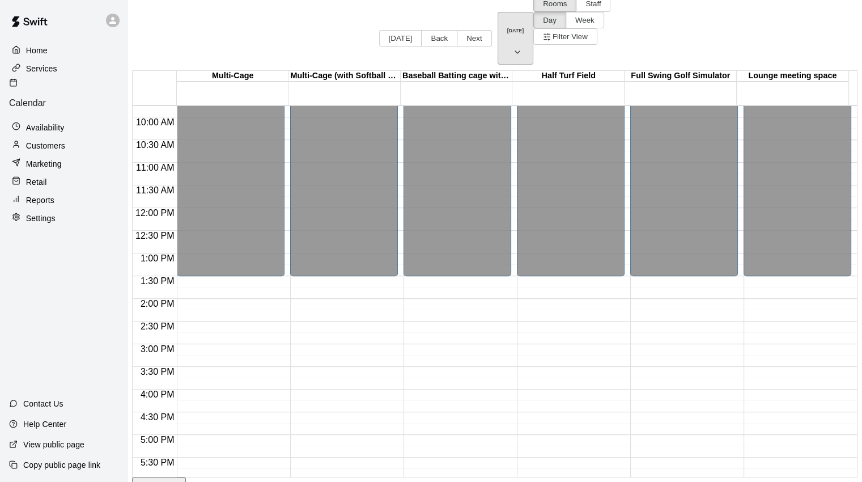
click at [513, 45] on icon "button" at bounding box center [517, 52] width 9 height 14
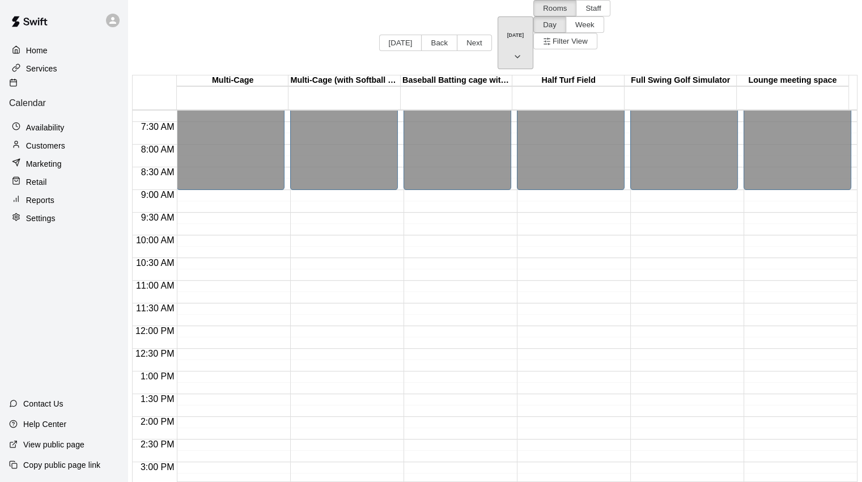
scroll to position [329, 0]
click at [513, 50] on icon "button" at bounding box center [517, 57] width 9 height 14
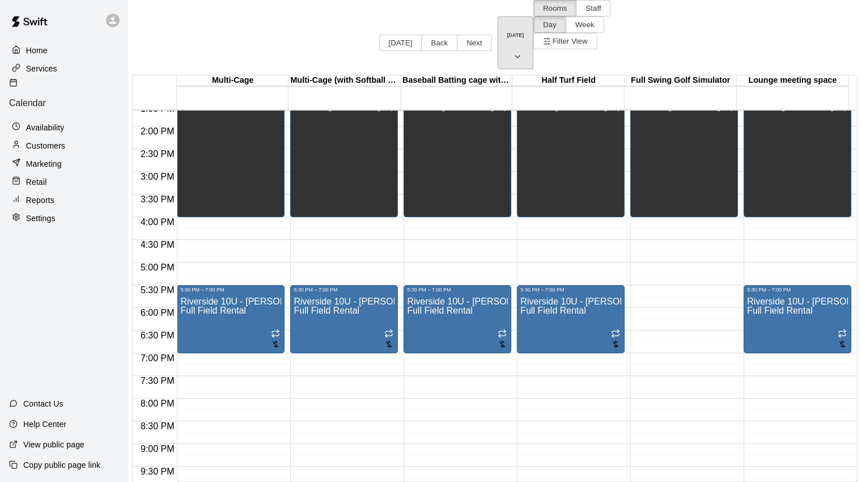
scroll to position [555, 0]
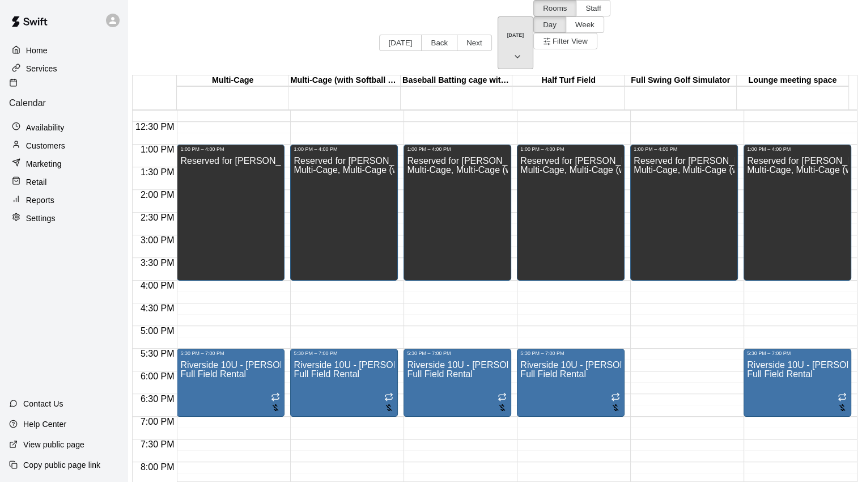
click at [507, 32] on h6 "Sunday Oct 26" at bounding box center [515, 35] width 17 height 6
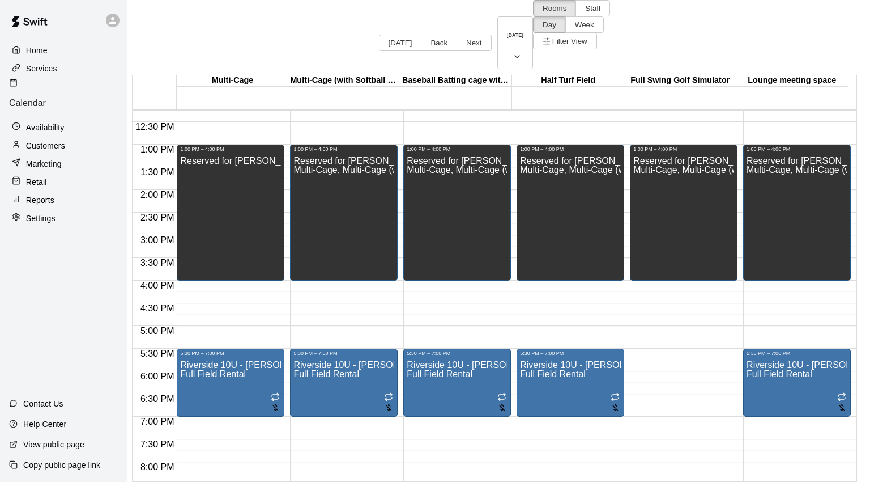
drag, startPoint x: 483, startPoint y: 171, endPoint x: 492, endPoint y: 171, distance: 9.1
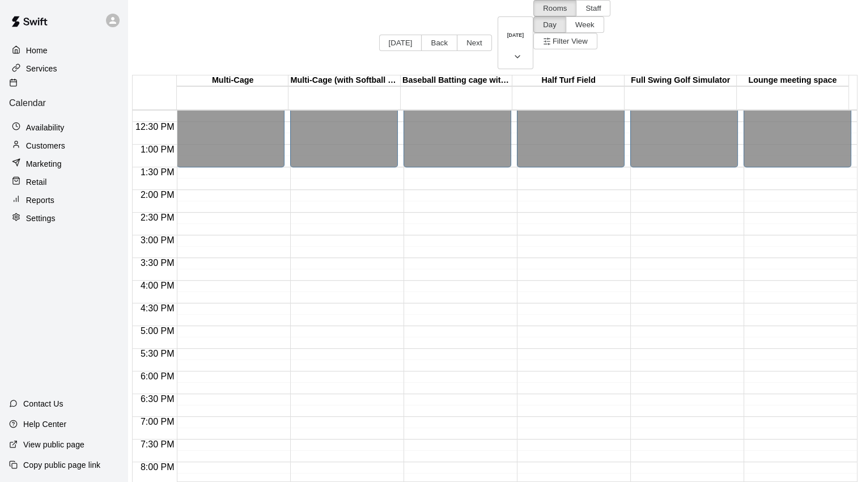
drag, startPoint x: 515, startPoint y: 270, endPoint x: 323, endPoint y: 110, distance: 249.8
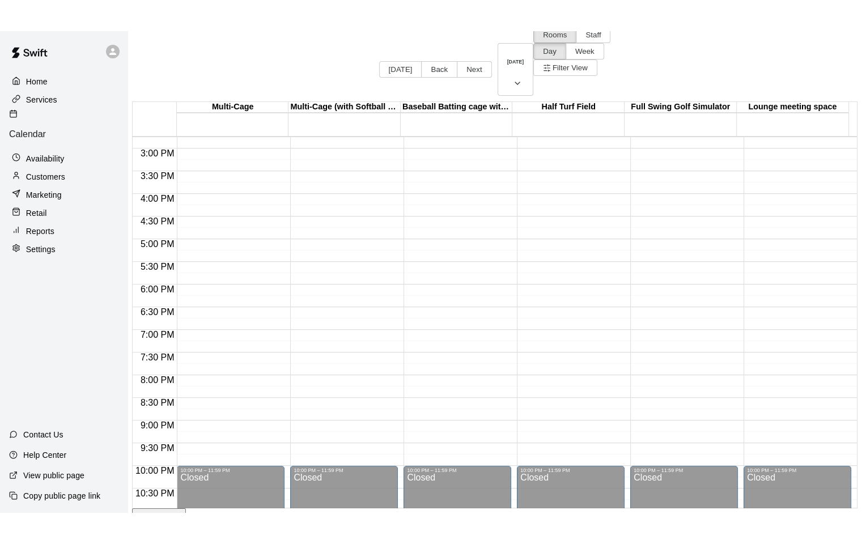
scroll to position [606, 0]
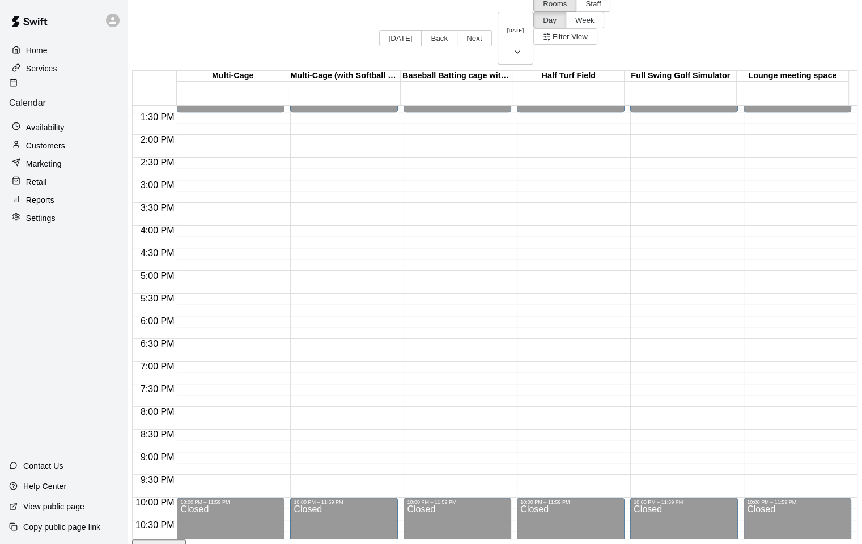
click at [53, 98] on p "Calendar" at bounding box center [63, 103] width 109 height 10
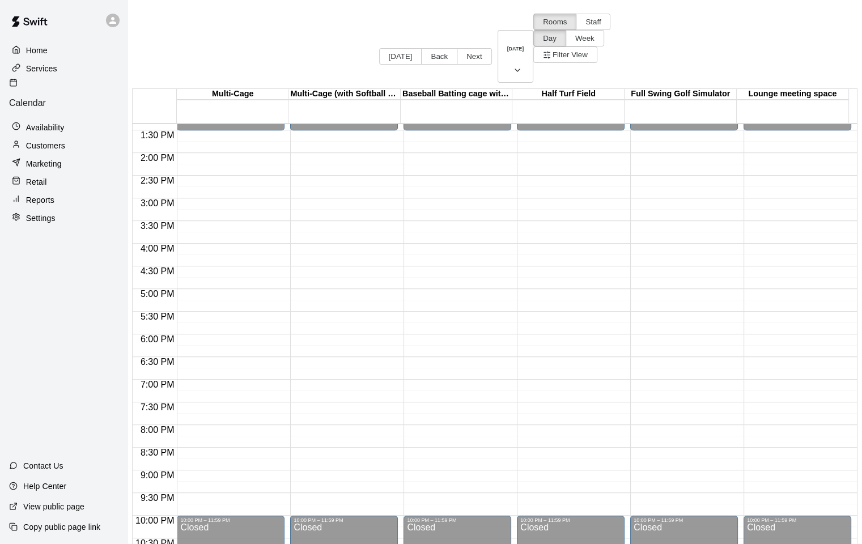
drag, startPoint x: 47, startPoint y: 124, endPoint x: 91, endPoint y: 121, distance: 44.3
click at [48, 140] on p "Customers" at bounding box center [45, 145] width 39 height 11
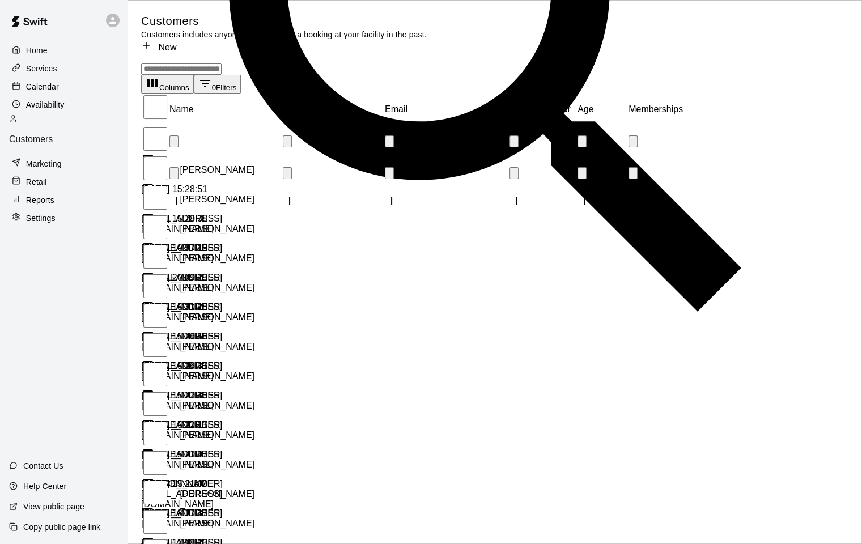
click at [222, 63] on input "Search customers by name or email" at bounding box center [181, 68] width 80 height 11
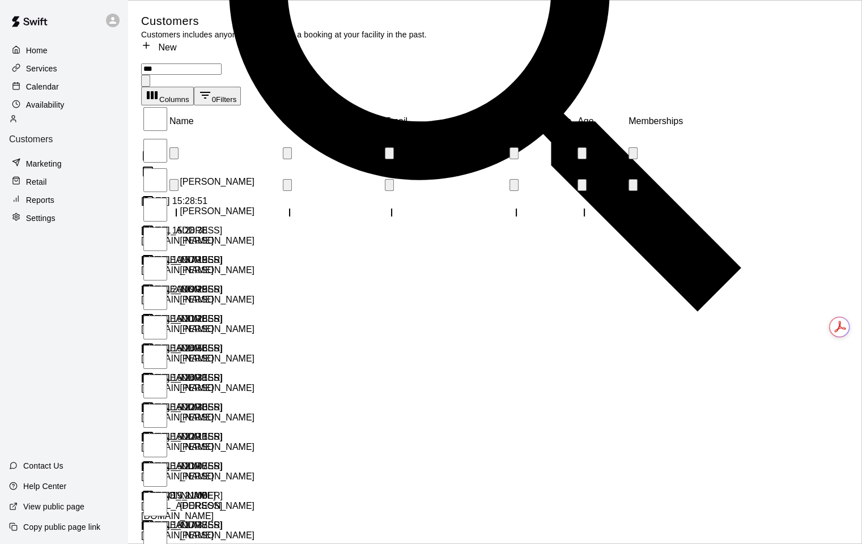
type input "****"
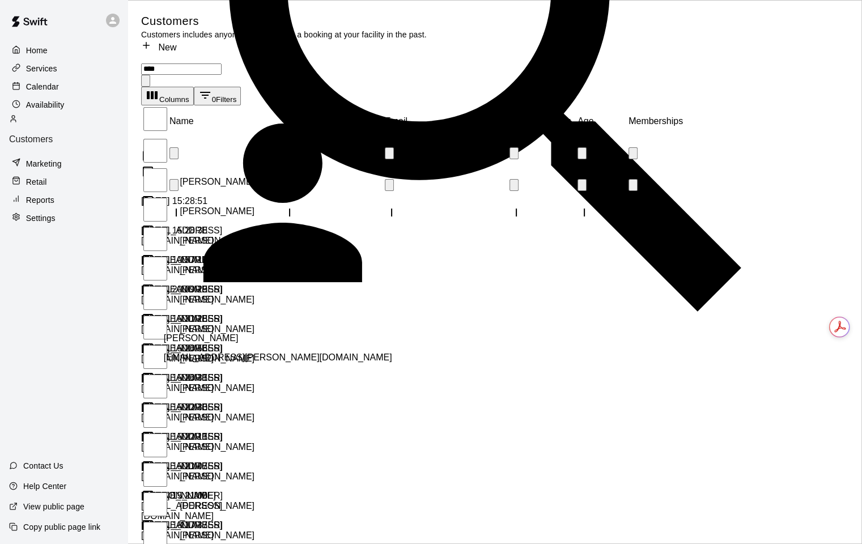
click at [203, 324] on div "Andrea Aaby ae.aaby@gmail.com" at bounding box center [322, 343] width 317 height 39
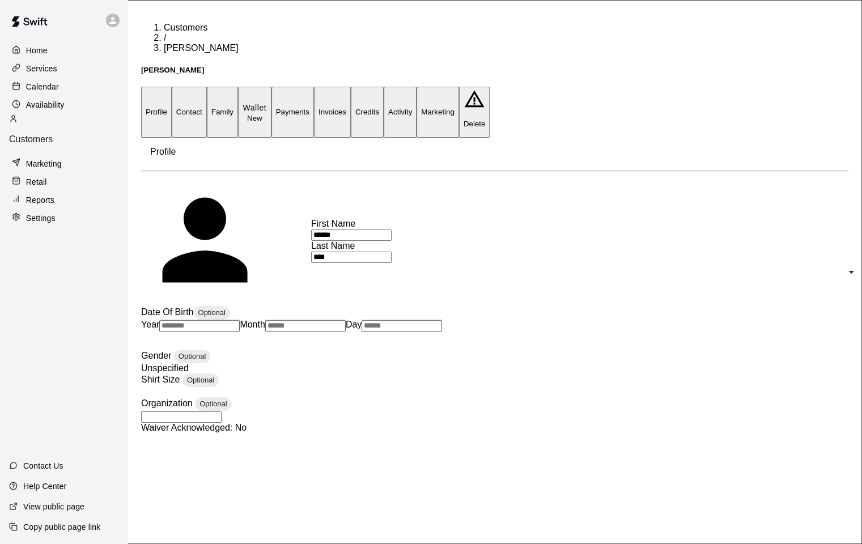
click at [267, 102] on p "Wallet" at bounding box center [254, 108] width 24 height 12
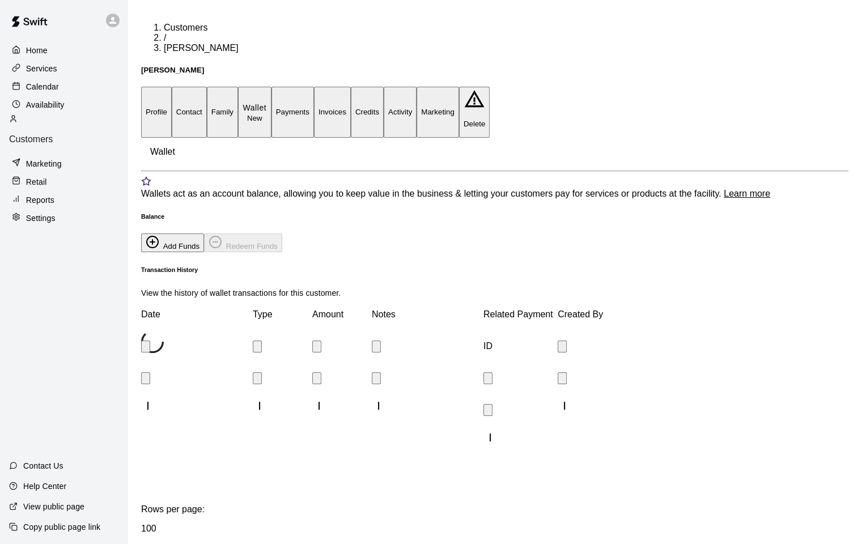
click at [314, 87] on button "Payments" at bounding box center [292, 112] width 42 height 50
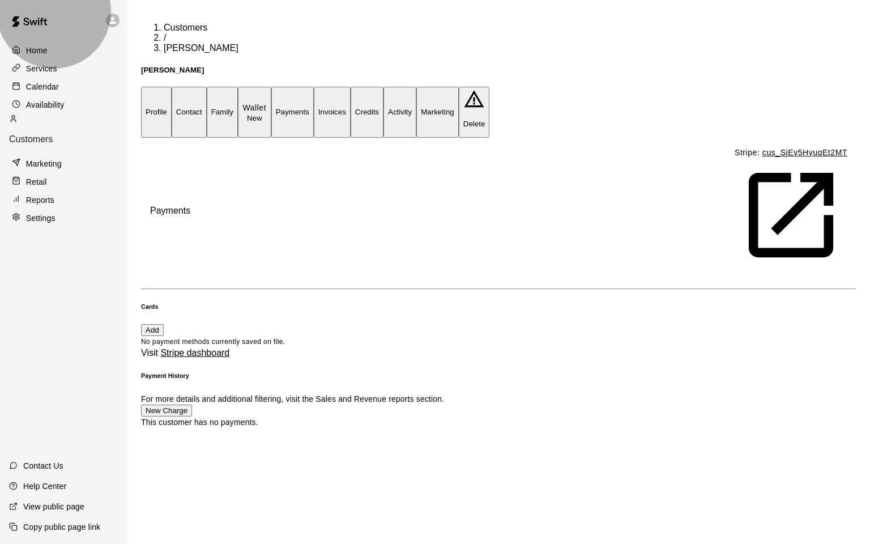
click at [63, 134] on p "Customers" at bounding box center [63, 139] width 109 height 10
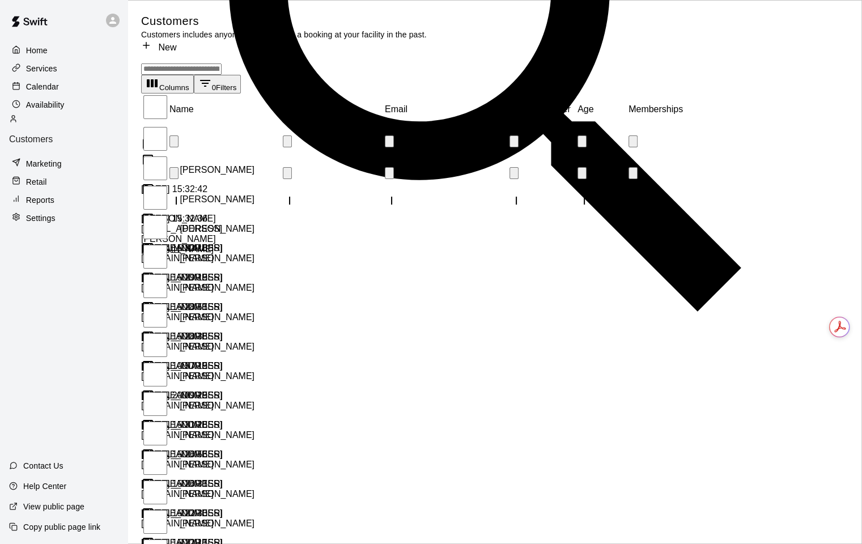
click at [214, 67] on input "Search customers by name or email" at bounding box center [181, 68] width 80 height 11
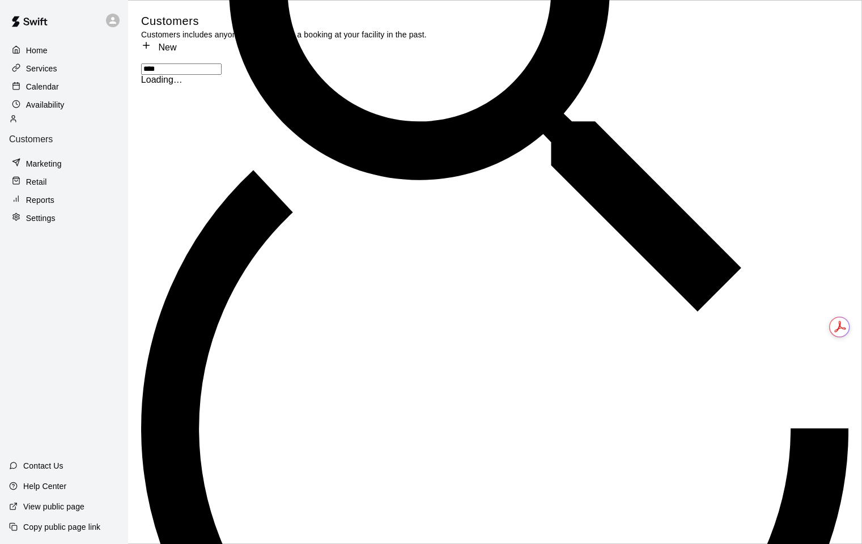
type input "*****"
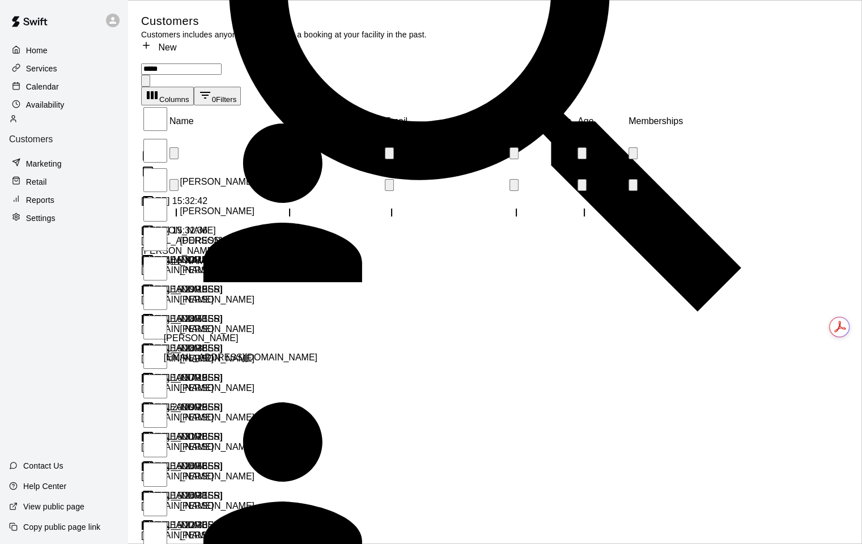
click at [227, 333] on p "Rebecca Black" at bounding box center [201, 338] width 75 height 10
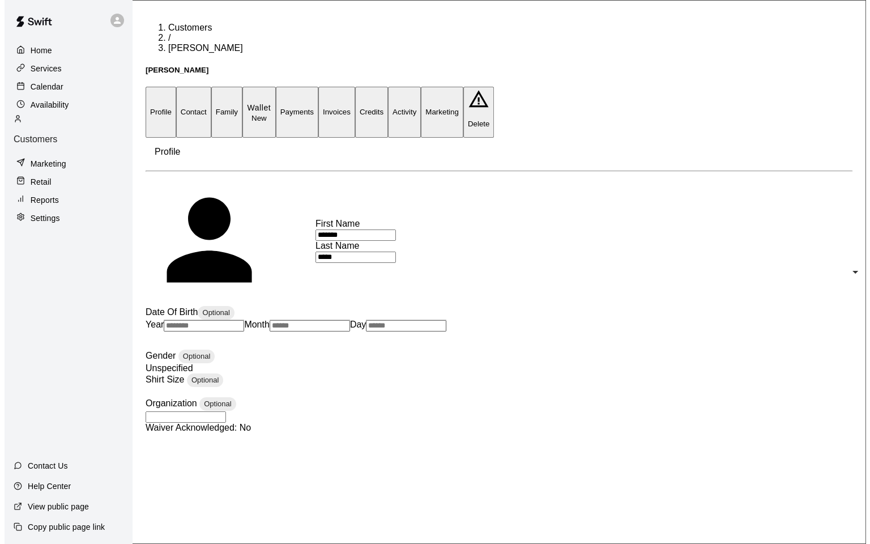
scroll to position [212, 0]
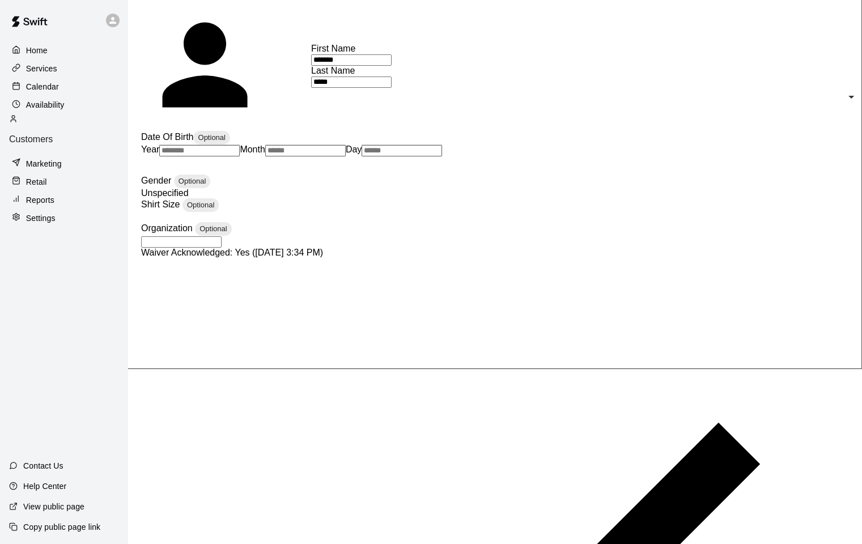
scroll to position [210, 0]
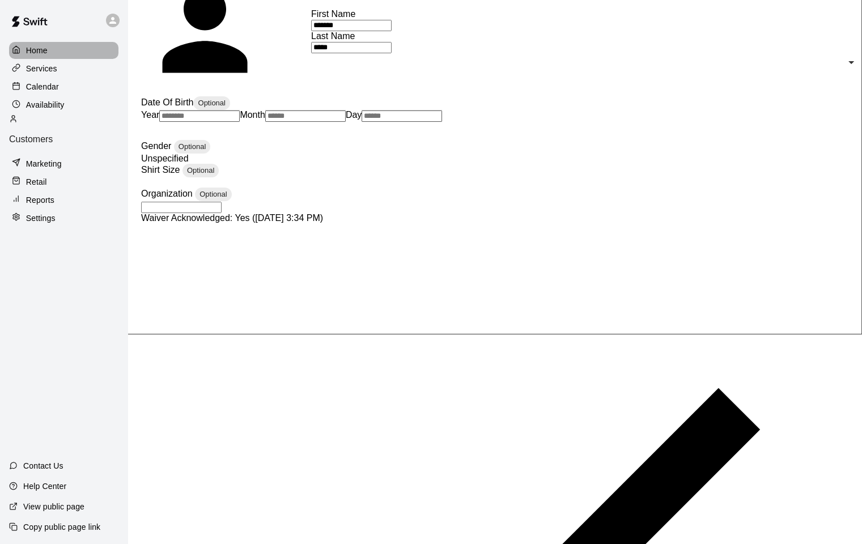
click at [37, 49] on p "Home" at bounding box center [37, 50] width 22 height 11
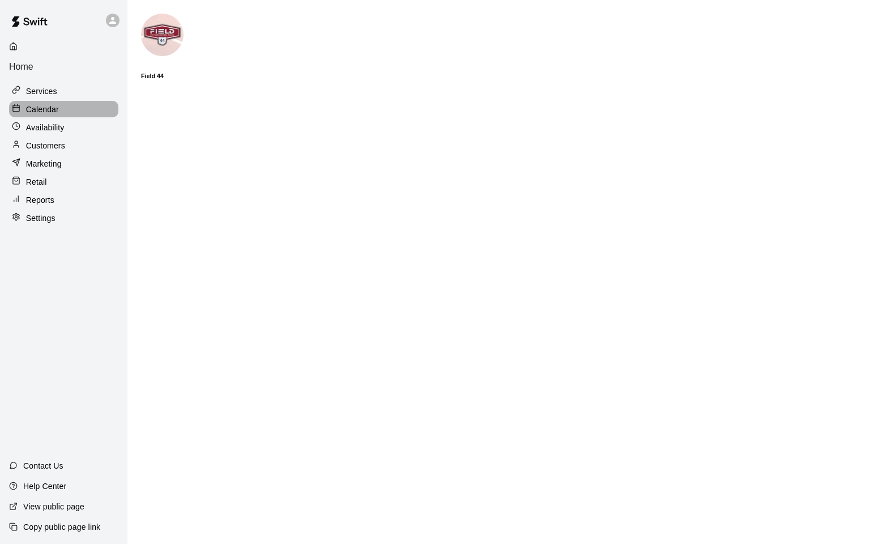
click at [46, 104] on p "Calendar" at bounding box center [42, 109] width 33 height 11
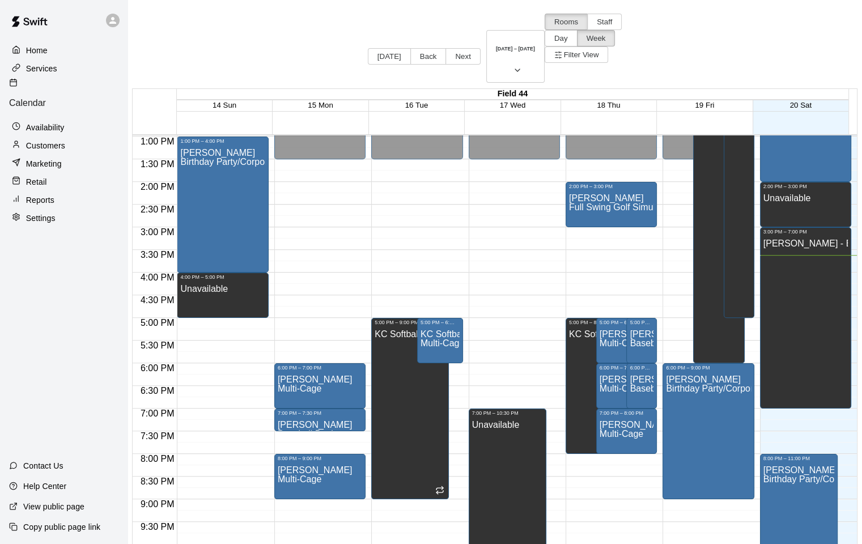
scroll to position [617, 0]
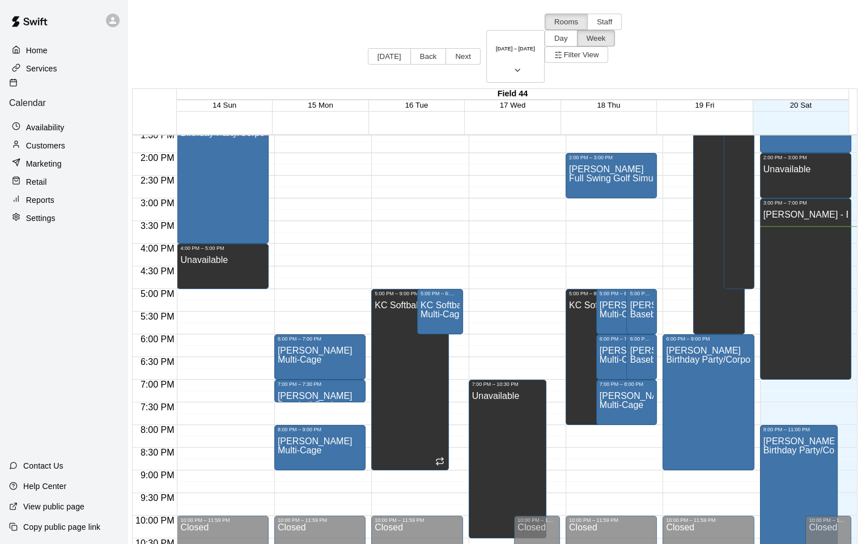
click at [58, 137] on div "Customers" at bounding box center [63, 145] width 109 height 17
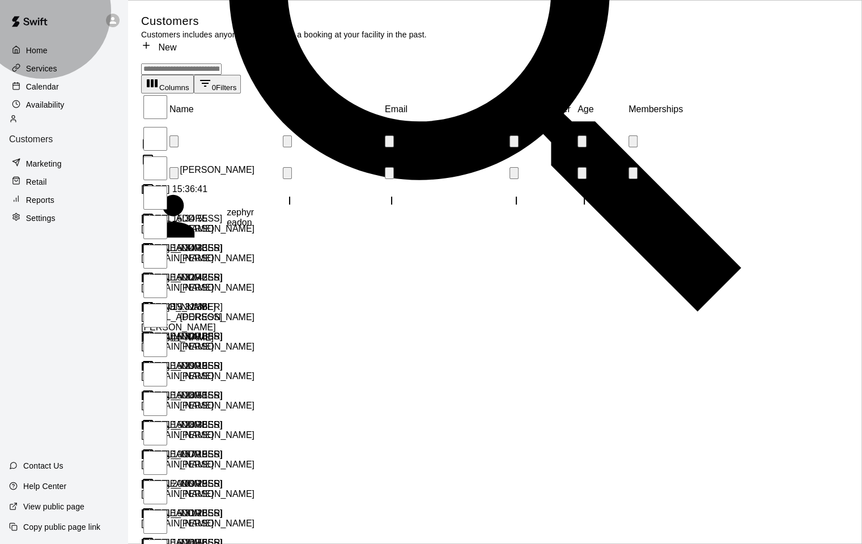
click at [53, 134] on p "Customers" at bounding box center [63, 139] width 109 height 10
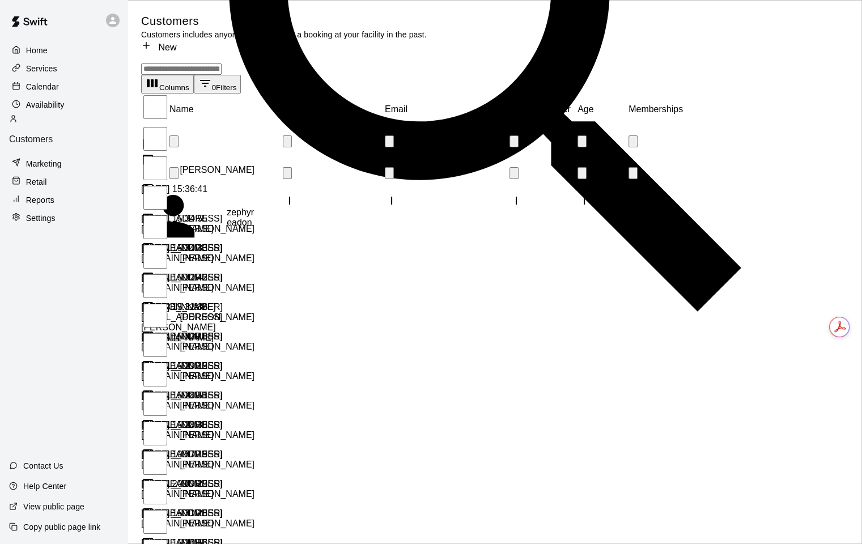
click at [45, 91] on p "Calendar" at bounding box center [42, 86] width 33 height 11
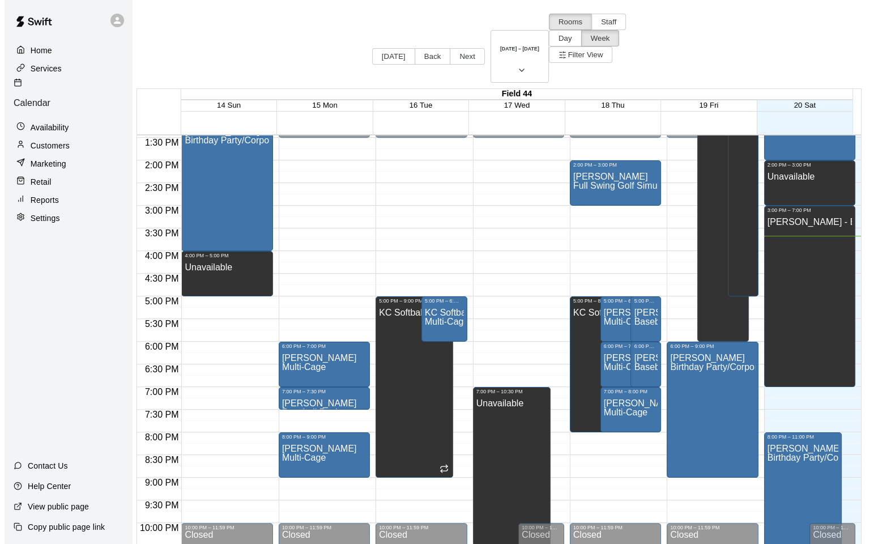
scroll to position [617, 0]
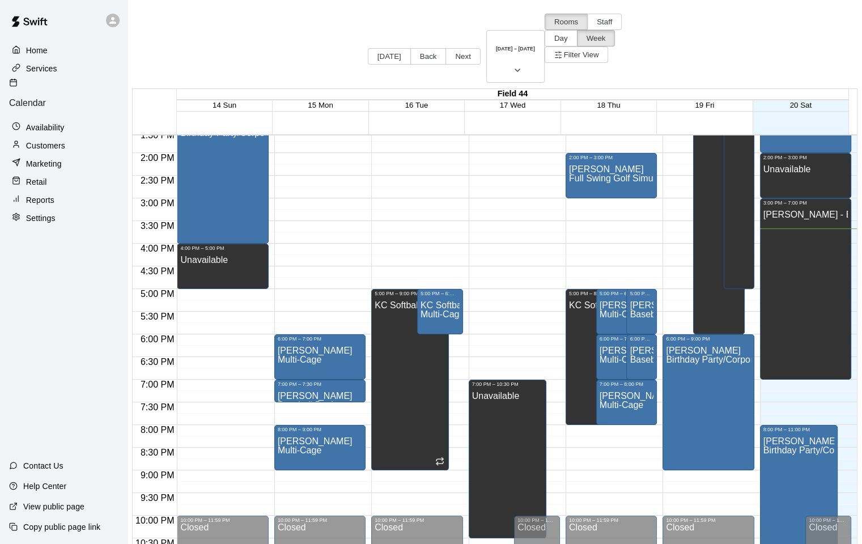
click at [781, 233] on div "[PERSON_NAME] - Birthday Party" at bounding box center [805, 478] width 84 height 544
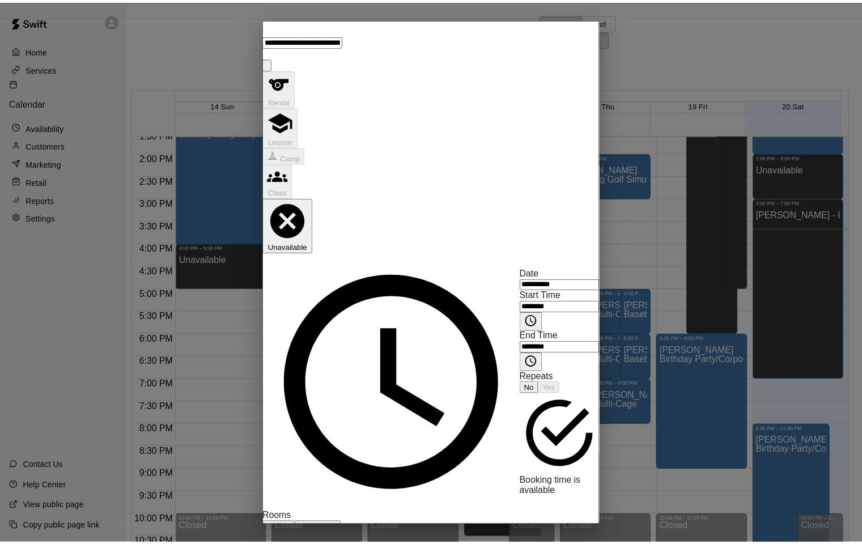
scroll to position [120, 0]
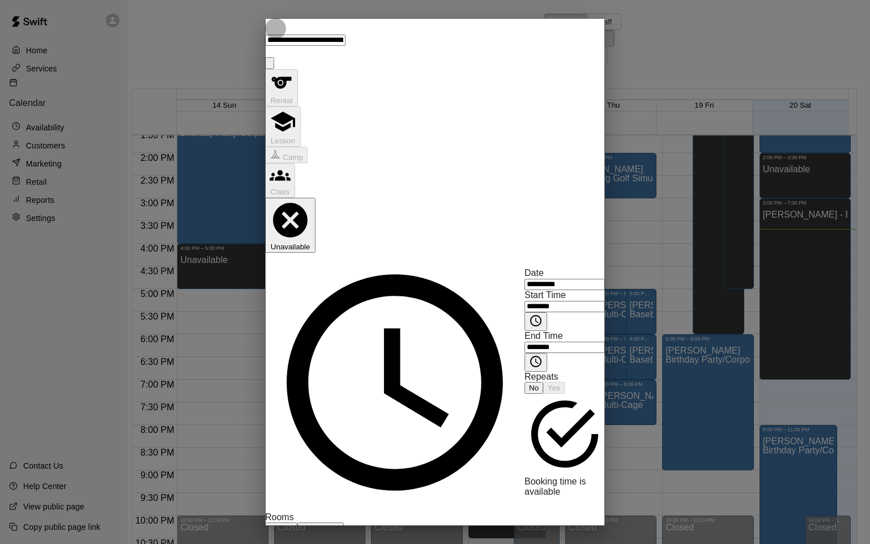
click at [270, 66] on icon "Close" at bounding box center [270, 66] width 0 height 0
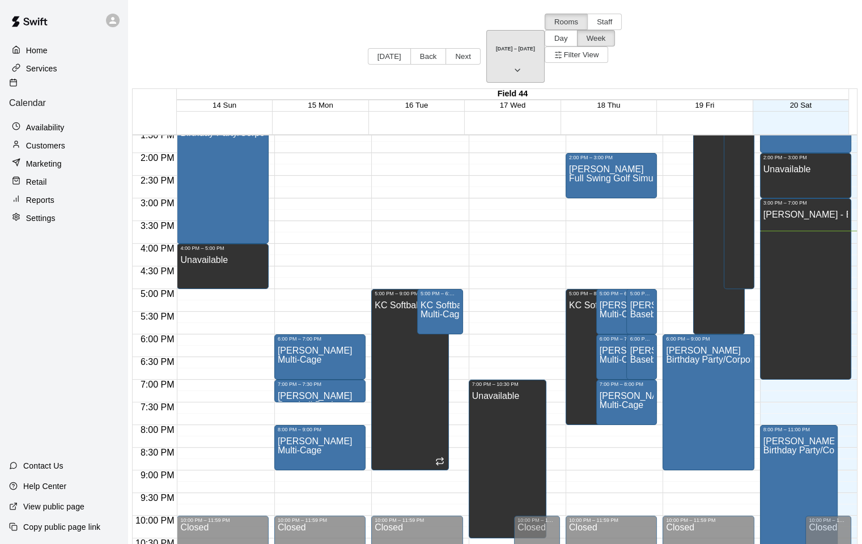
click at [513, 63] on icon "button" at bounding box center [517, 70] width 9 height 14
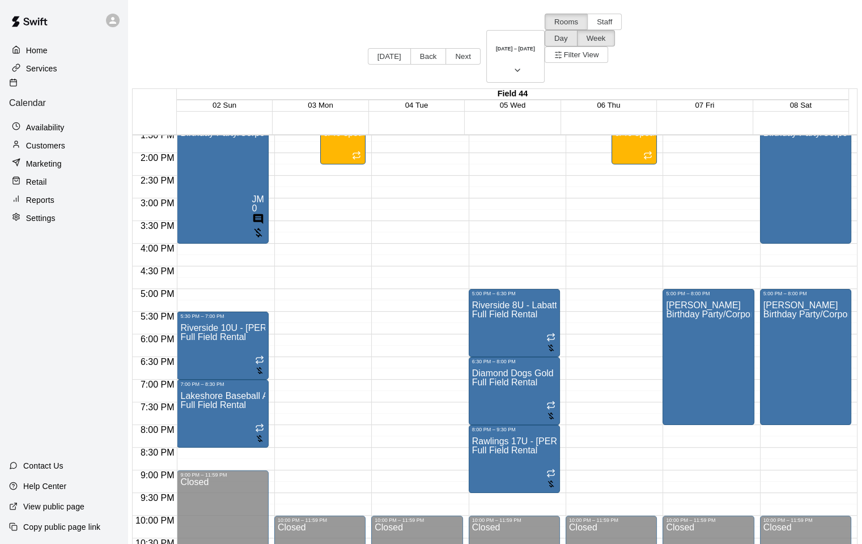
click at [577, 30] on button "Day" at bounding box center [560, 38] width 33 height 16
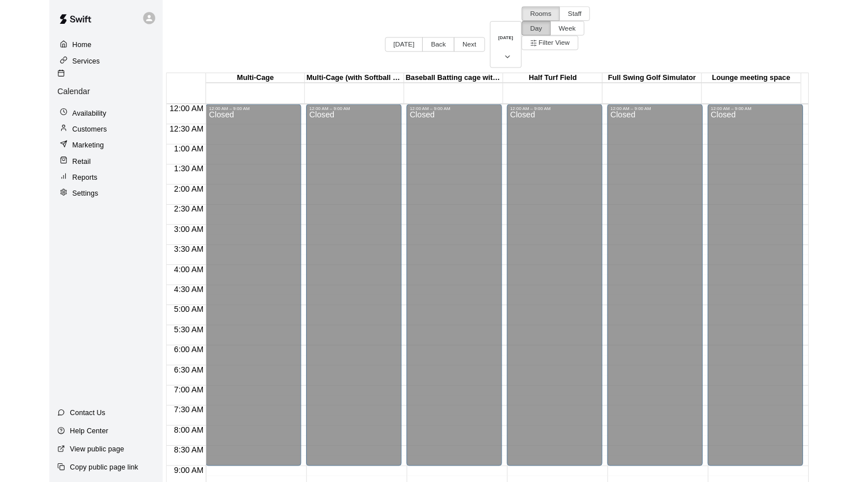
scroll to position [0, 0]
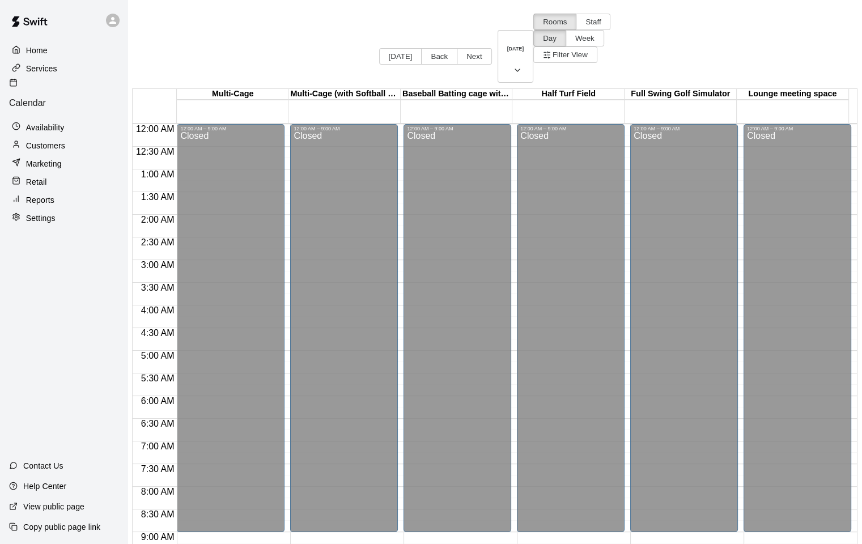
click at [27, 287] on div "Home Services Calendar Availability Customers Marketing Retail Reports Settings…" at bounding box center [63, 272] width 127 height 544
